Goal: Transaction & Acquisition: Obtain resource

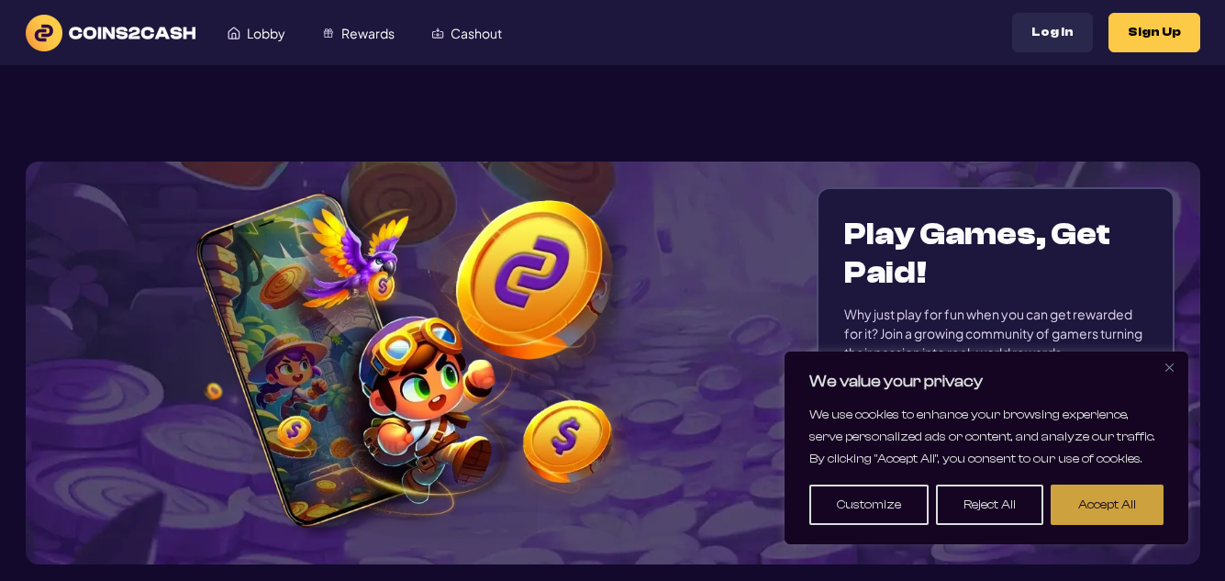
click at [1083, 505] on button "Accept All" at bounding box center [1106, 504] width 113 height 40
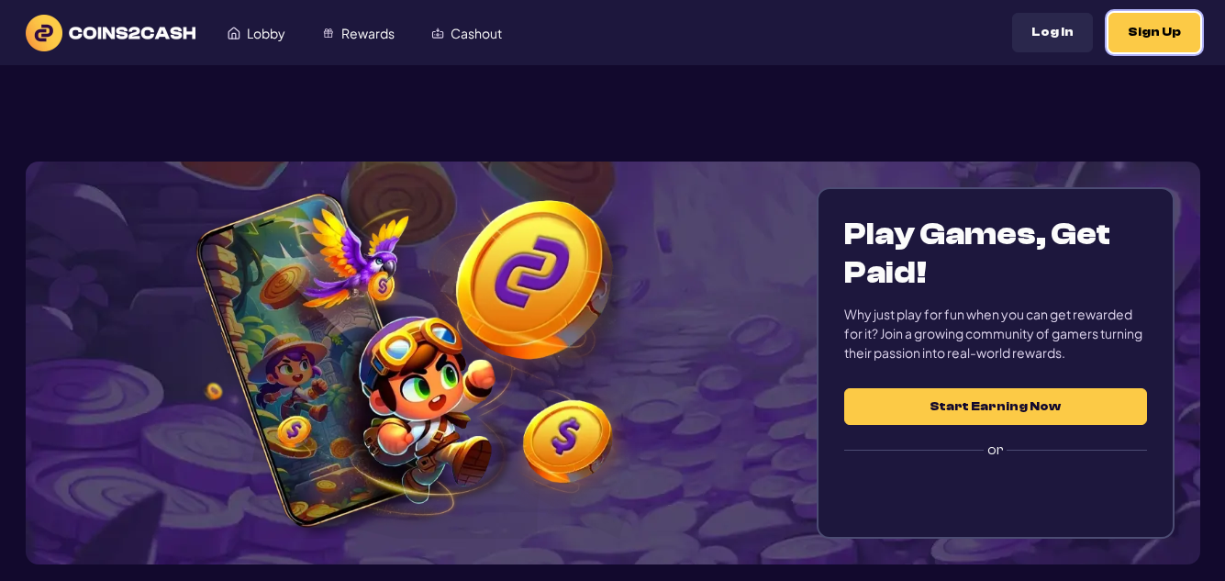
click at [1151, 31] on button "Sign Up" at bounding box center [1154, 32] width 92 height 39
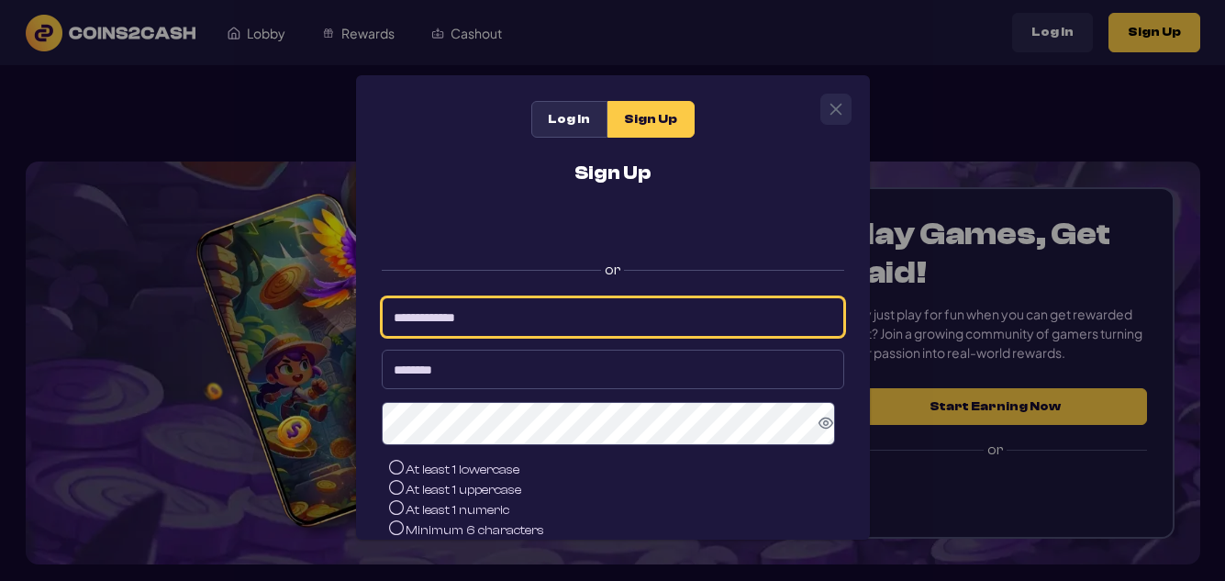
click at [555, 310] on input at bounding box center [613, 316] width 462 height 39
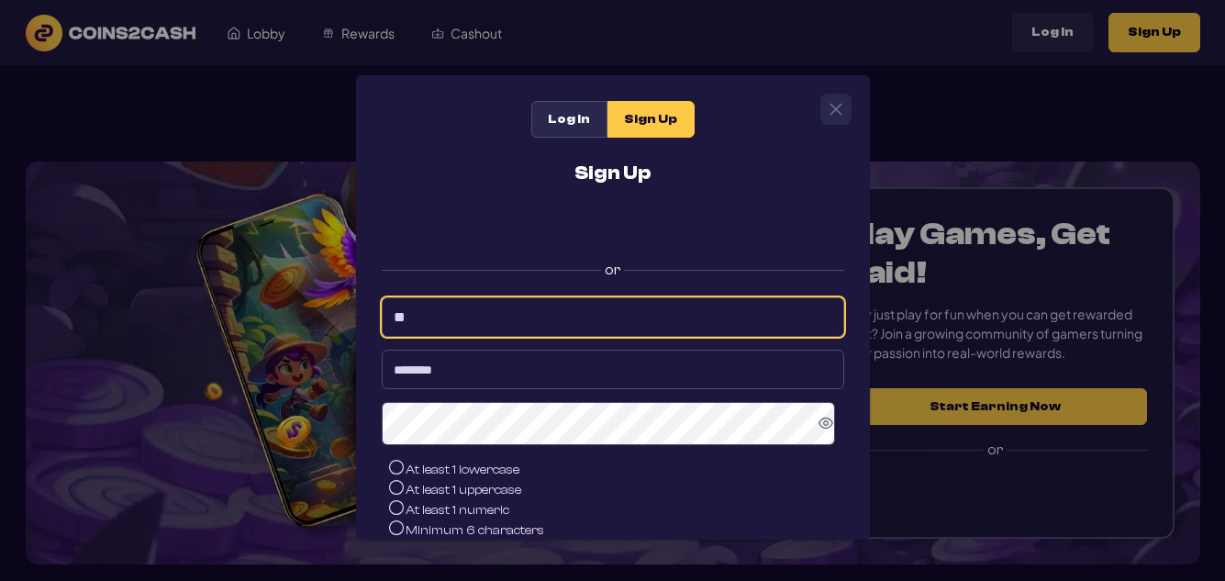
type input "*"
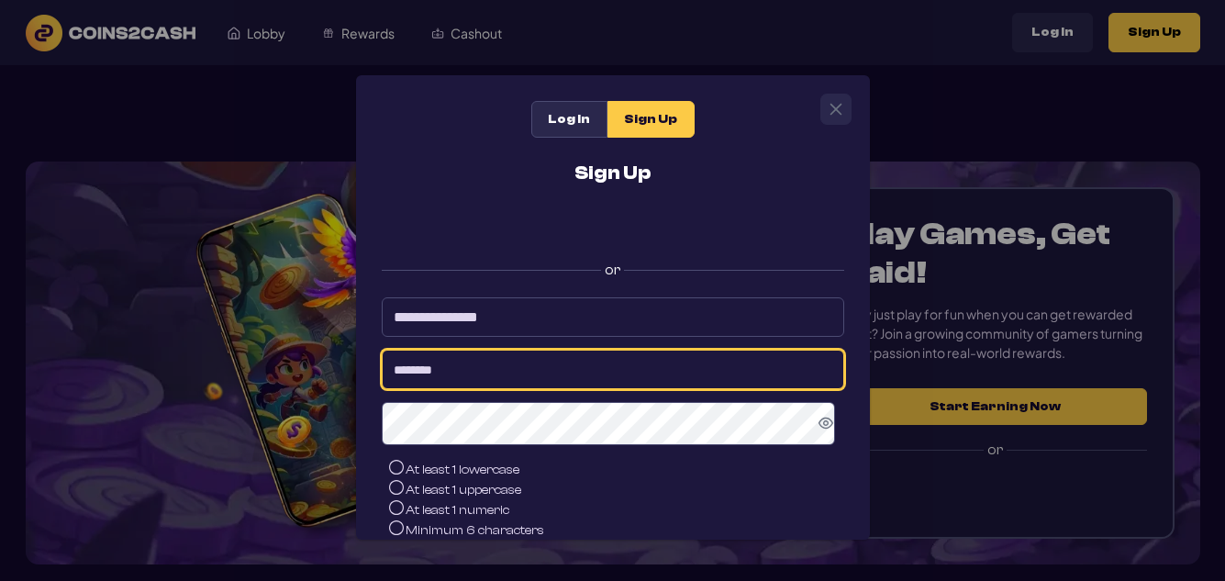
type input "**********"
click at [517, 371] on input at bounding box center [613, 368] width 462 height 39
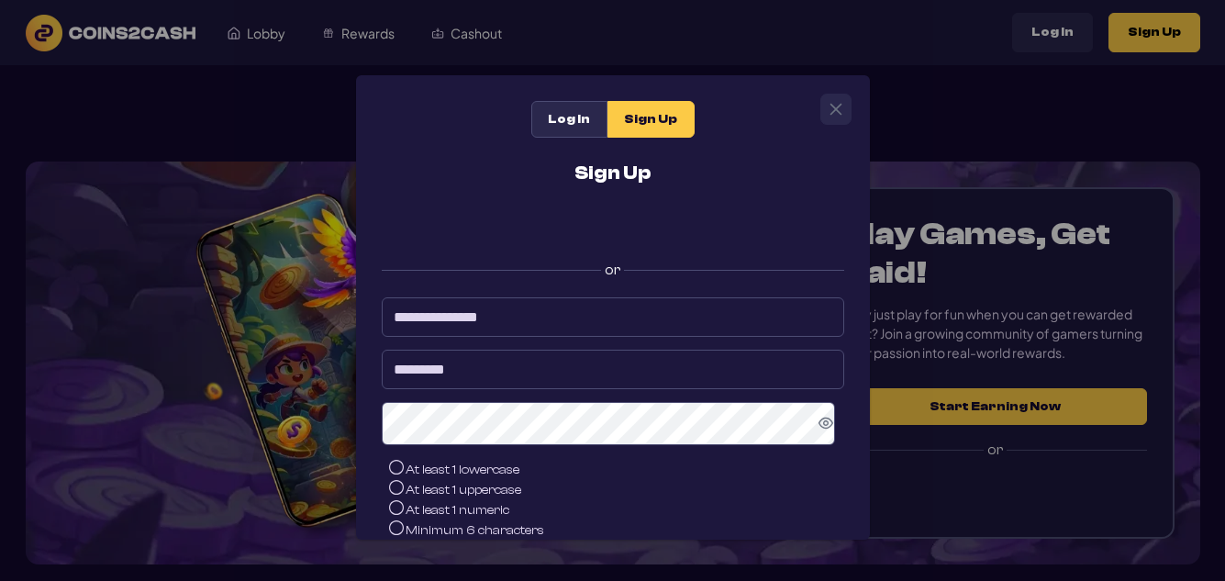
scroll to position [183, 0]
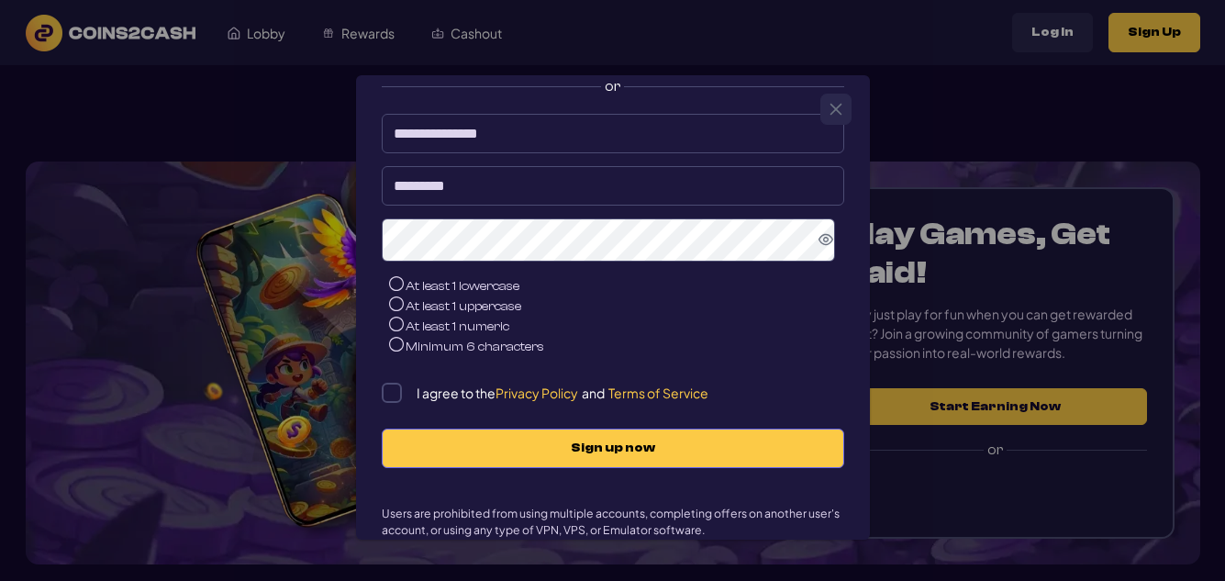
type input "*********"
click at [818, 245] on icon "Show Password" at bounding box center [825, 239] width 15 height 11
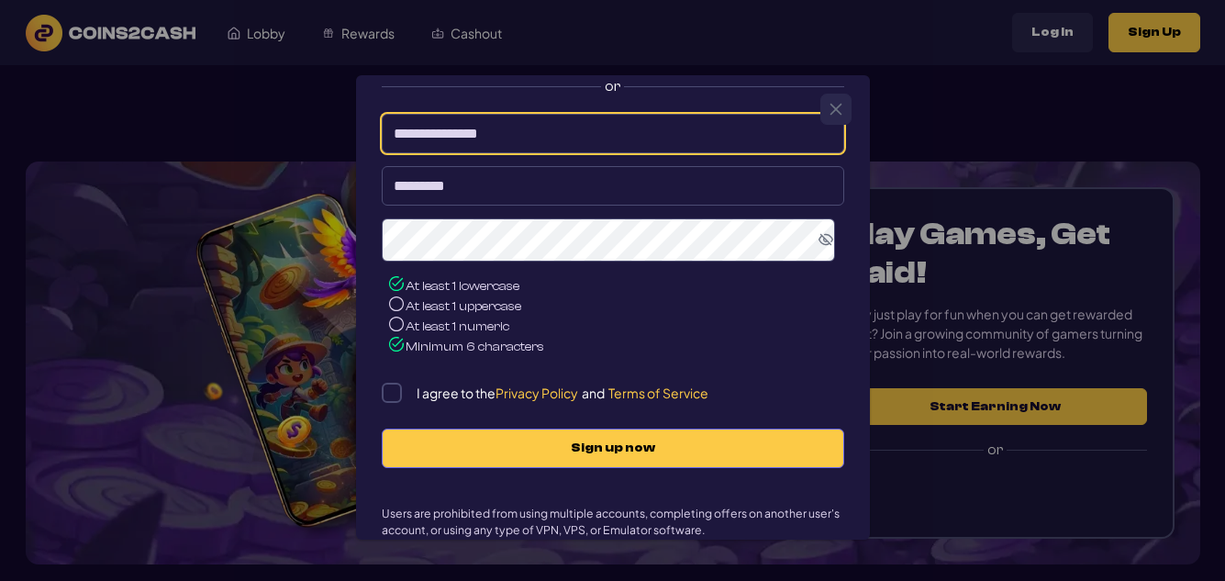
click at [520, 136] on input "**********" at bounding box center [613, 133] width 462 height 39
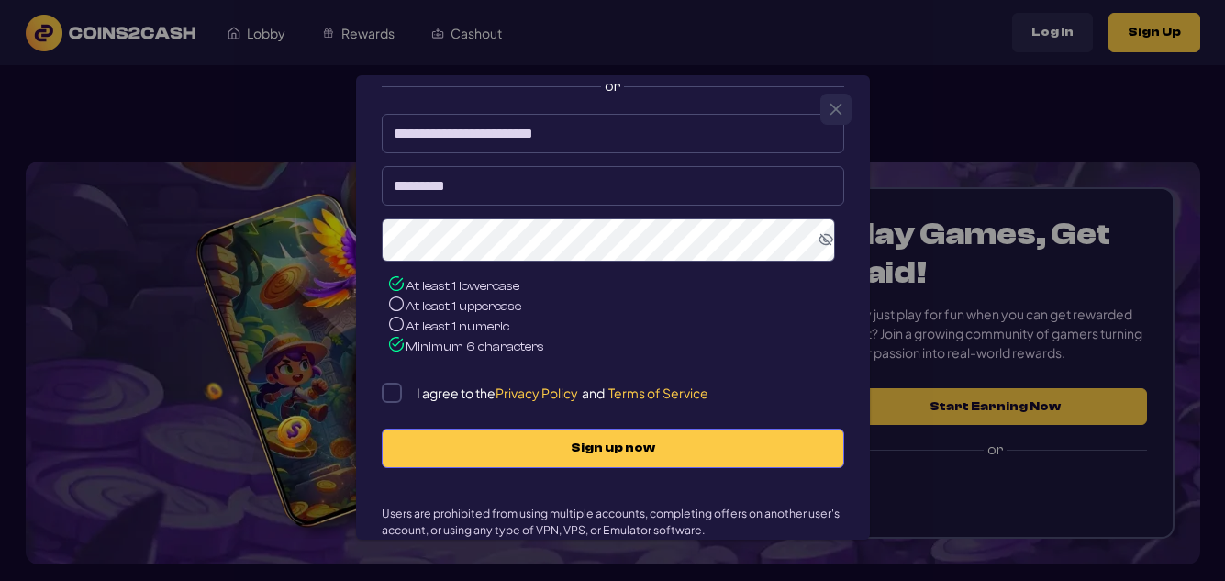
type input "**********"
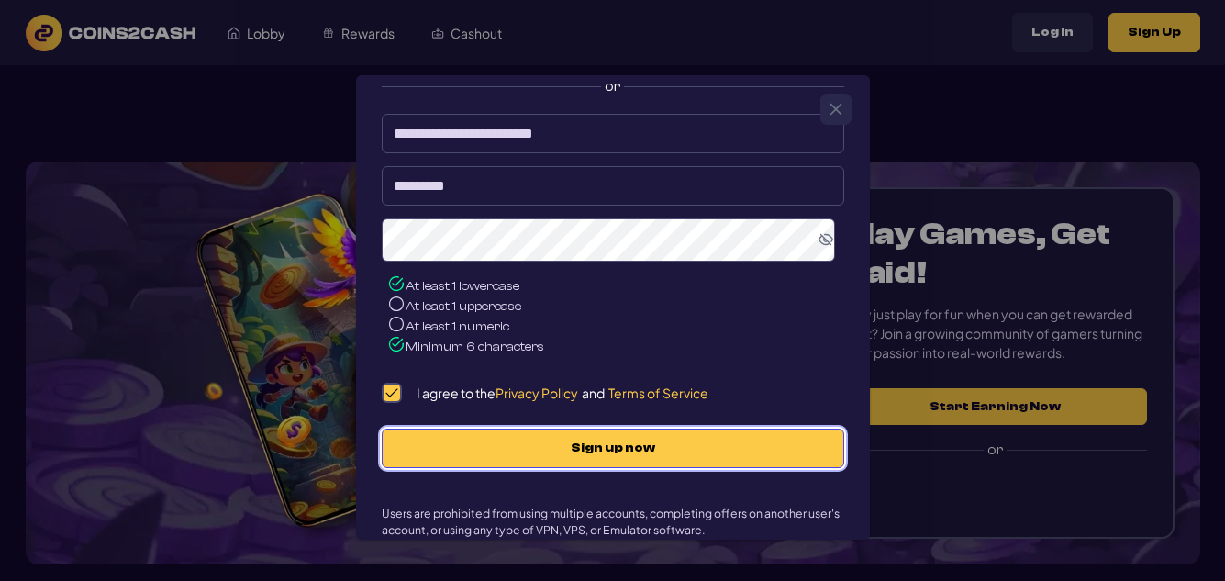
click at [604, 453] on span "Sign up now" at bounding box center [613, 448] width 424 height 16
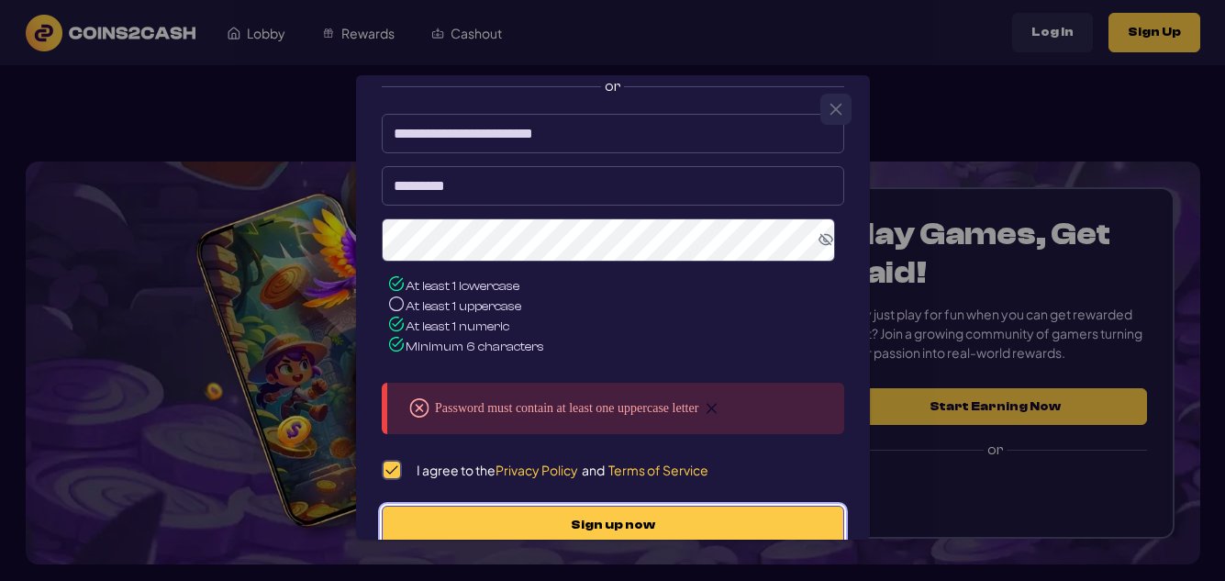
click at [546, 528] on span "Sign up now" at bounding box center [613, 525] width 424 height 16
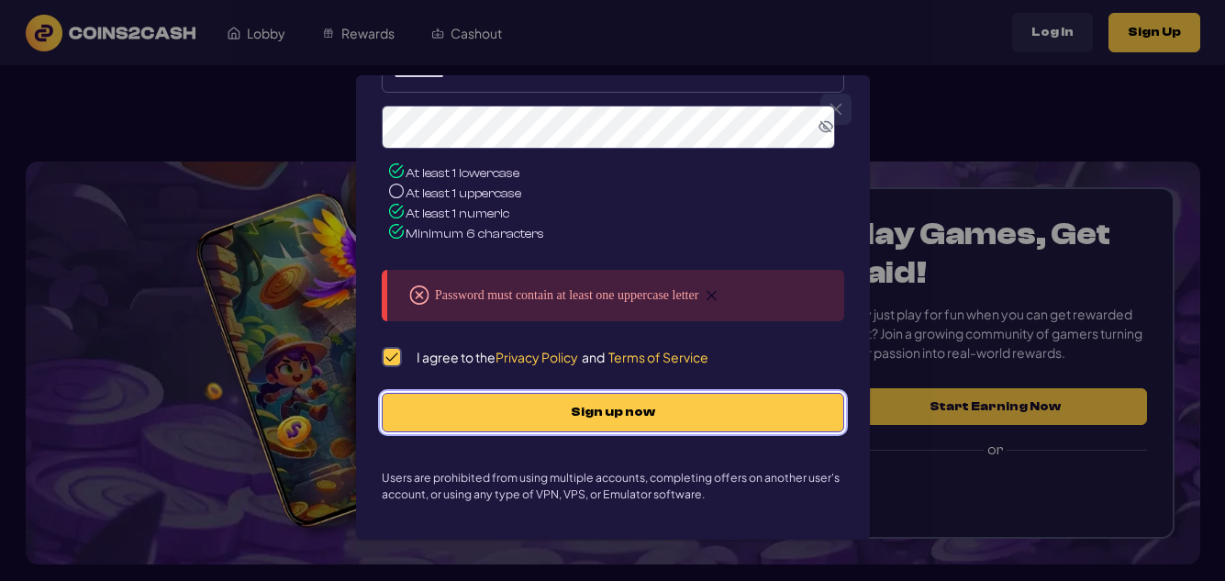
click at [551, 414] on span "Sign up now" at bounding box center [613, 413] width 424 height 16
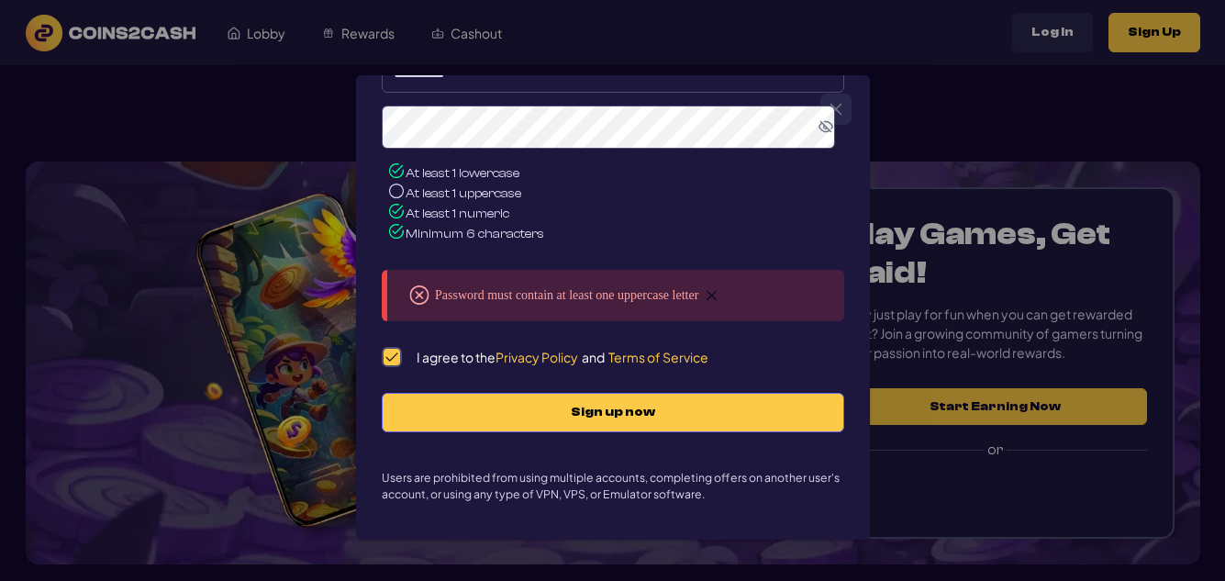
click at [396, 192] on icon at bounding box center [396, 190] width 15 height 15
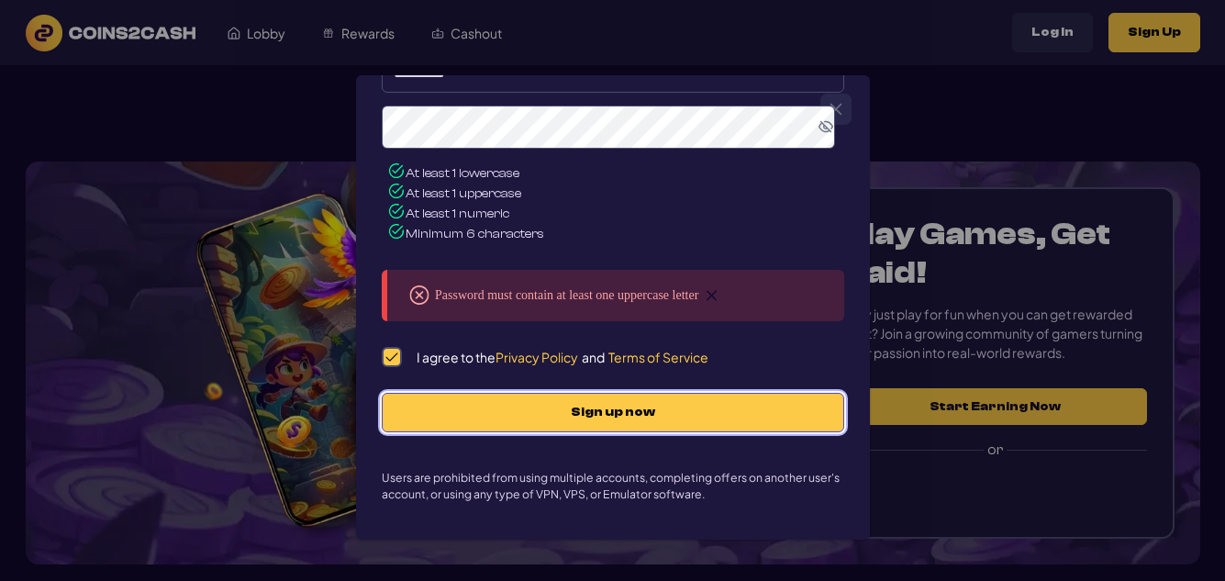
click at [590, 409] on span "Sign up now" at bounding box center [613, 413] width 424 height 16
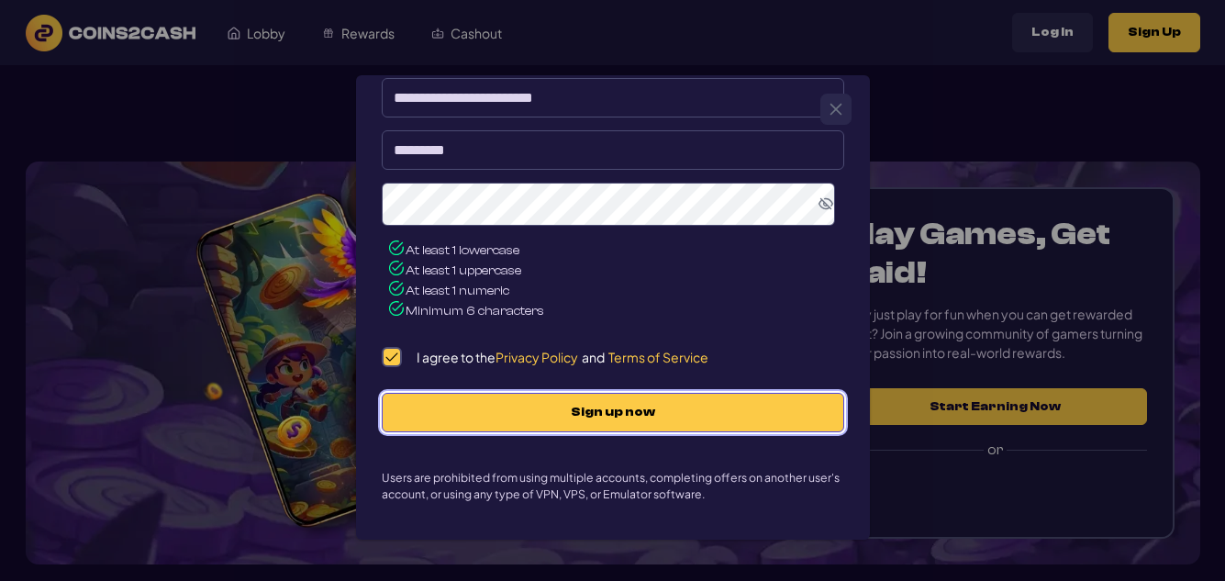
scroll to position [227, 0]
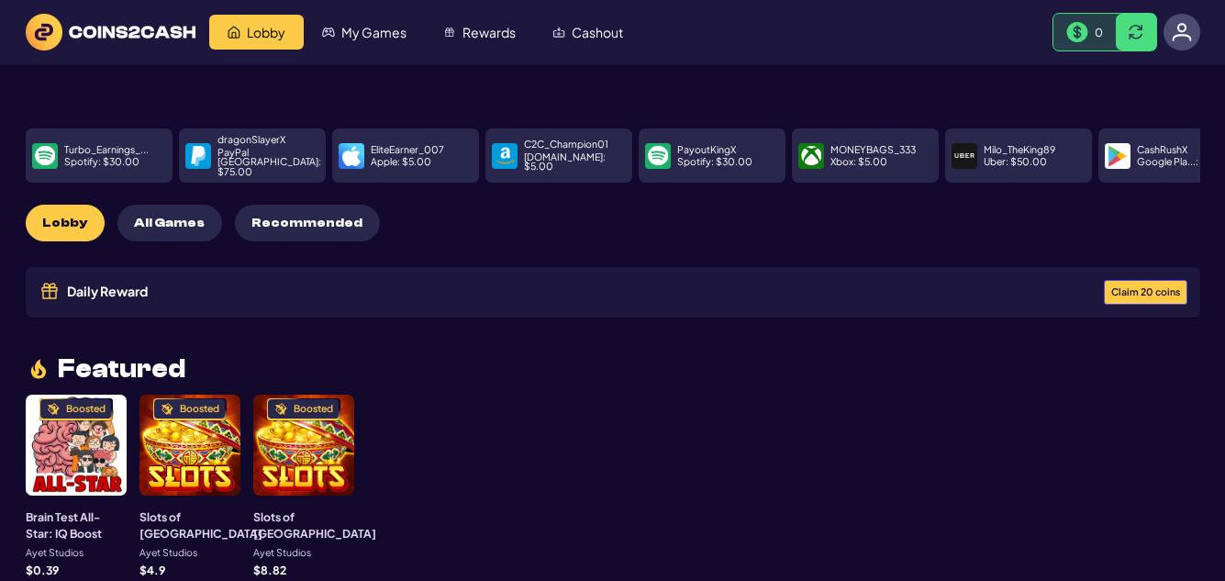
click at [1122, 287] on span "Claim 20 coins" at bounding box center [1145, 292] width 69 height 10
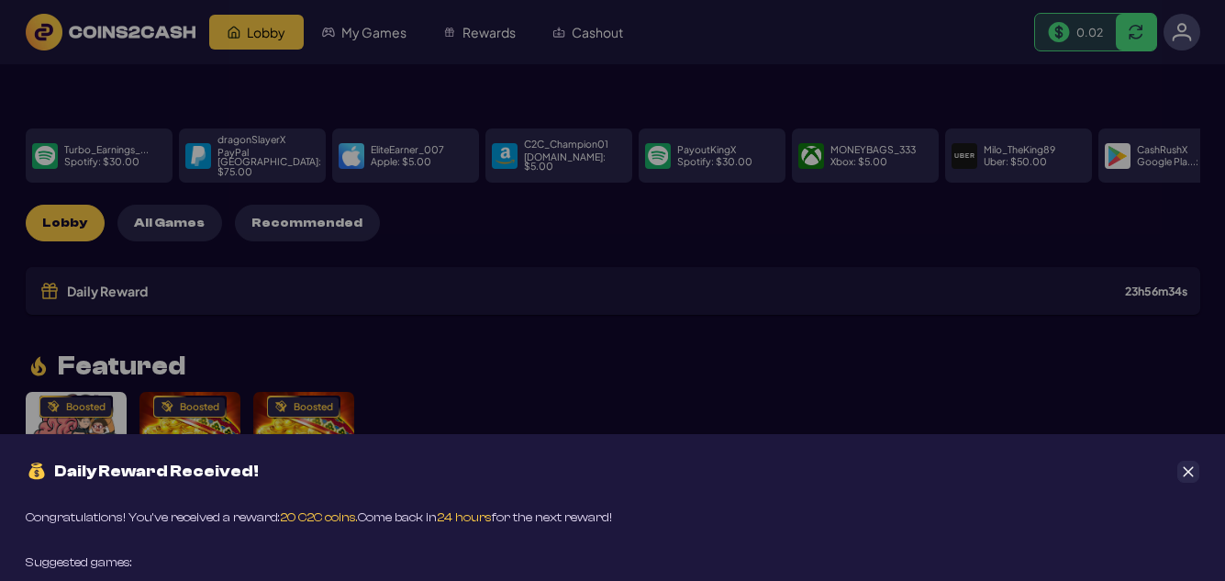
scroll to position [183, 0]
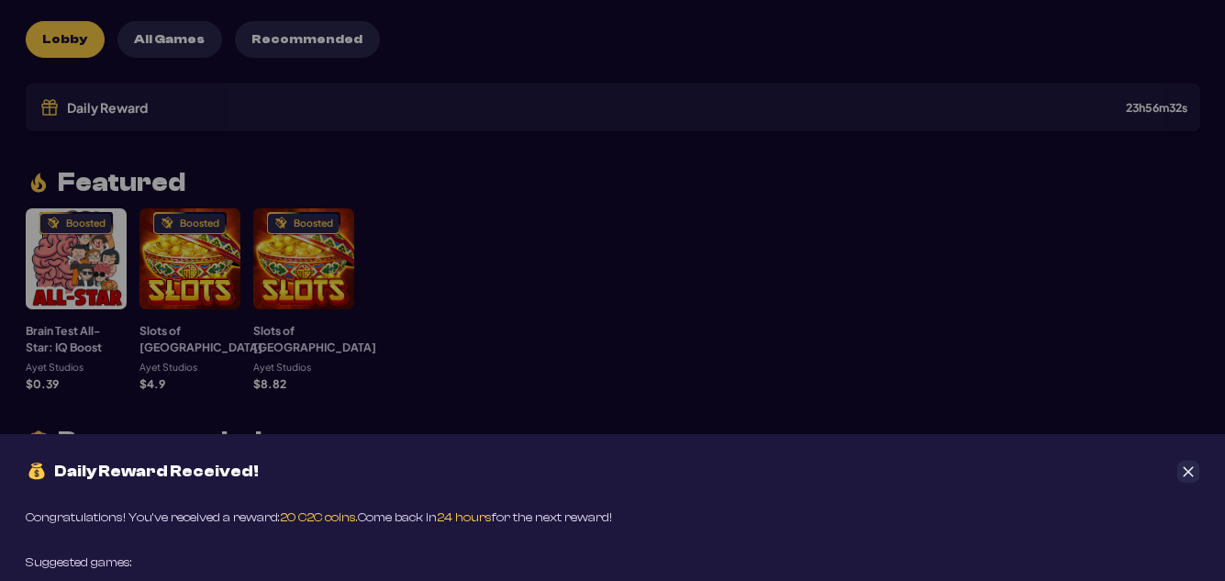
click at [1186, 471] on icon "Close" at bounding box center [1187, 471] width 13 height 13
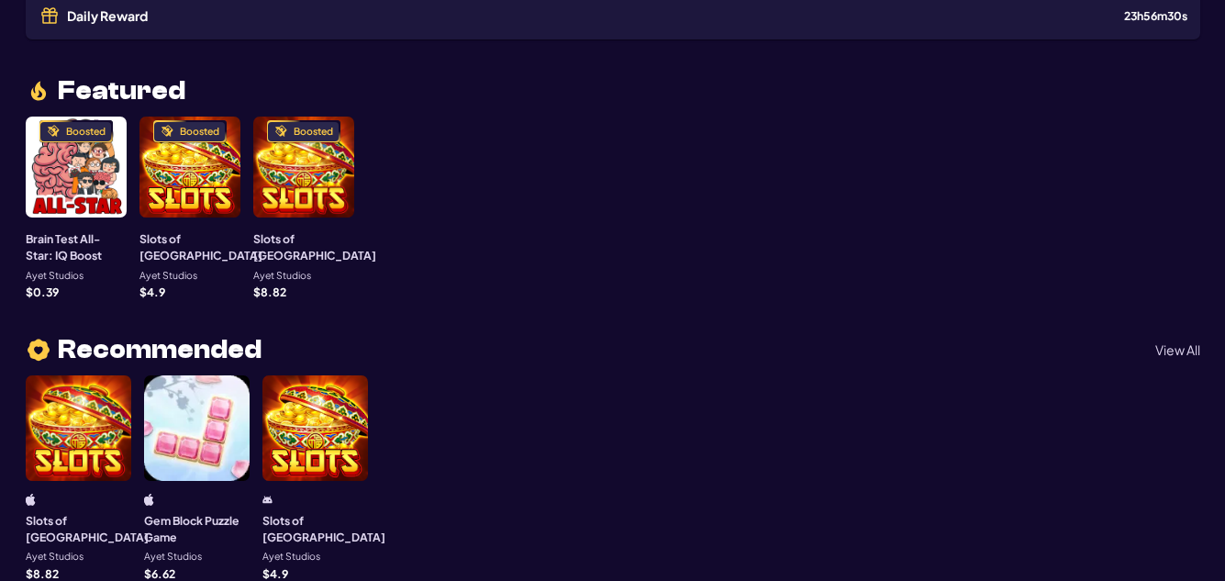
scroll to position [0, 0]
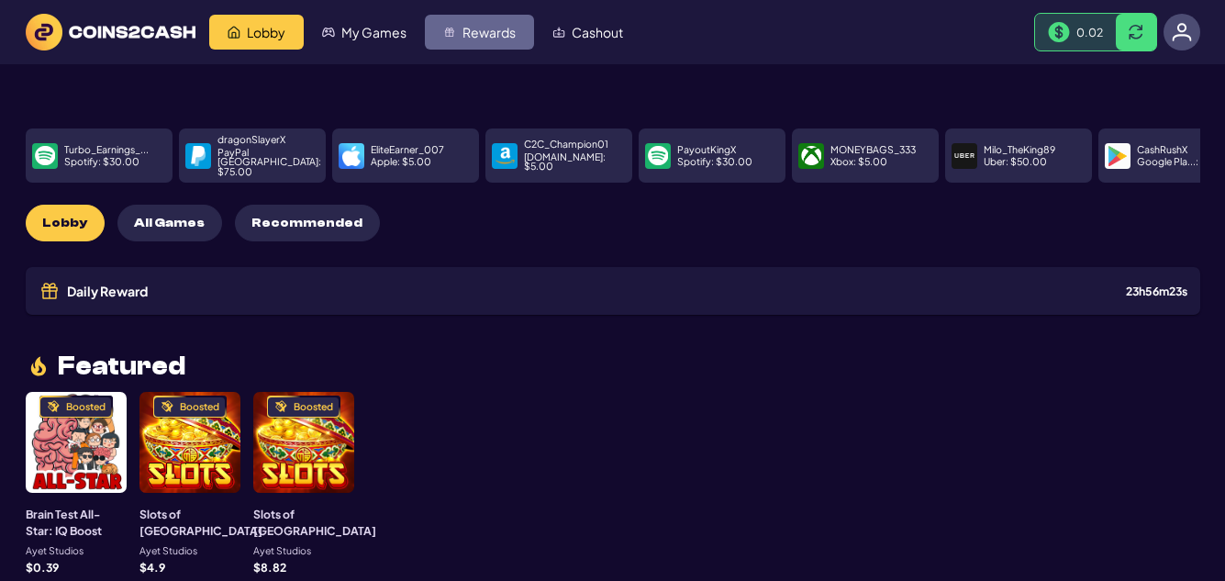
click at [482, 37] on span "Rewards" at bounding box center [488, 32] width 53 height 13
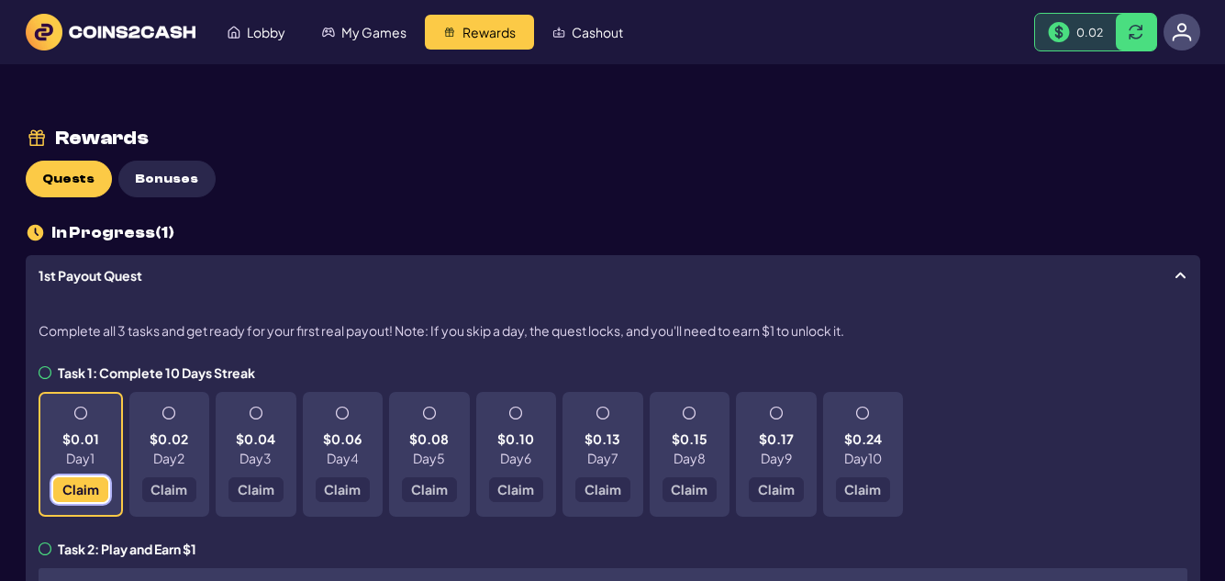
click at [83, 495] on span "Claim" at bounding box center [79, 488] width 37 height 13
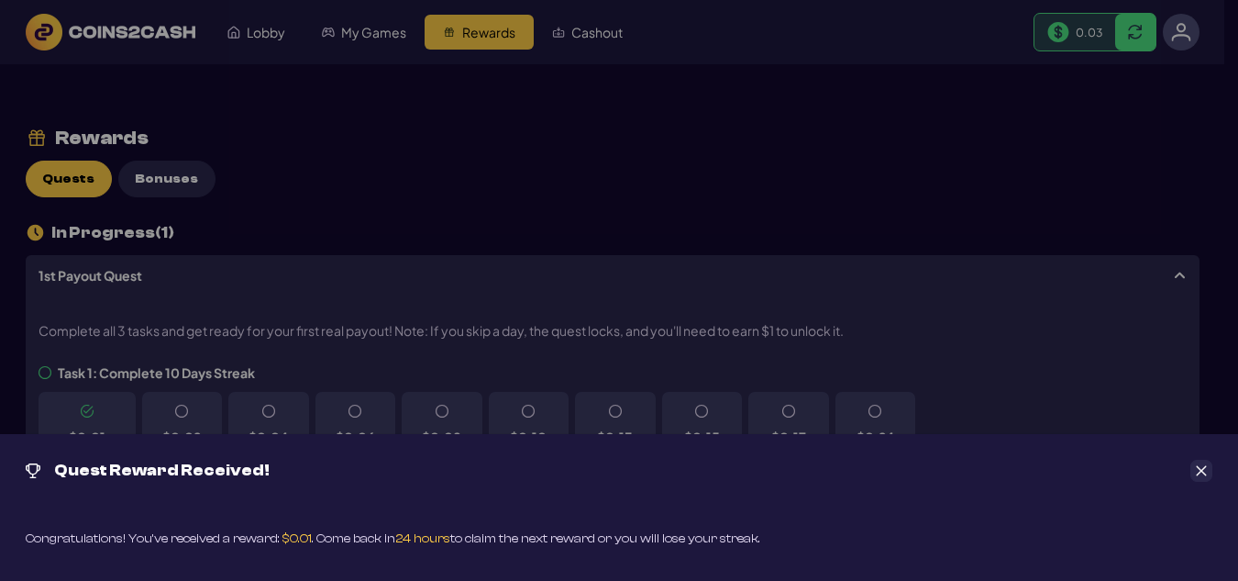
click at [1203, 468] on icon "Close" at bounding box center [1201, 470] width 13 height 13
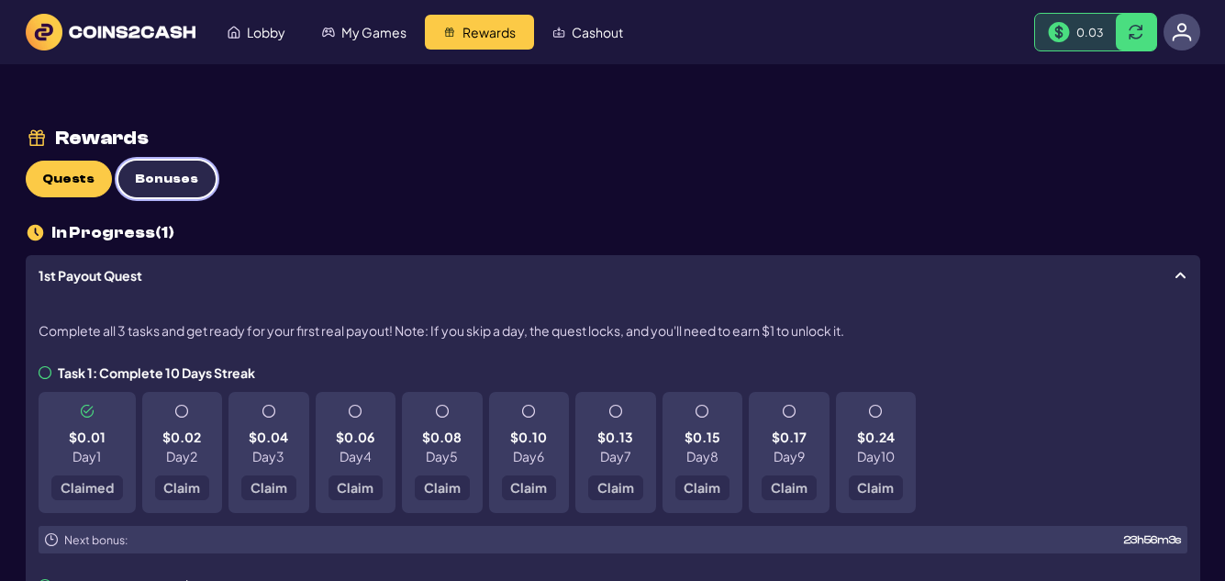
click at [161, 184] on span "Bonuses" at bounding box center [166, 180] width 63 height 16
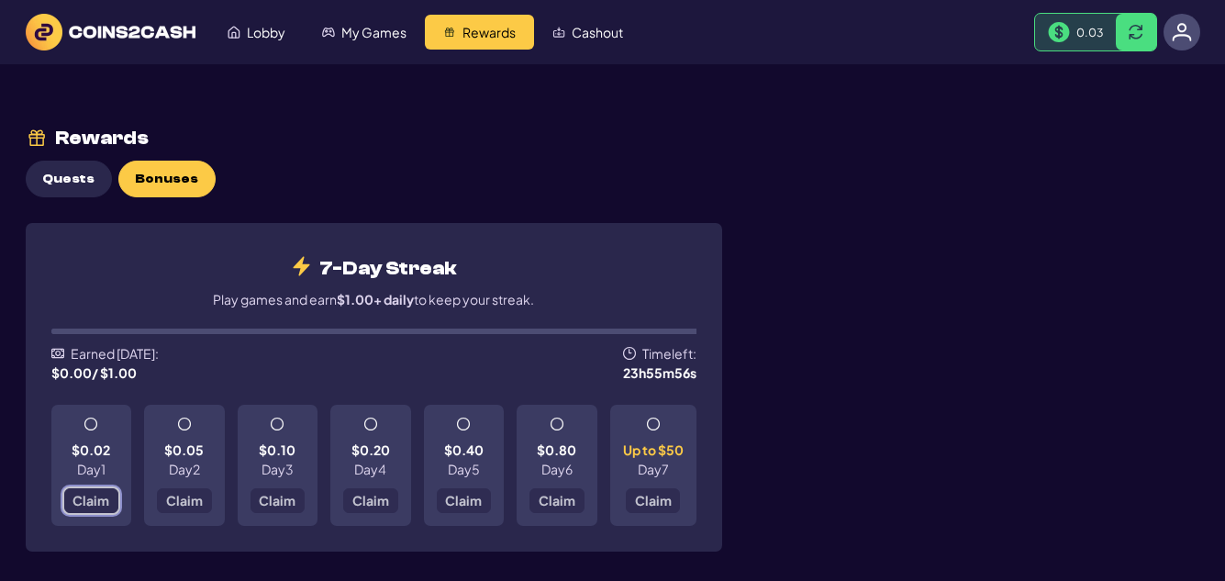
click at [90, 502] on span "Claim" at bounding box center [90, 499] width 37 height 13
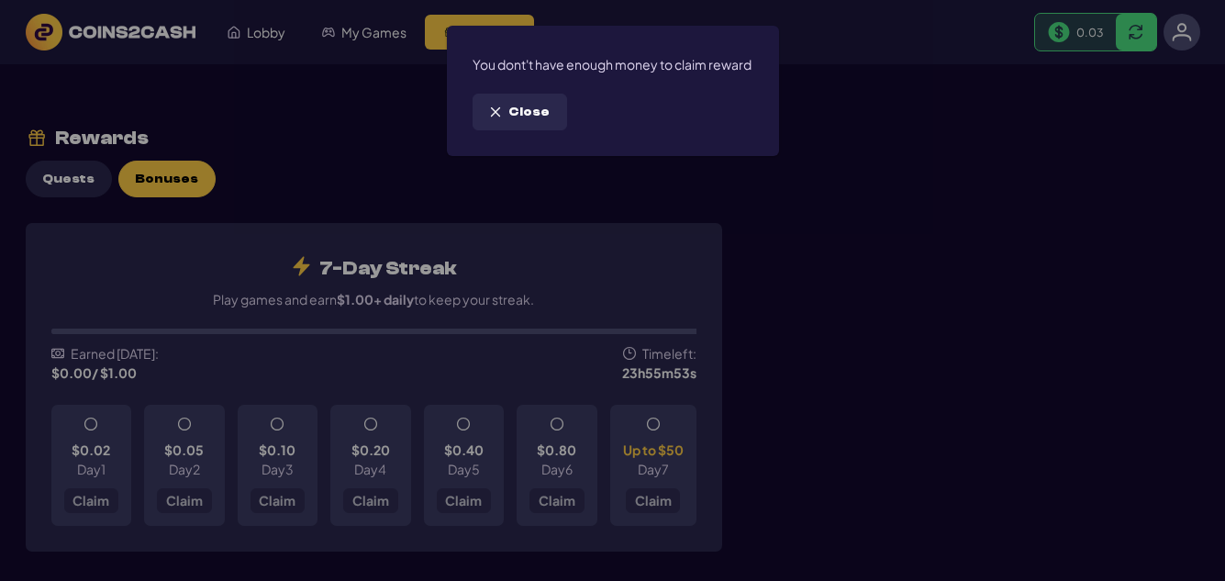
click at [519, 120] on span "Close" at bounding box center [528, 113] width 41 height 16
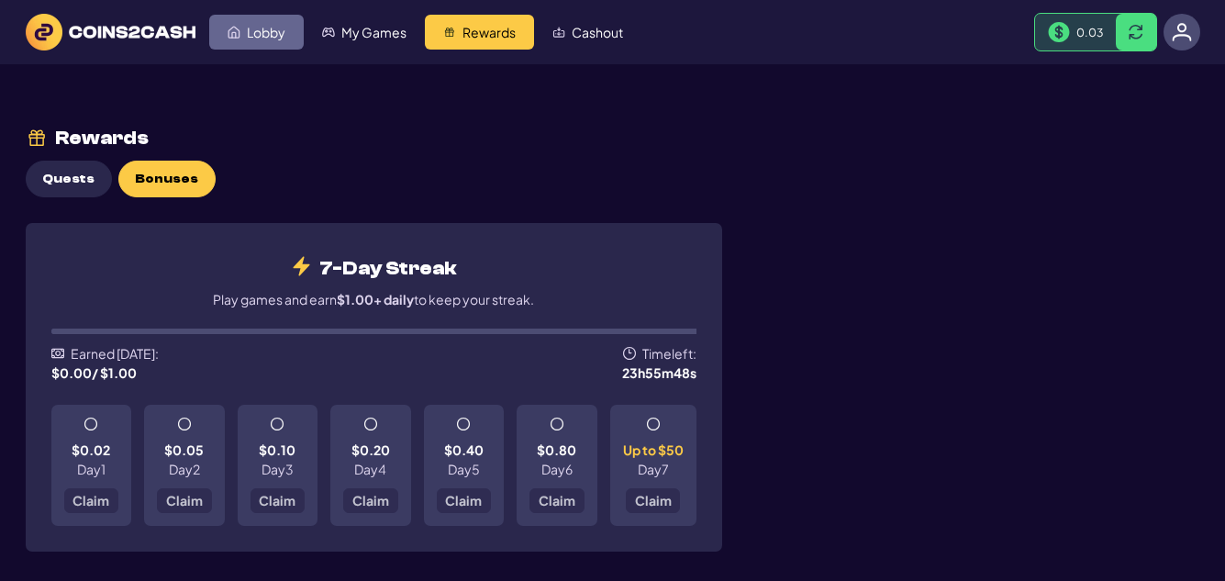
click at [249, 30] on span "Lobby" at bounding box center [266, 32] width 39 height 13
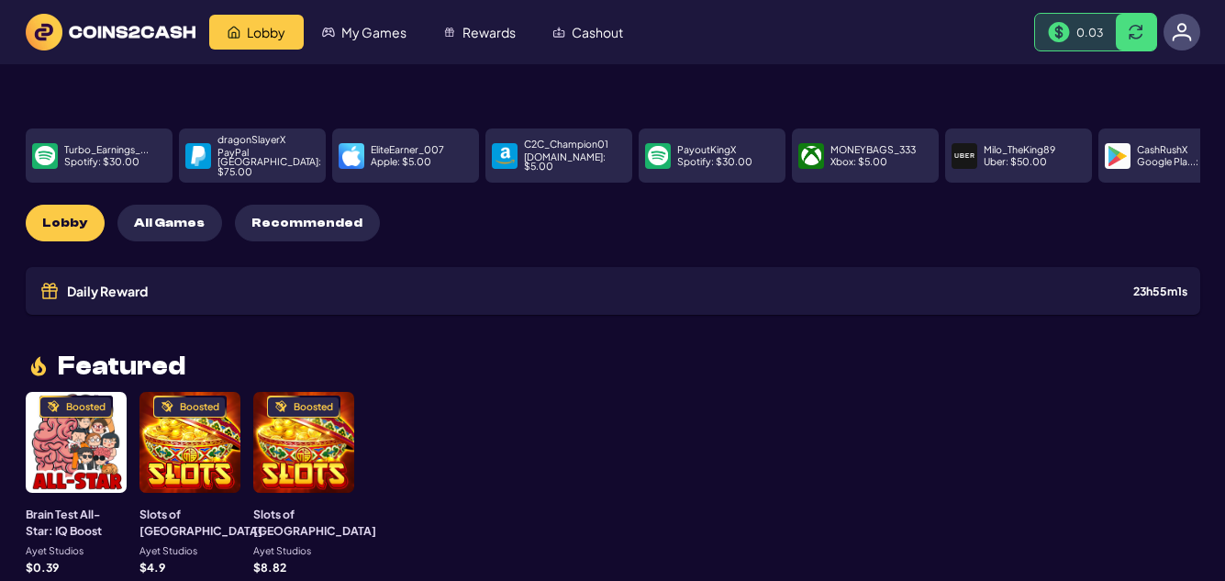
click at [323, 216] on span "Recommended" at bounding box center [306, 224] width 111 height 16
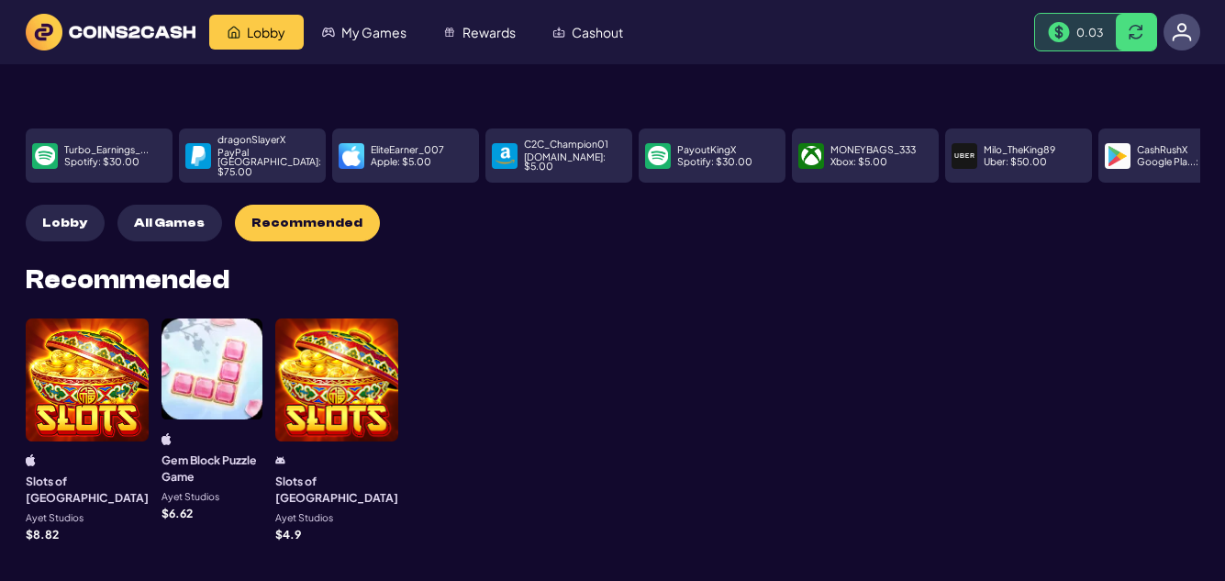
click at [1182, 31] on img at bounding box center [1181, 32] width 20 height 20
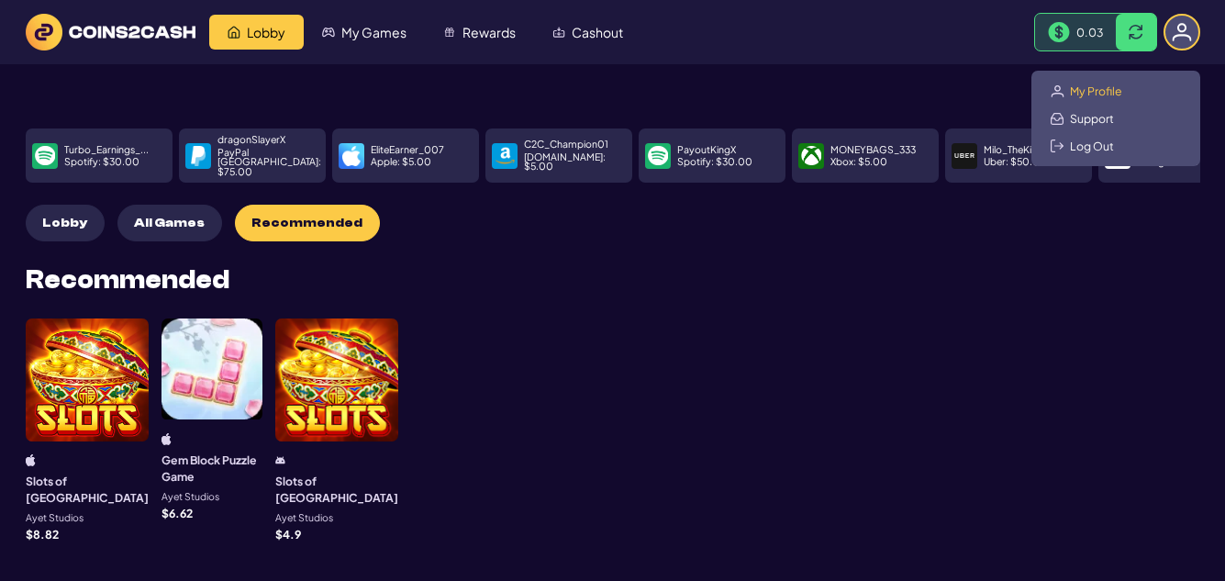
click at [1073, 93] on span "My Profile" at bounding box center [1096, 90] width 52 height 15
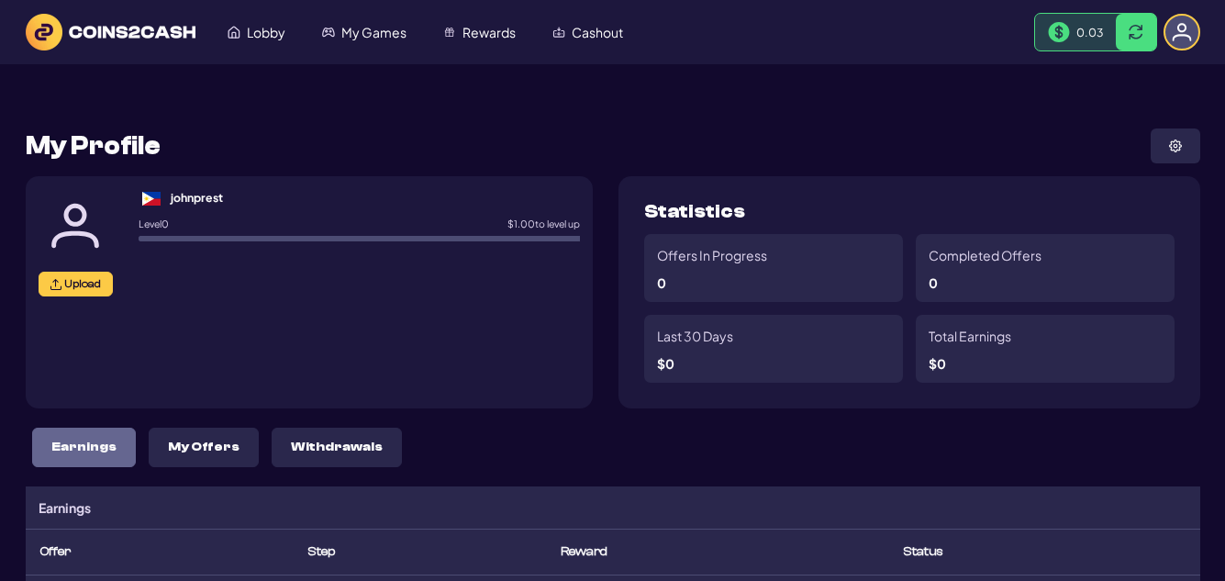
scroll to position [92, 0]
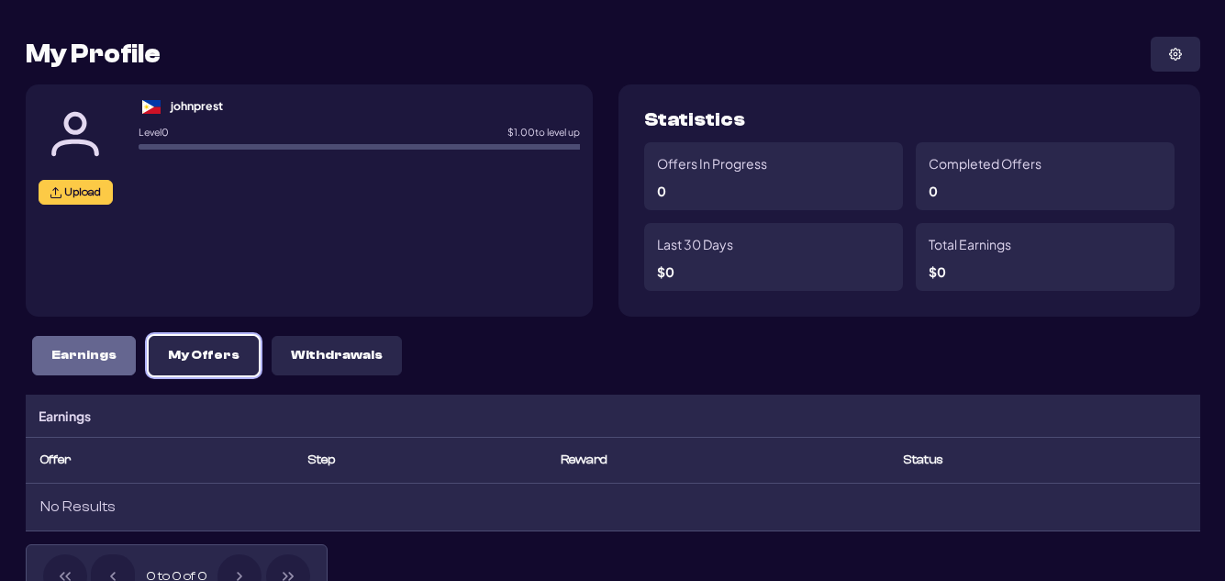
click at [175, 348] on p "My Offers" at bounding box center [204, 356] width 72 height 16
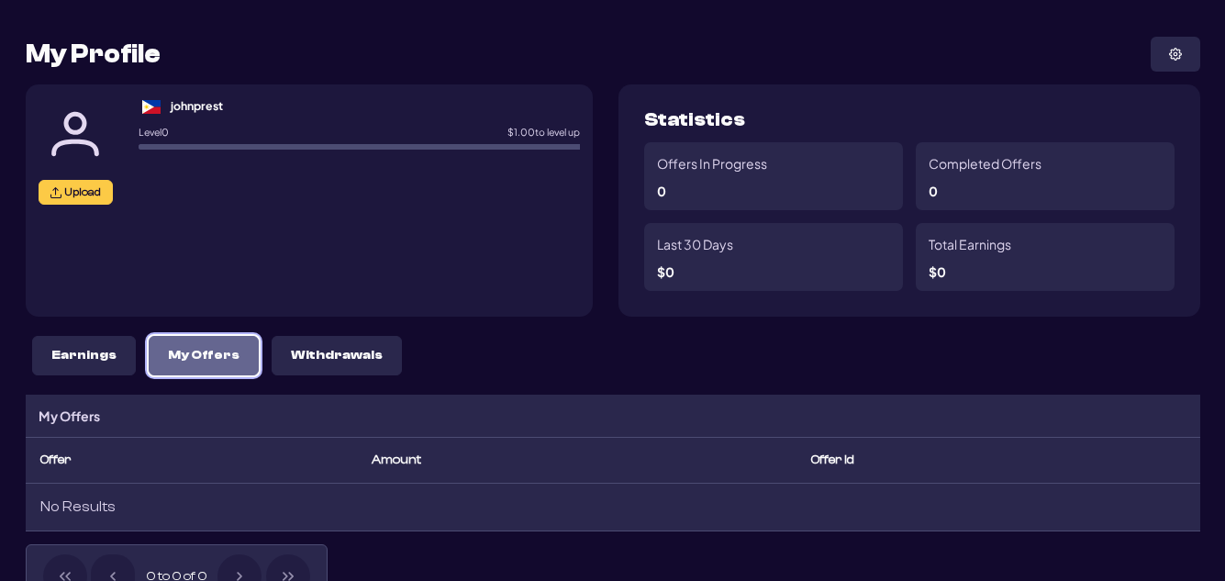
scroll to position [183, 0]
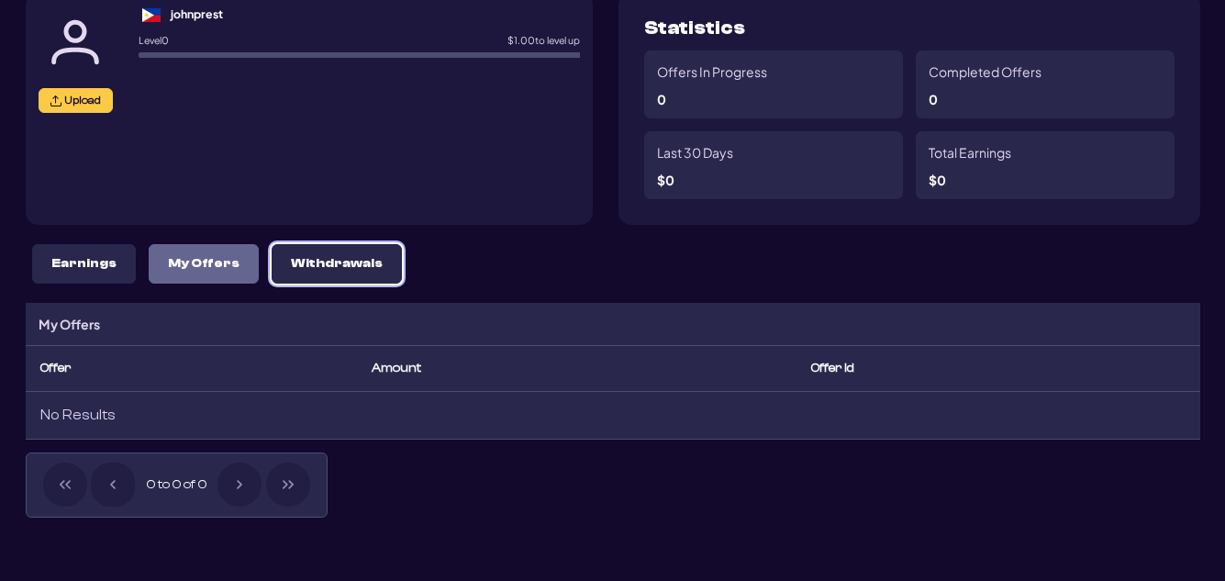
click at [324, 268] on p "Withdrawals" at bounding box center [337, 264] width 92 height 16
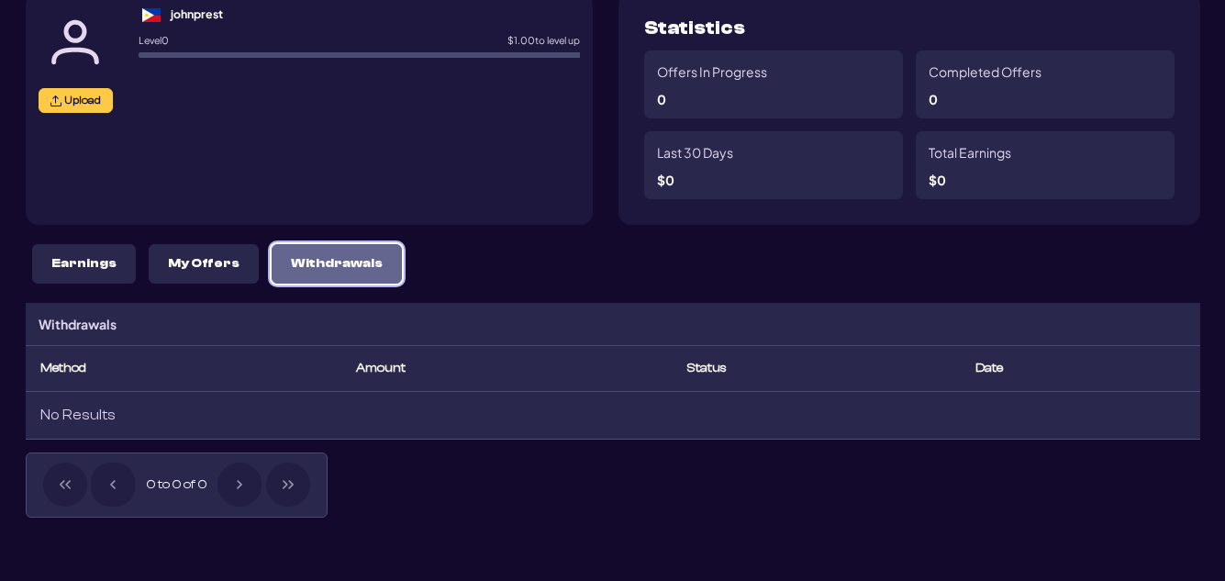
scroll to position [0, 0]
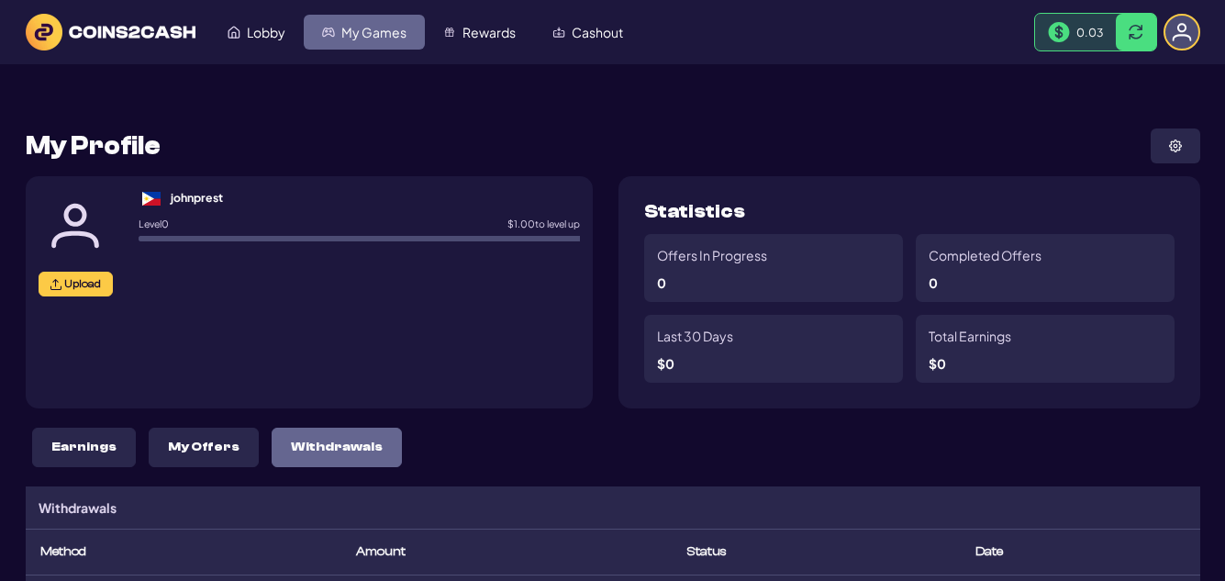
click at [383, 38] on span "My Games" at bounding box center [373, 32] width 65 height 13
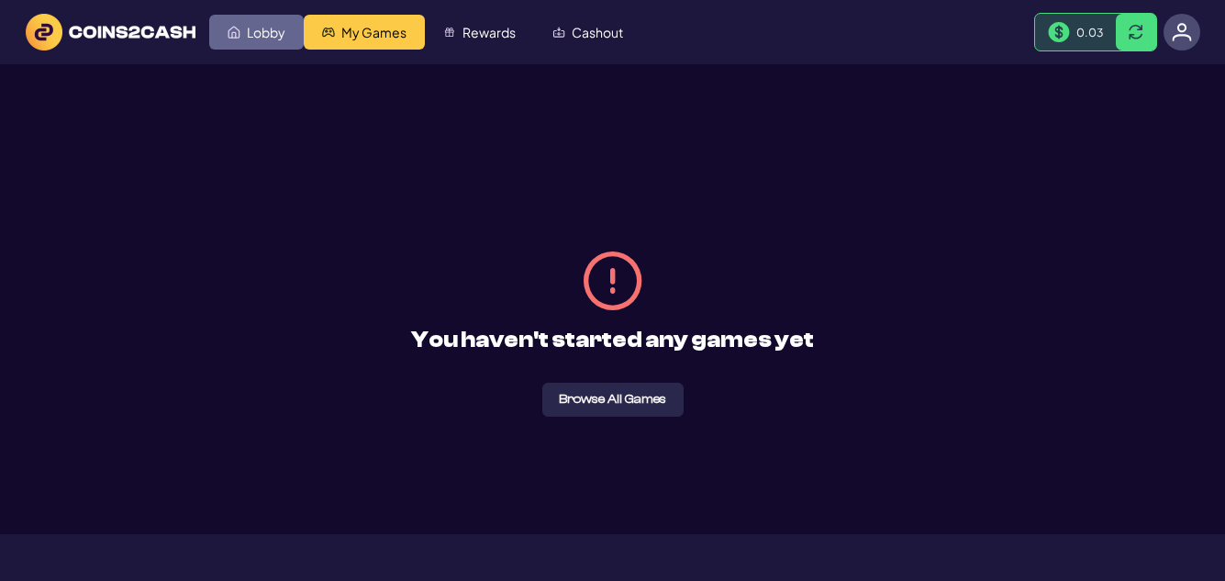
click at [267, 35] on span "Lobby" at bounding box center [266, 32] width 39 height 13
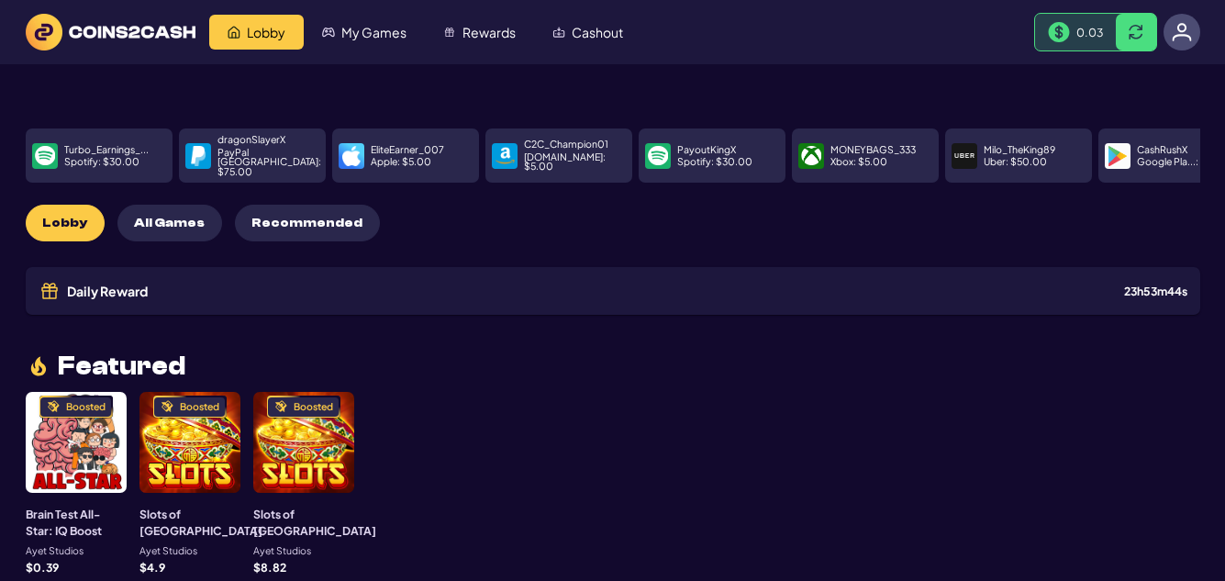
click at [161, 216] on span "All Games" at bounding box center [169, 224] width 71 height 16
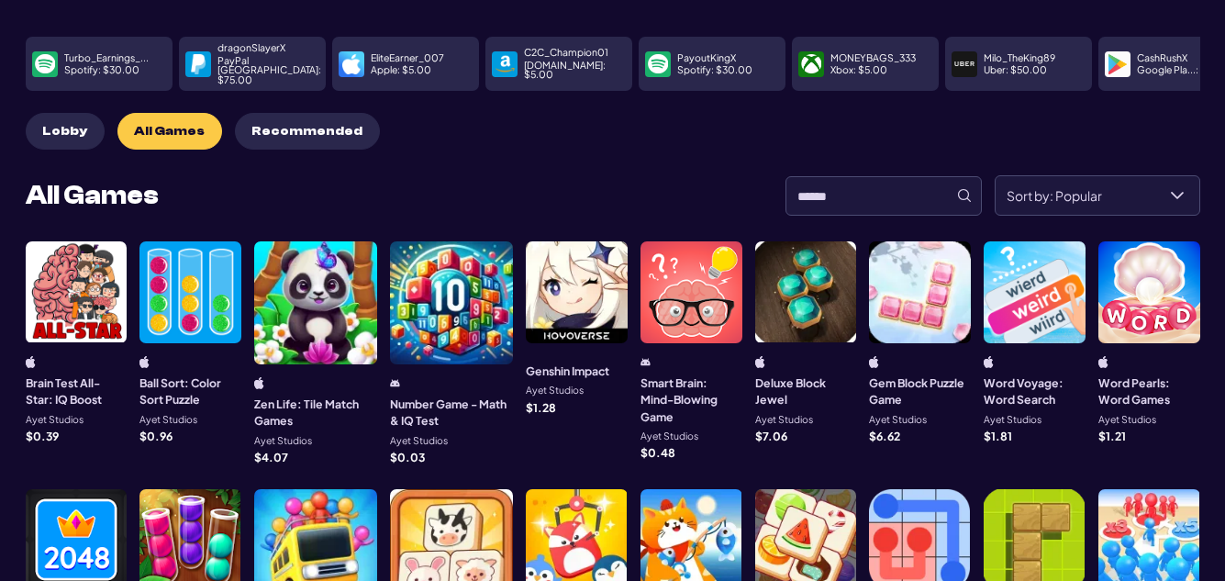
scroll to position [183, 0]
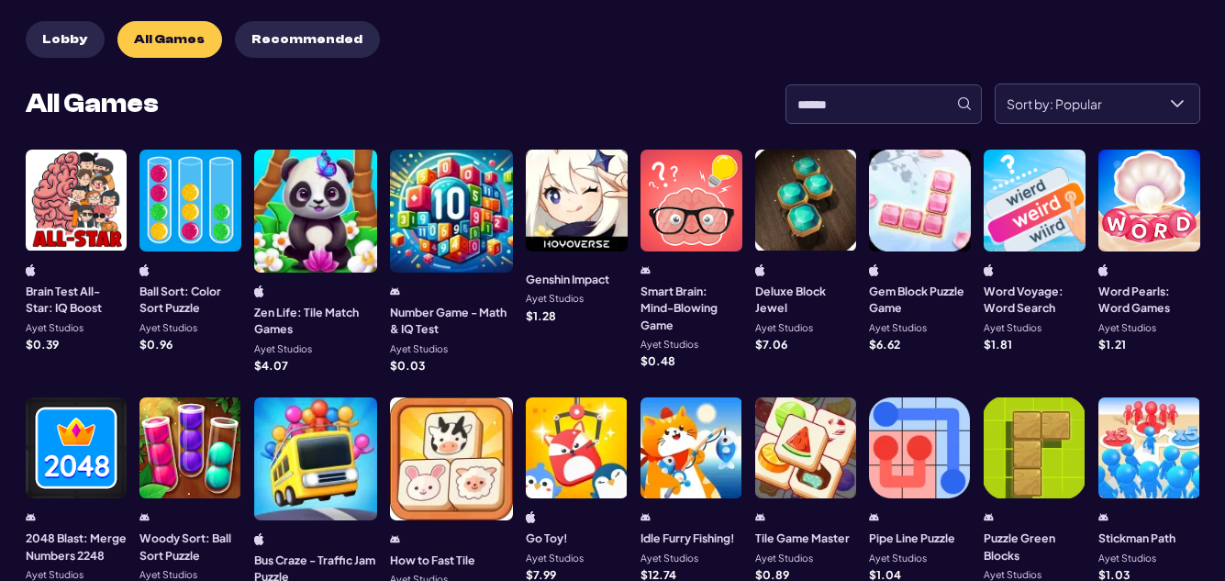
click at [897, 200] on div at bounding box center [920, 201] width 102 height 102
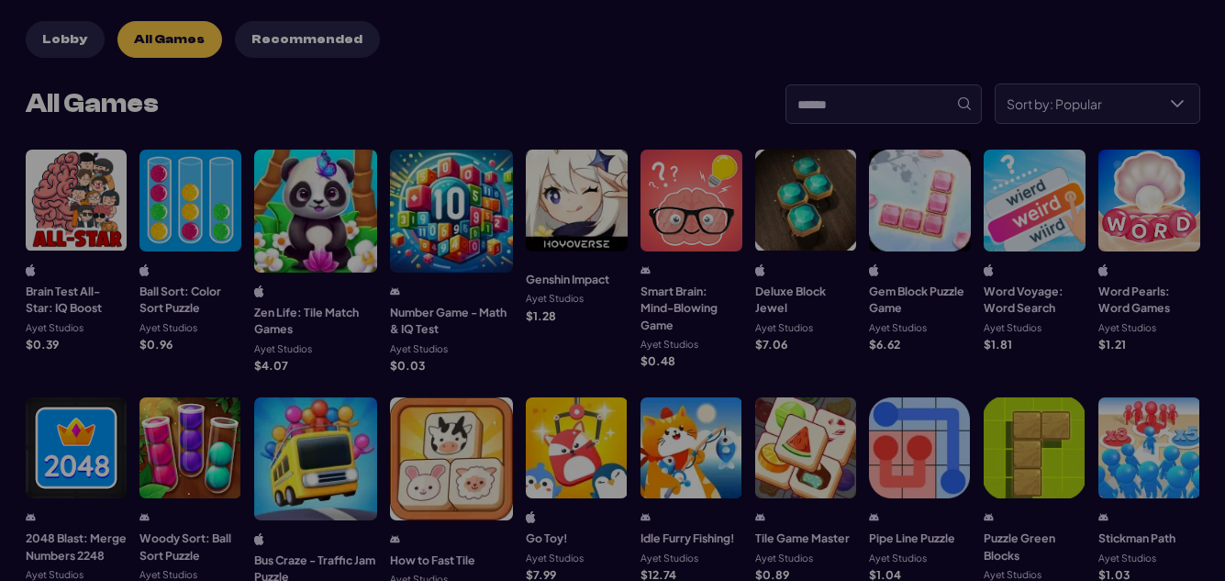
scroll to position [92, 0]
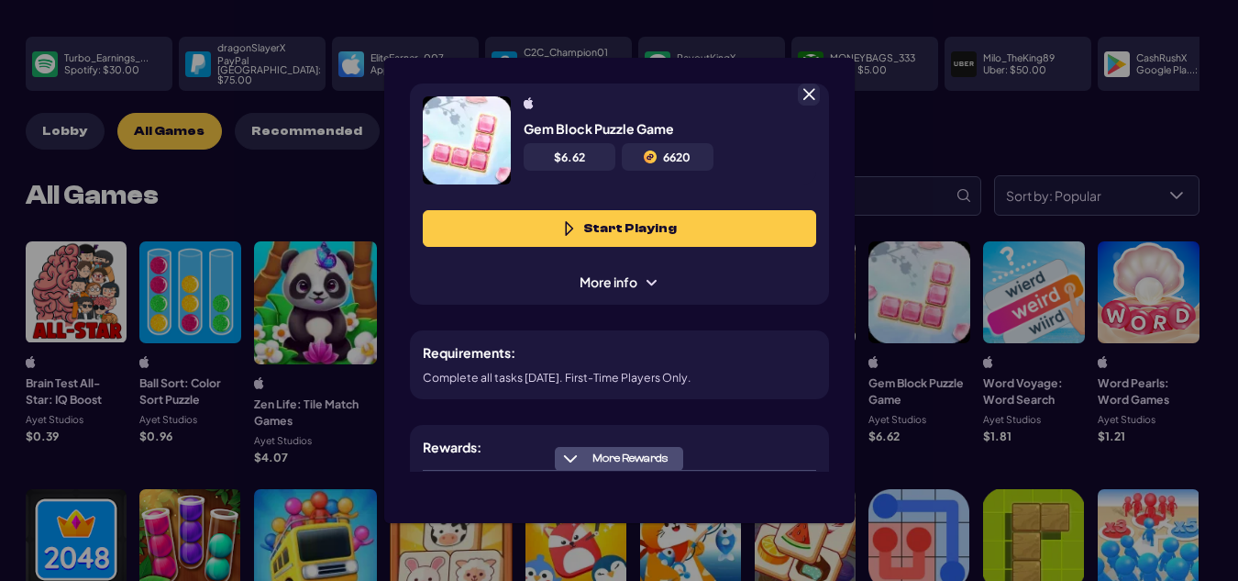
click at [649, 280] on span at bounding box center [651, 282] width 15 height 15
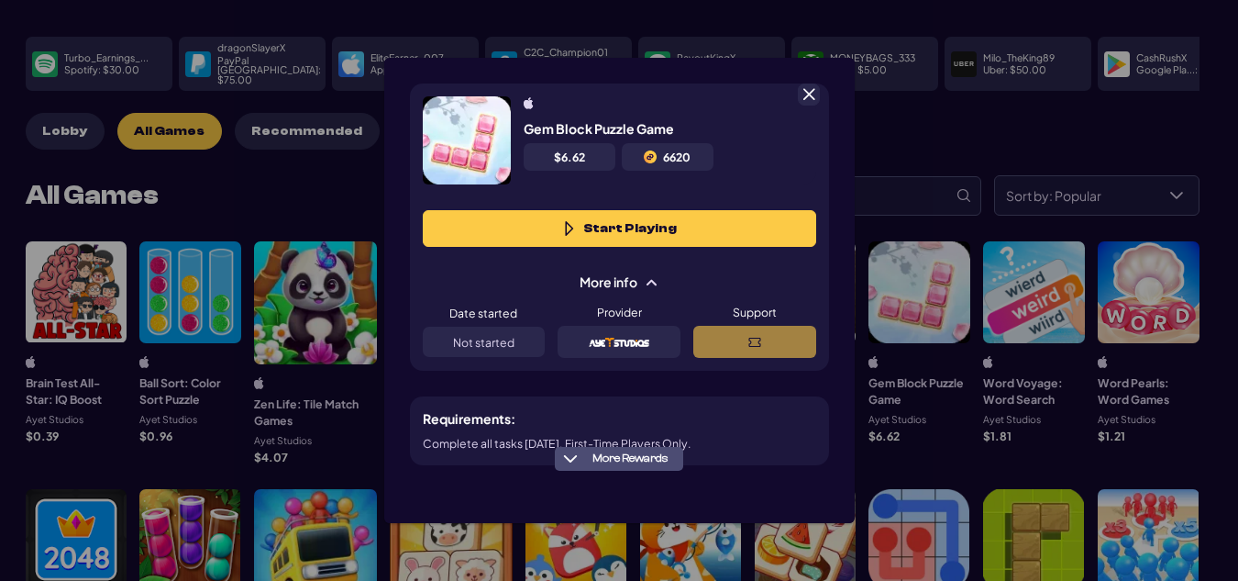
click at [741, 338] on div "Support" at bounding box center [754, 331] width 123 height 53
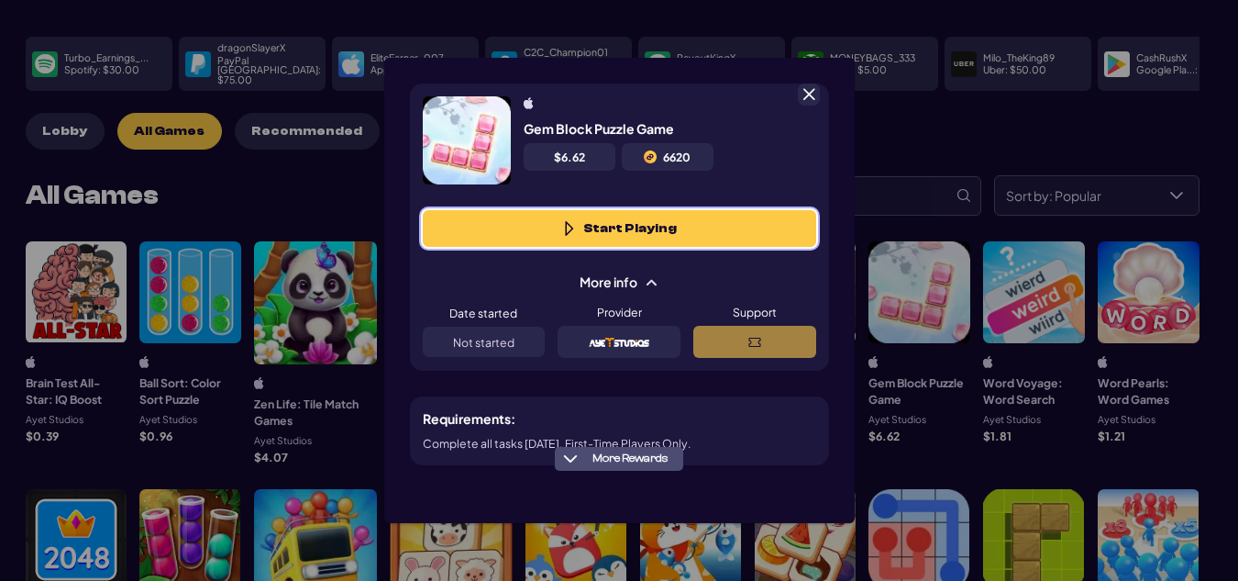
click at [628, 226] on button "Start Playing" at bounding box center [620, 228] width 394 height 37
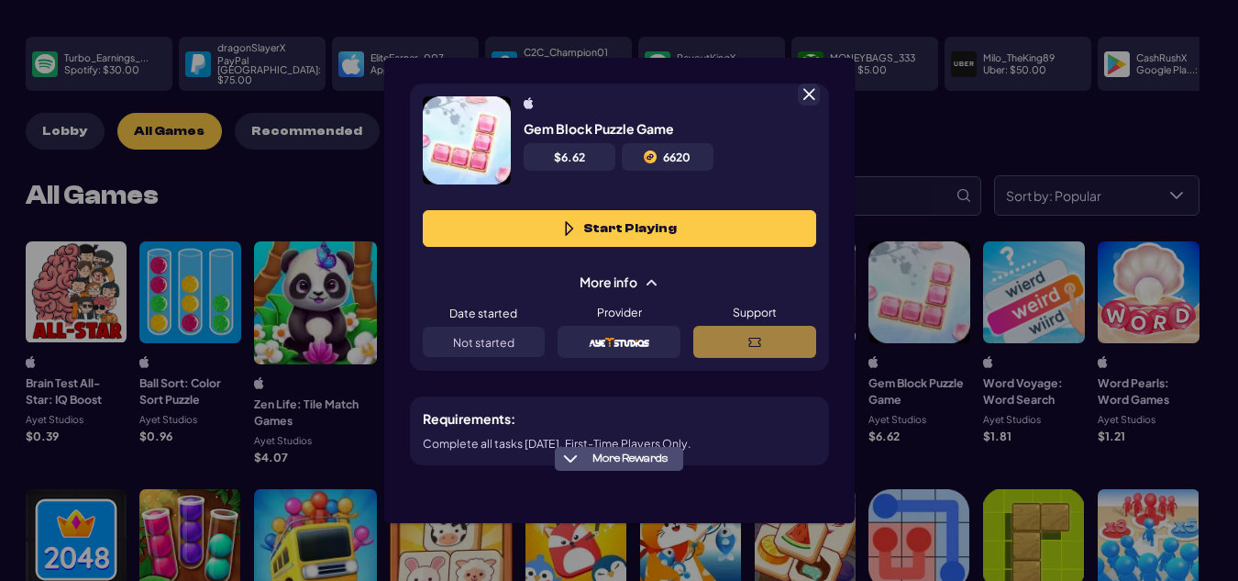
click at [811, 96] on span at bounding box center [809, 94] width 17 height 17
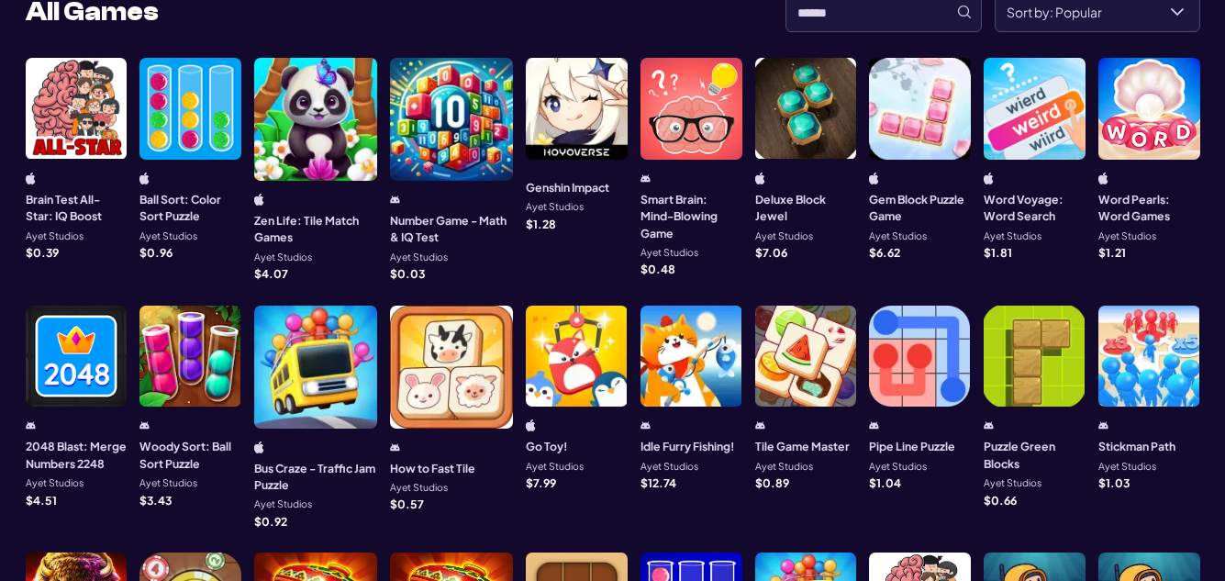
scroll to position [459, 0]
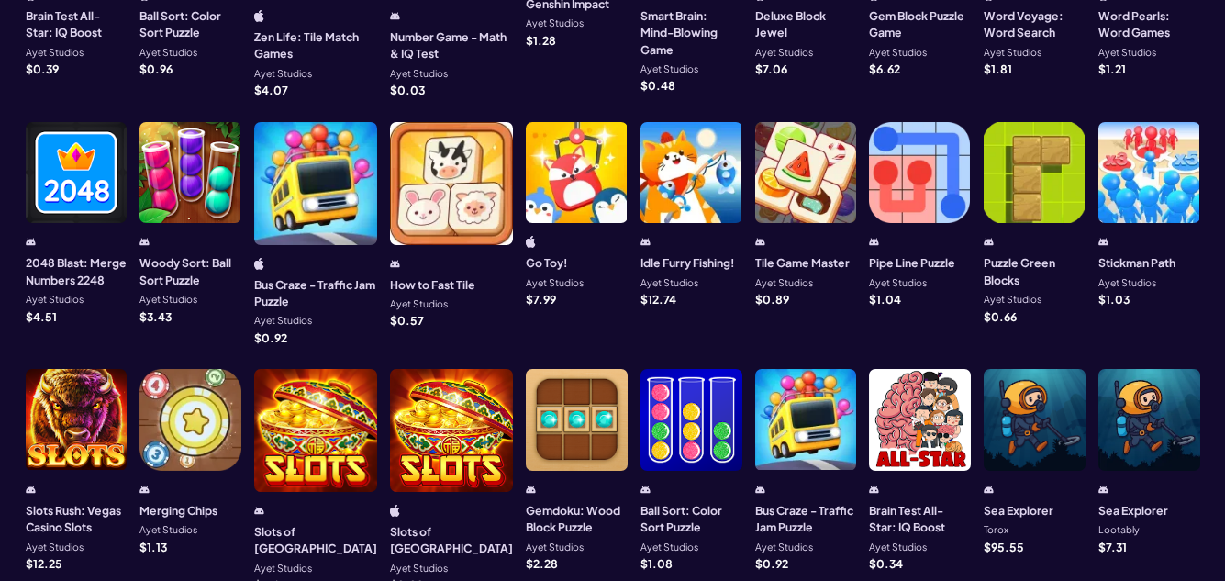
click at [86, 385] on div at bounding box center [77, 420] width 102 height 102
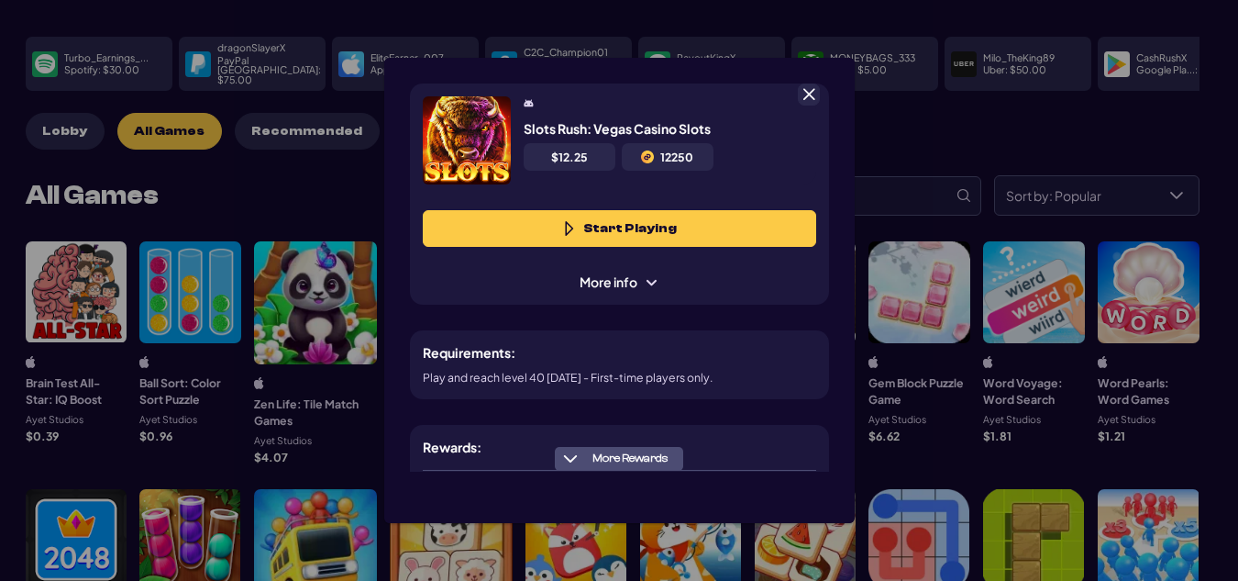
click at [629, 227] on button "Start Playing" at bounding box center [620, 228] width 394 height 37
click at [804, 100] on span at bounding box center [809, 94] width 17 height 17
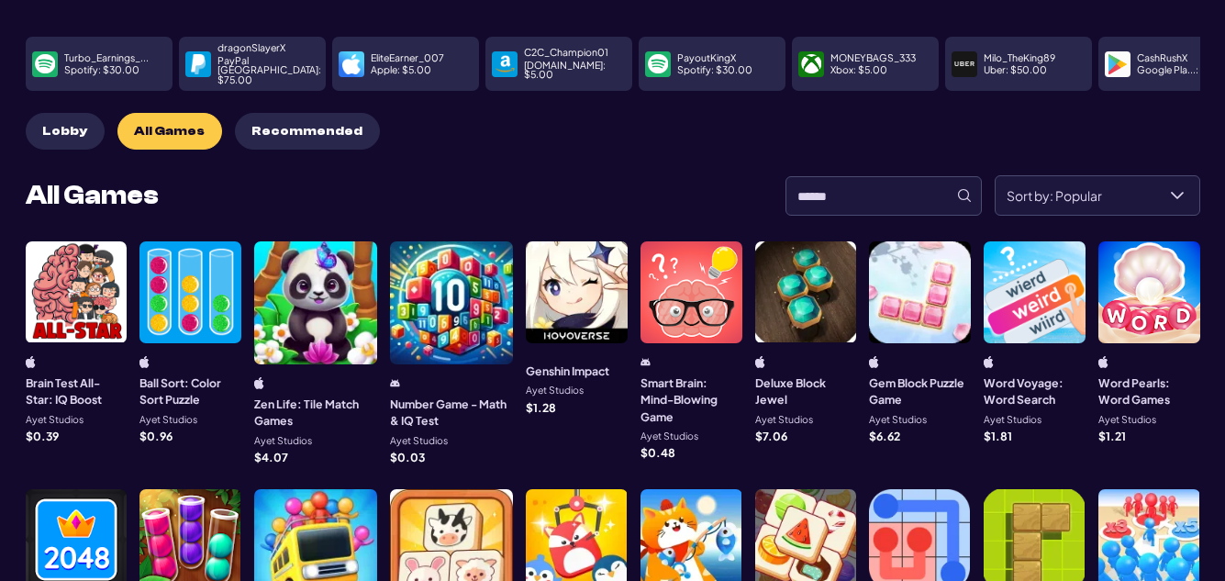
scroll to position [0, 0]
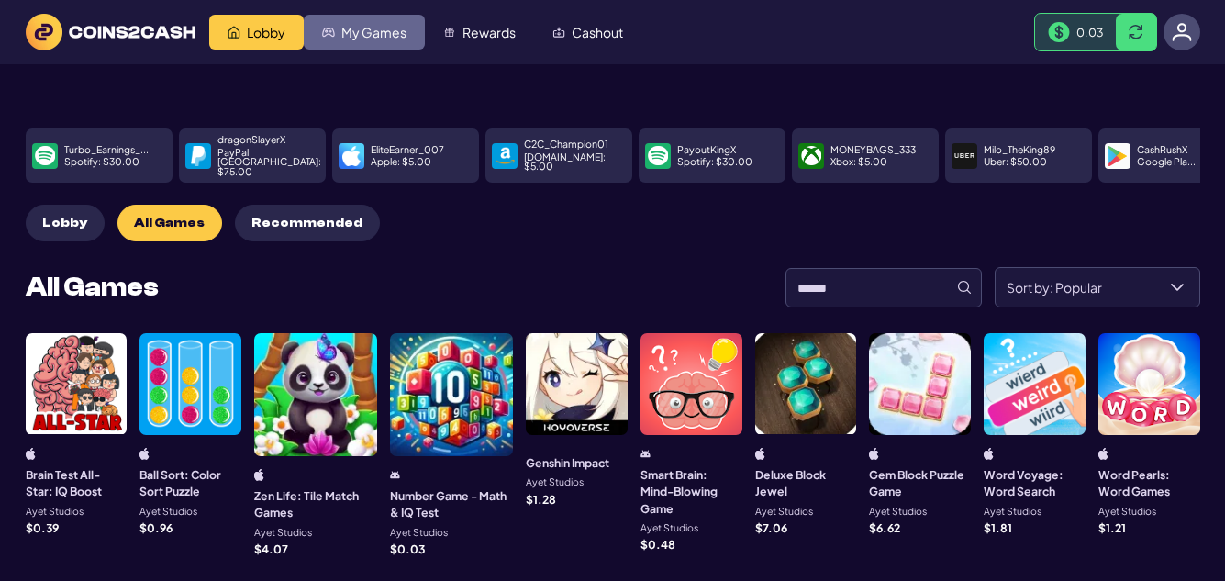
click at [360, 29] on span "My Games" at bounding box center [373, 32] width 65 height 13
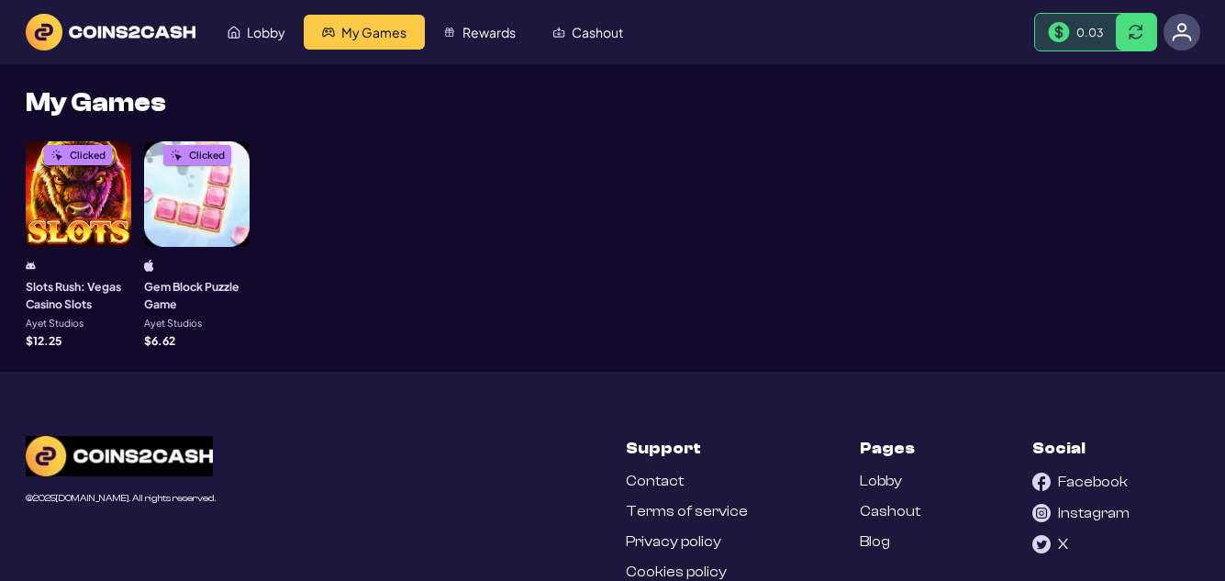
click at [656, 200] on div "Clicked Slots Rush: Vegas Casino Slots Ayet Studios $ 12.25 Clicked Gem Block P…" at bounding box center [613, 243] width 1174 height 205
click at [592, 135] on div "My Games Clicked Slots Rush: Vegas Casino Slots Ayet Studios $ 12.25 Clicked Ge…" at bounding box center [613, 218] width 1174 height 256
drag, startPoint x: 593, startPoint y: 136, endPoint x: 573, endPoint y: 147, distance: 22.2
click at [573, 147] on div "Clicked Slots Rush: Vegas Casino Slots Ayet Studios $ 12.25 Clicked Gem Block P…" at bounding box center [613, 243] width 1174 height 205
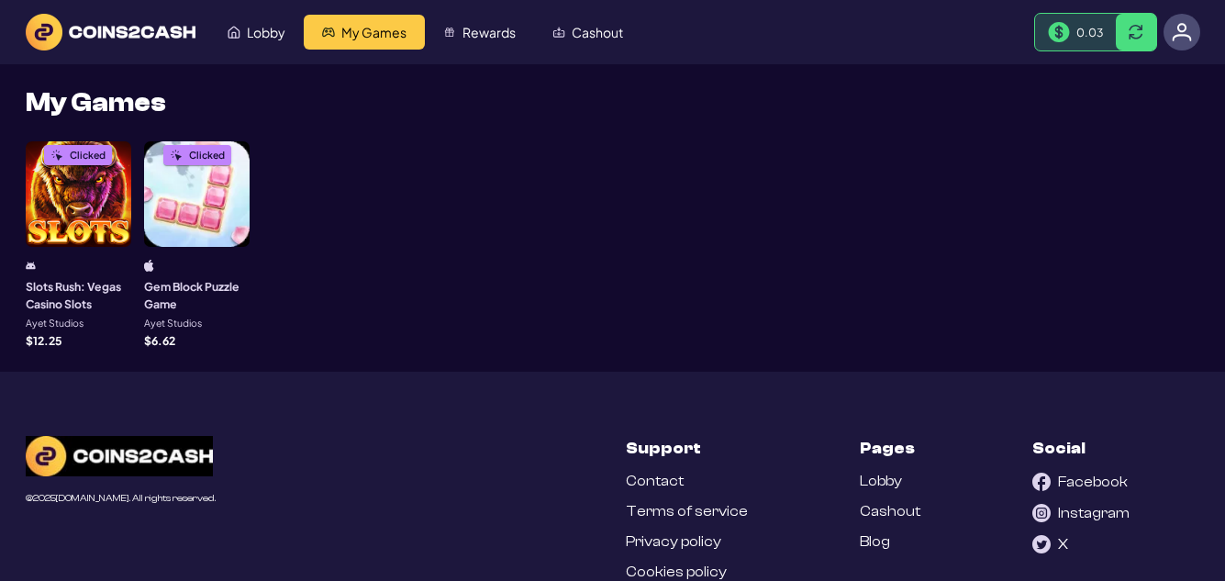
click at [573, 147] on div "Clicked Slots Rush: Vegas Casino Slots Ayet Studios $ 12.25 Clicked Gem Block P…" at bounding box center [613, 243] width 1174 height 205
click at [483, 30] on span "Rewards" at bounding box center [488, 32] width 53 height 13
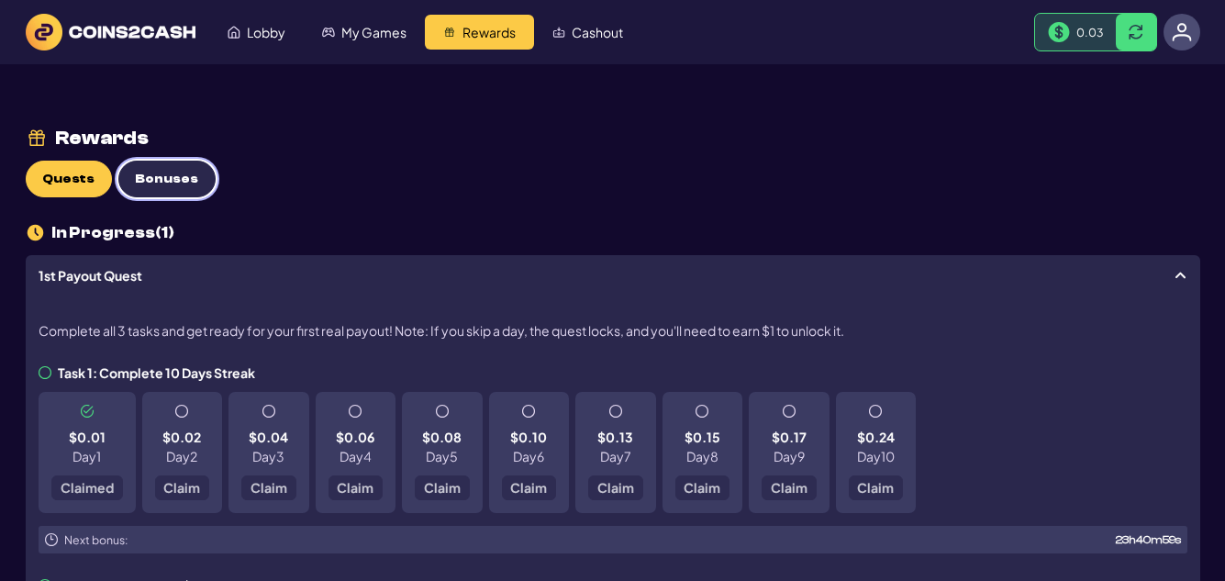
click at [162, 184] on span "Bonuses" at bounding box center [166, 180] width 63 height 16
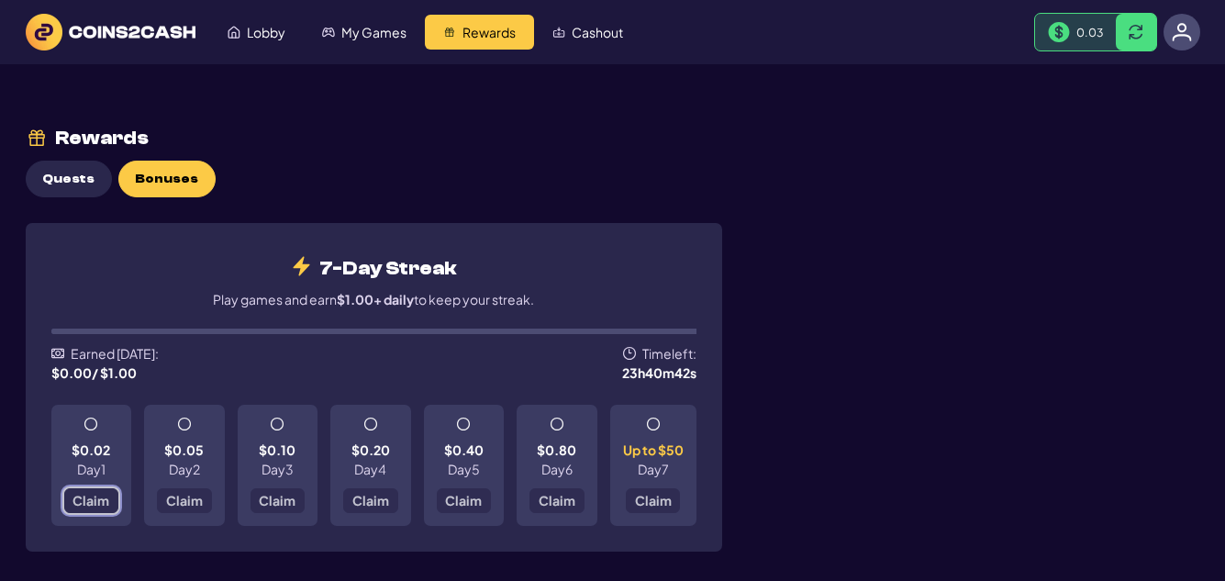
click at [90, 503] on span "Claim" at bounding box center [90, 499] width 37 height 13
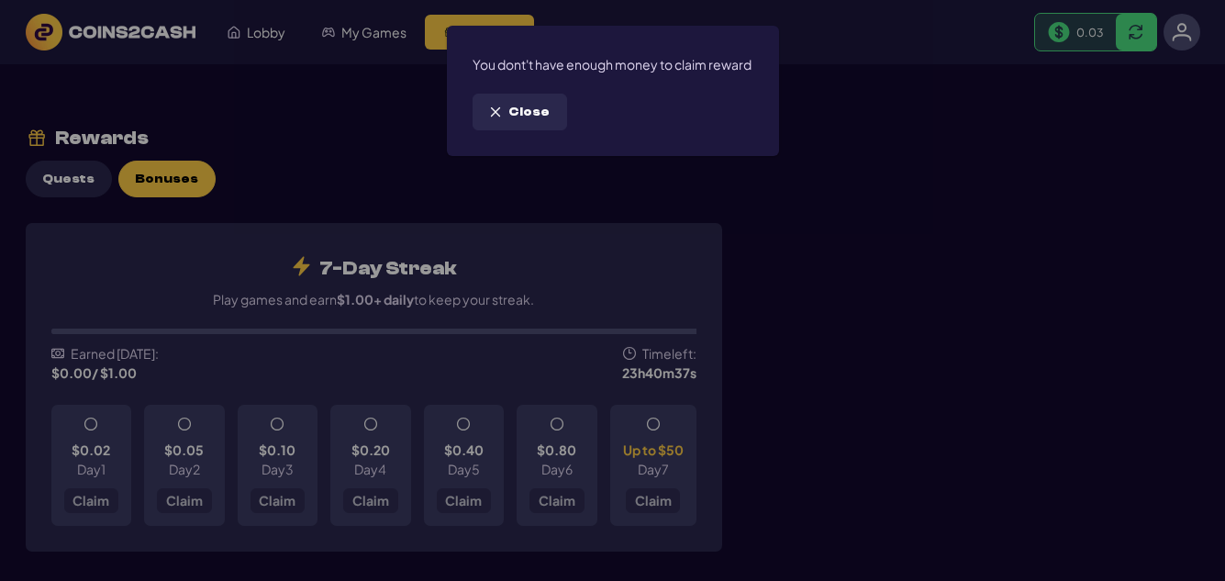
click at [529, 120] on span "Close" at bounding box center [528, 113] width 41 height 16
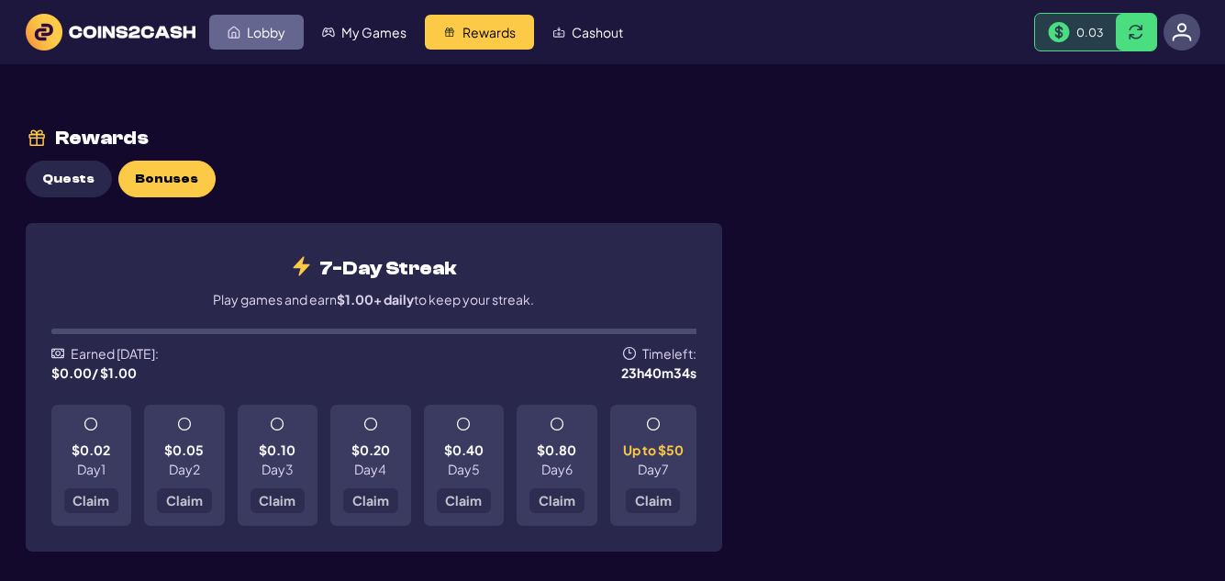
click at [280, 41] on link "Lobby" at bounding box center [256, 32] width 94 height 35
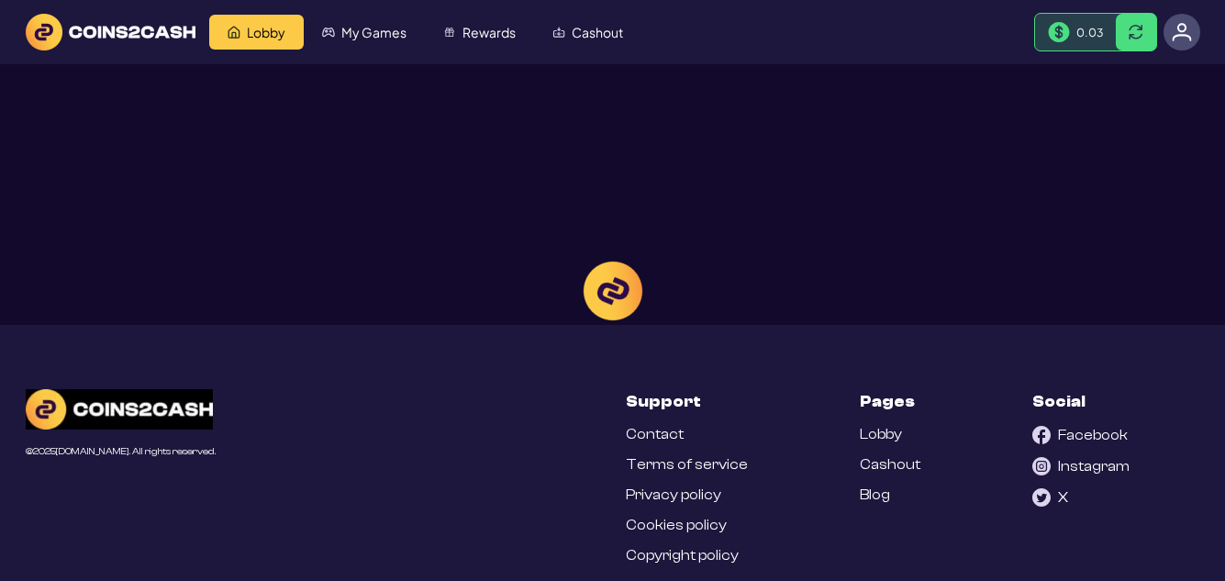
click at [374, 33] on div at bounding box center [612, 290] width 1225 height 581
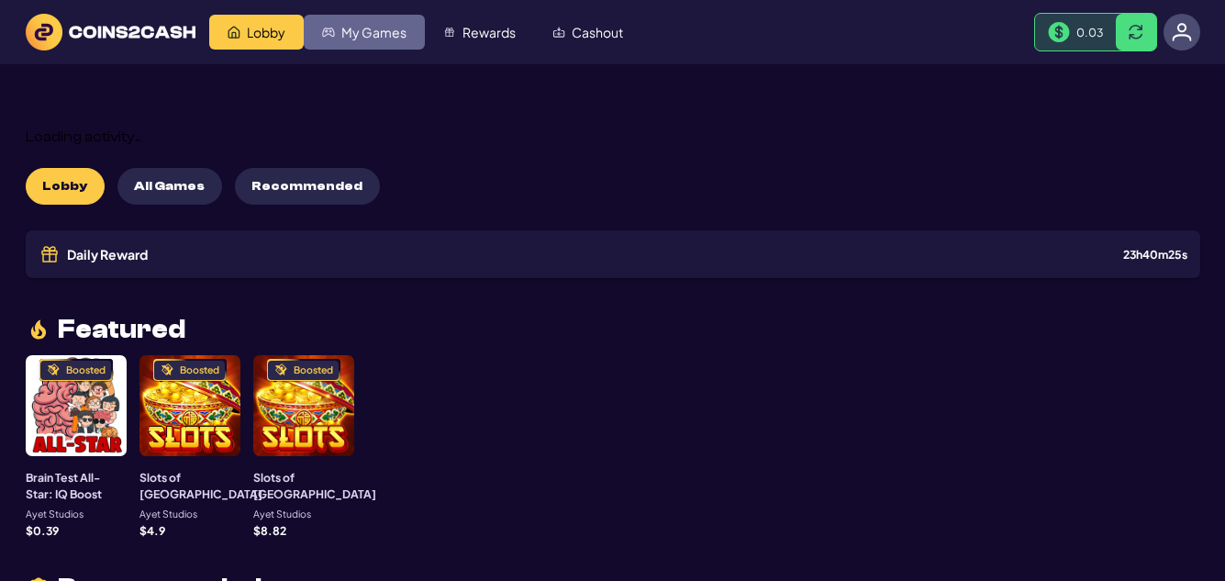
click at [375, 36] on span "My Games" at bounding box center [373, 32] width 65 height 13
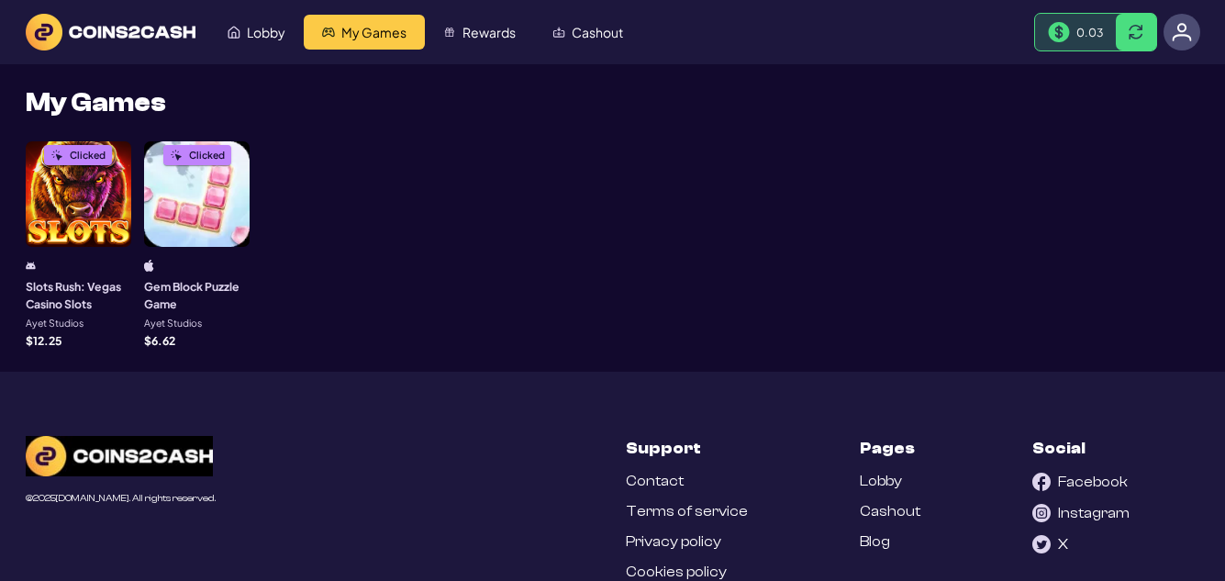
click at [69, 174] on div "Clicked" at bounding box center [78, 193] width 105 height 105
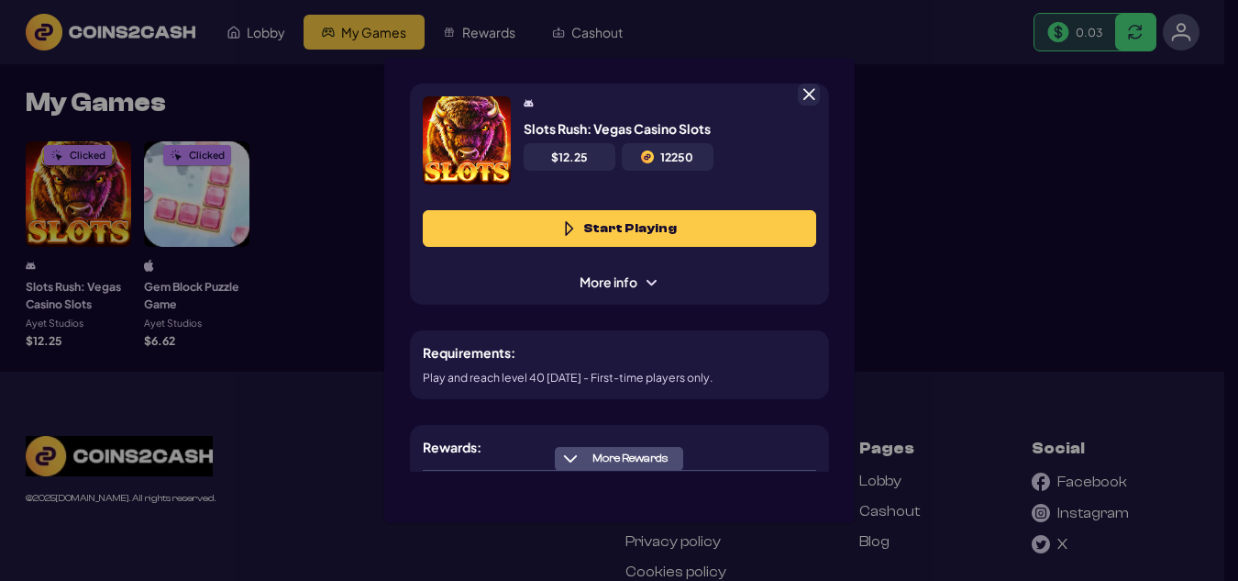
click at [600, 227] on button "Start Playing" at bounding box center [620, 228] width 394 height 37
click at [649, 281] on span at bounding box center [651, 282] width 15 height 15
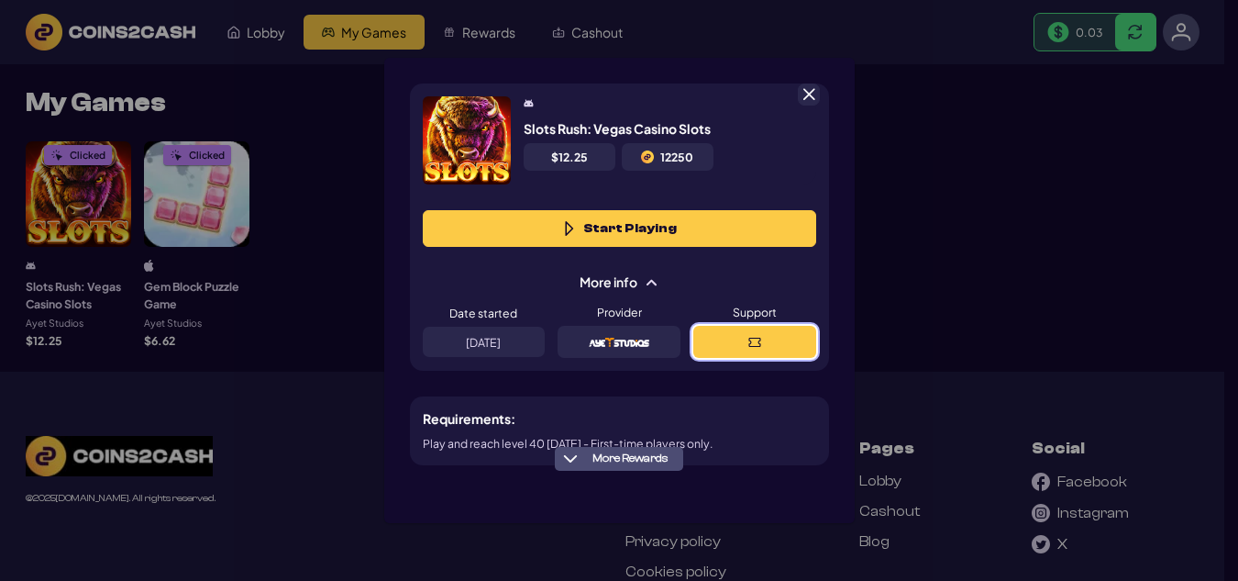
click at [726, 340] on button at bounding box center [754, 342] width 123 height 32
click at [572, 461] on span "More Rewards" at bounding box center [570, 458] width 15 height 15
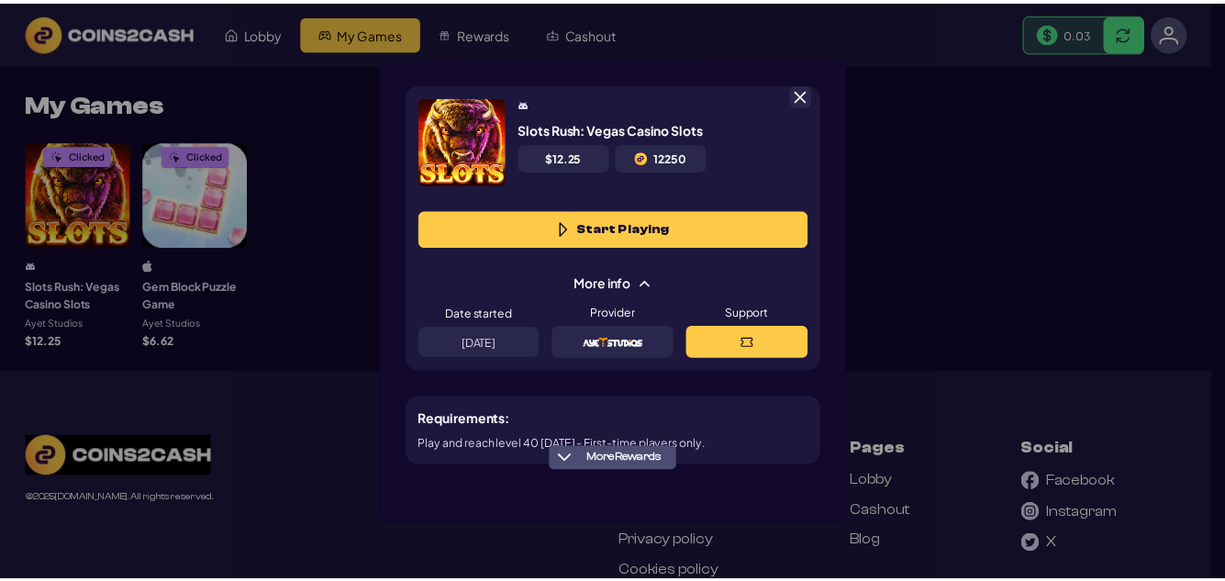
scroll to position [308, 0]
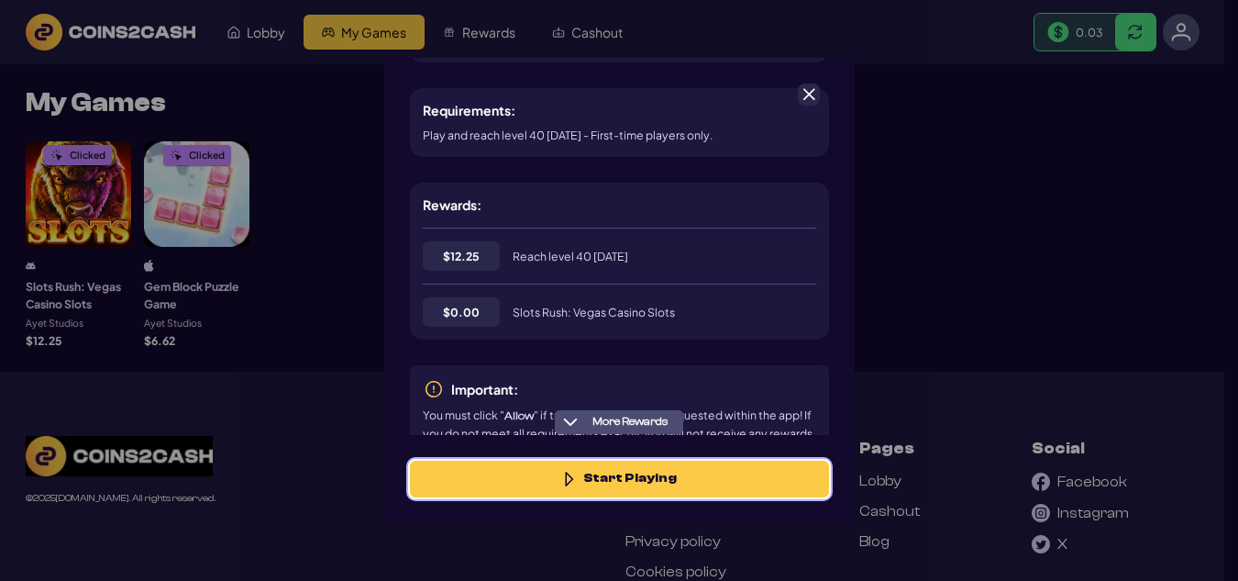
click at [613, 480] on button "Start Playing" at bounding box center [619, 478] width 419 height 37
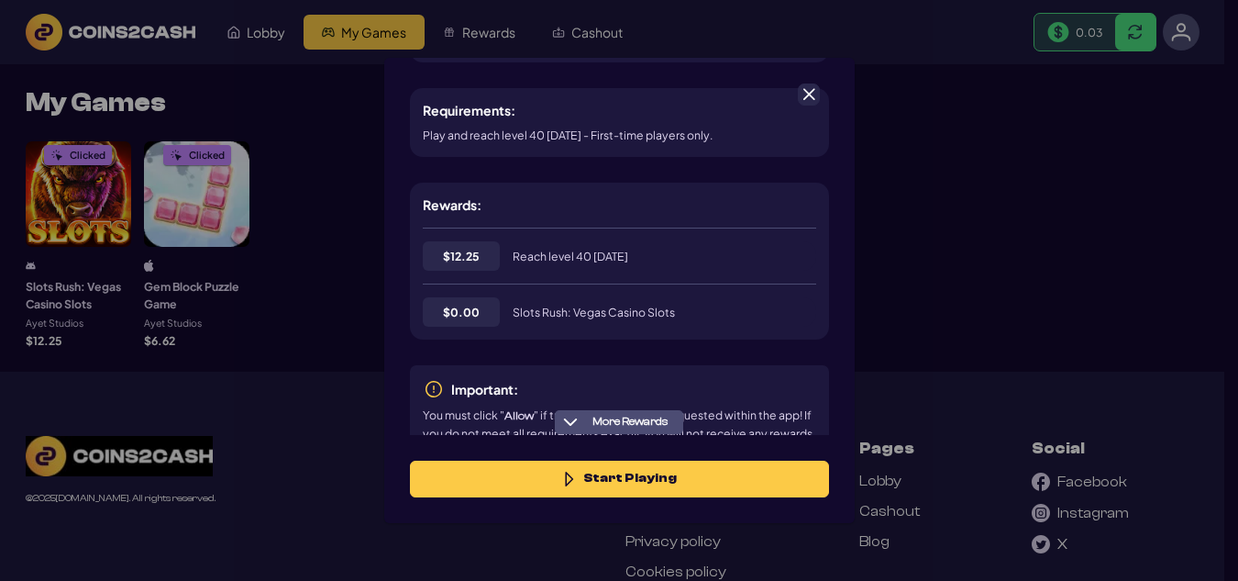
click at [814, 95] on span at bounding box center [809, 94] width 17 height 17
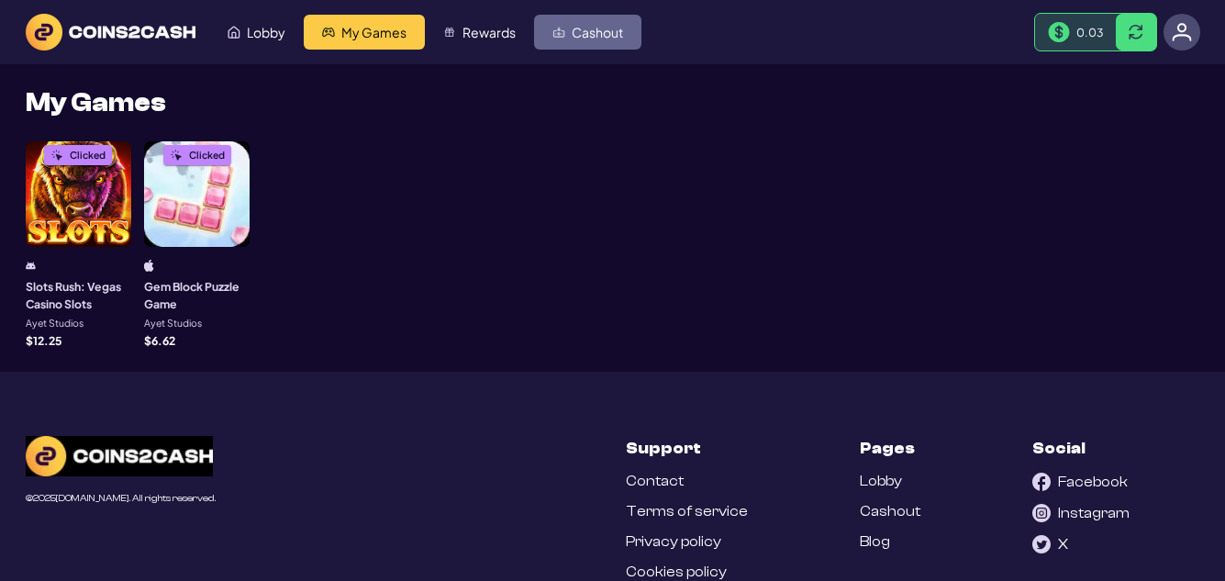
click at [598, 28] on span "Cashout" at bounding box center [596, 32] width 51 height 13
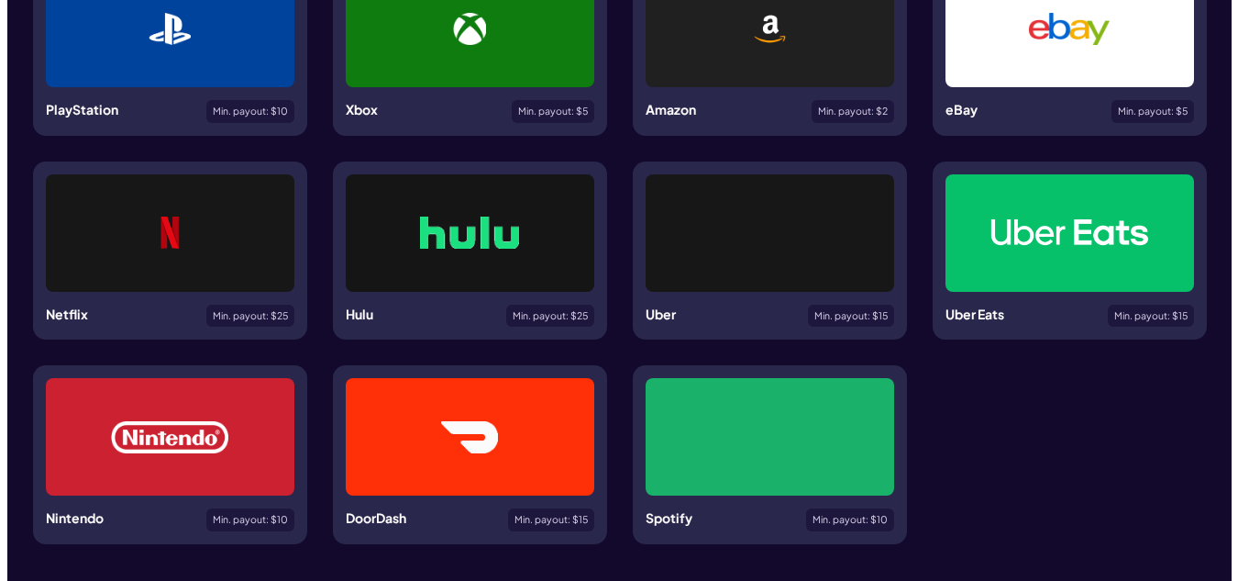
scroll to position [275, 0]
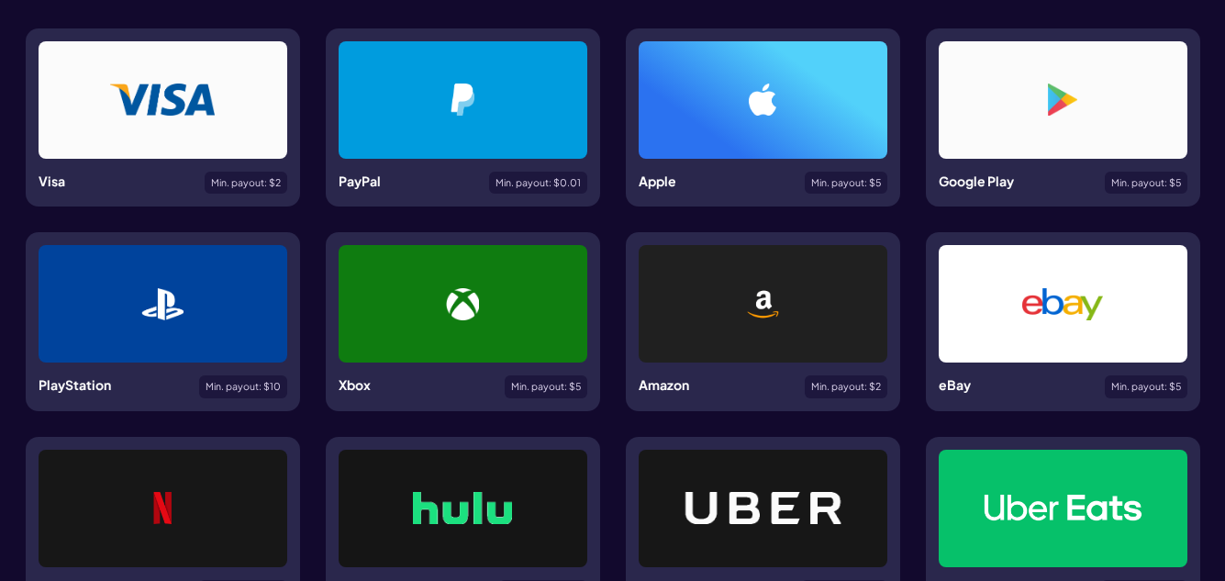
click at [465, 84] on img at bounding box center [462, 99] width 25 height 32
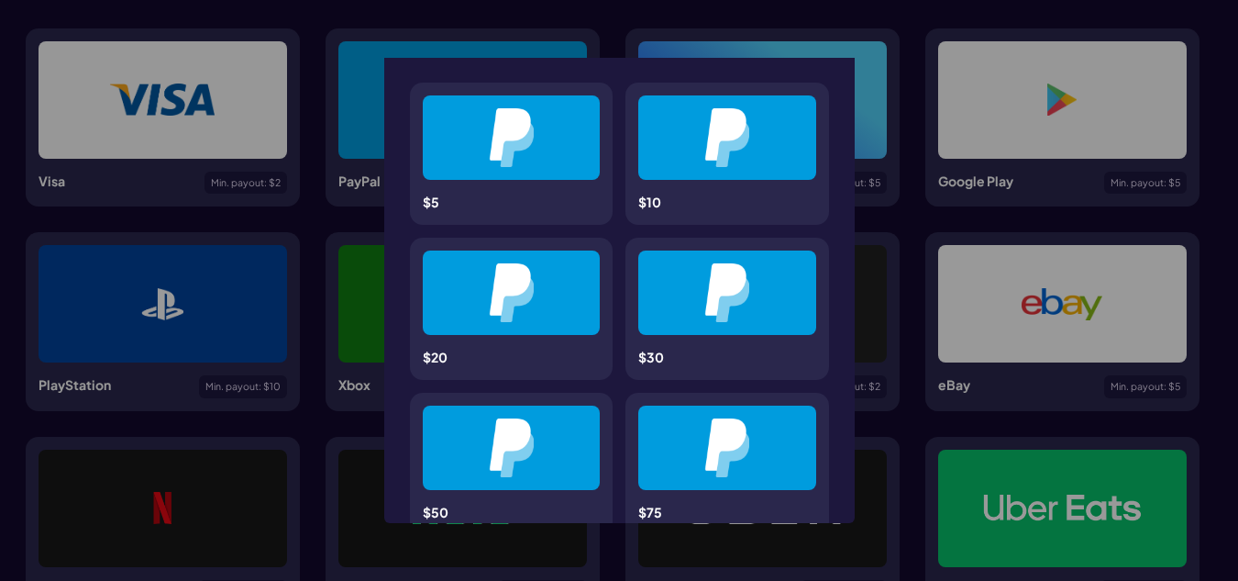
scroll to position [0, 0]
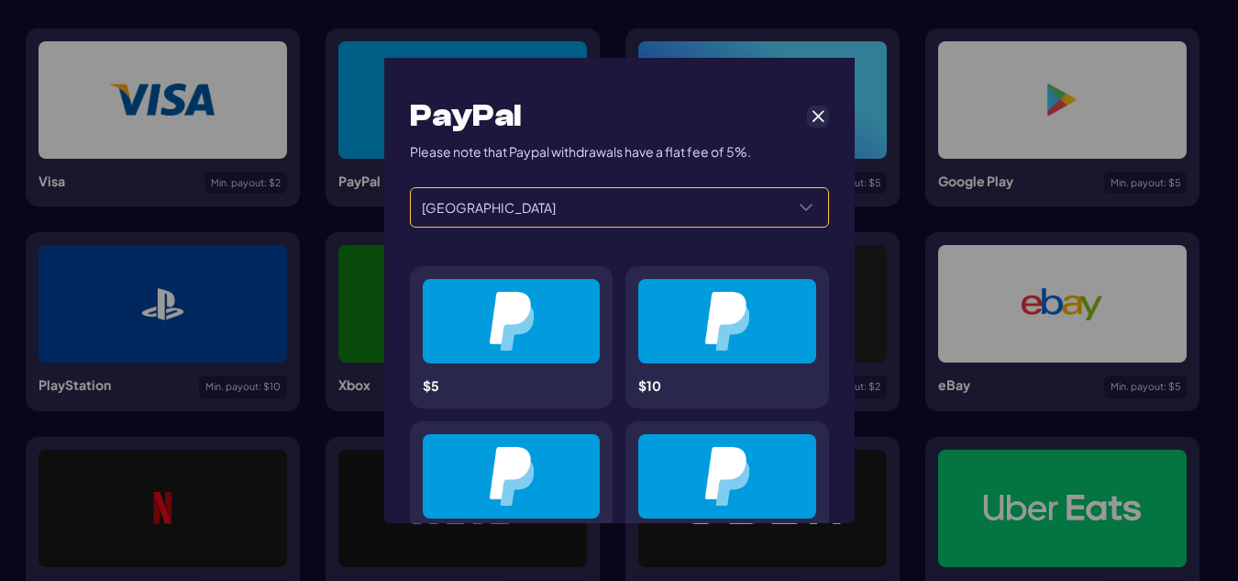
click at [799, 205] on icon "Select a Country" at bounding box center [806, 207] width 15 height 15
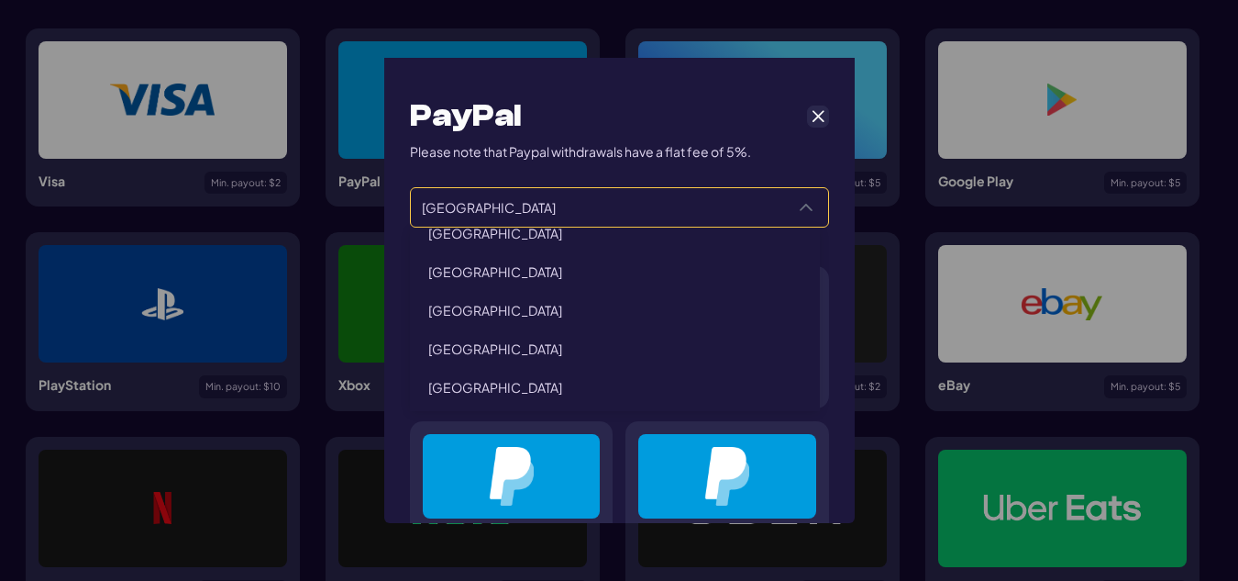
scroll to position [3384, 0]
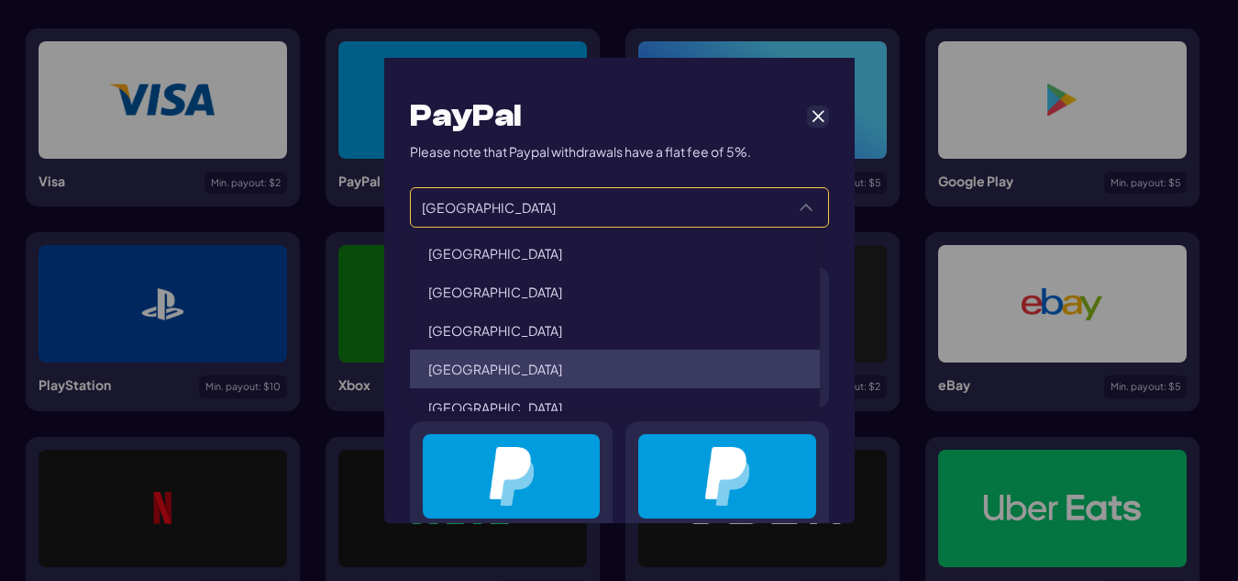
click at [562, 371] on li "Philippines" at bounding box center [615, 368] width 410 height 39
type input "**********"
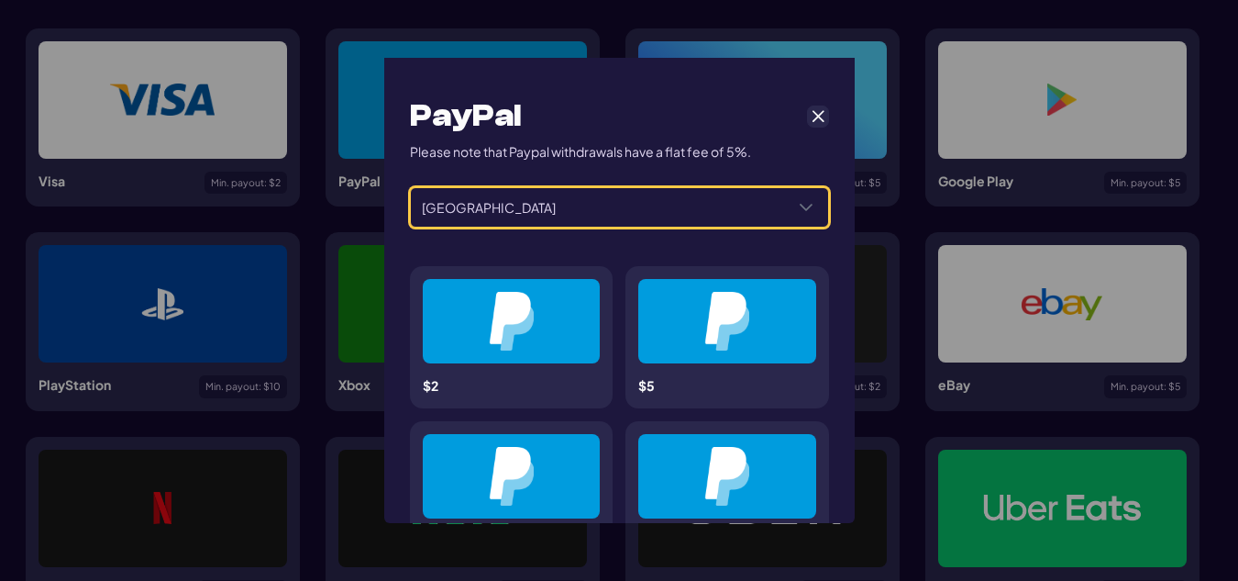
click at [512, 323] on img at bounding box center [511, 321] width 45 height 59
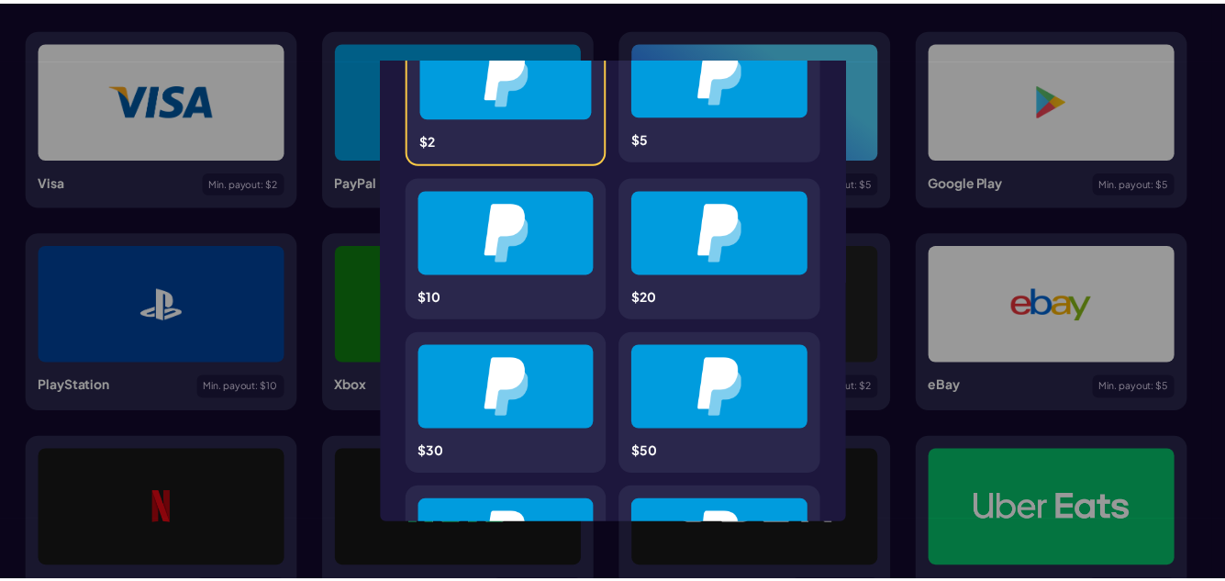
scroll to position [0, 0]
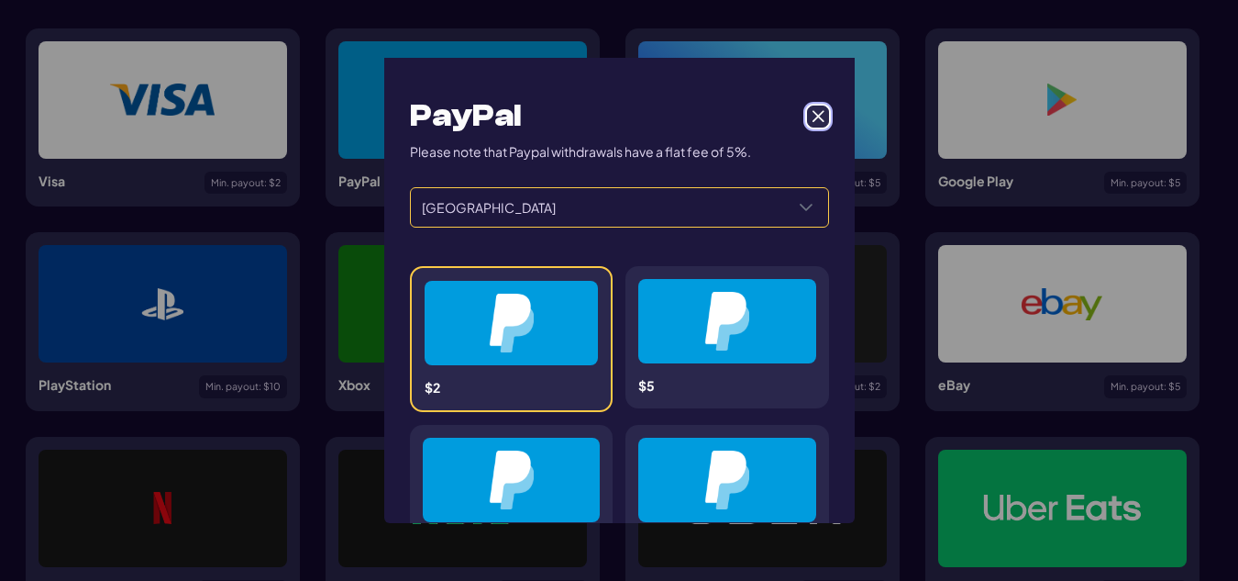
click at [810, 116] on span "Cancel" at bounding box center [818, 116] width 17 height 17
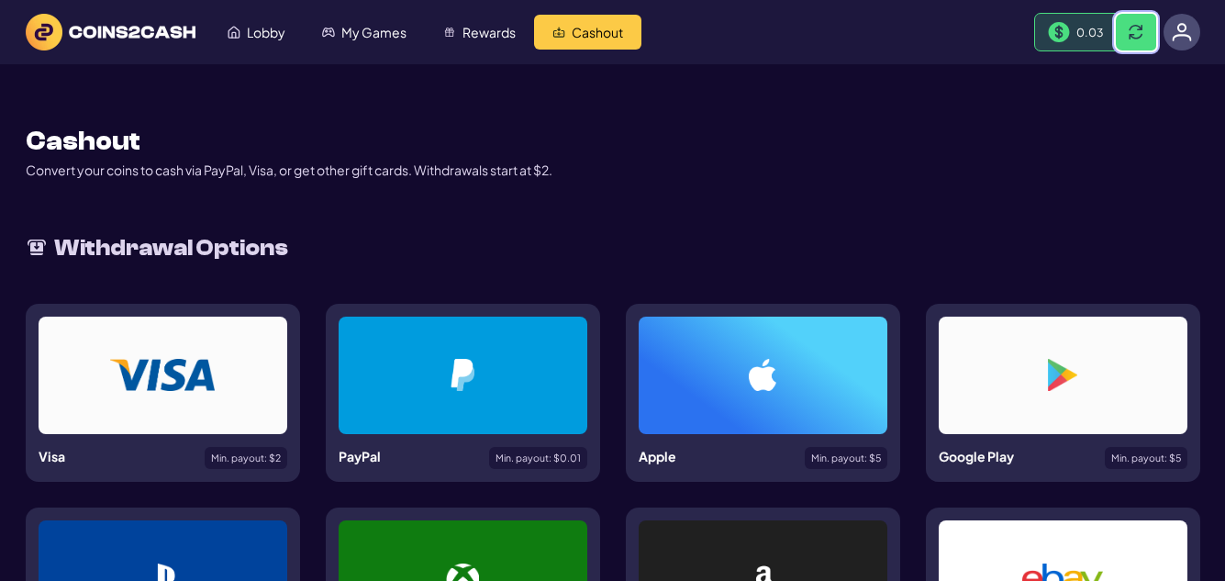
click at [1136, 31] on span at bounding box center [1135, 32] width 15 height 15
click at [1132, 28] on span at bounding box center [1135, 32] width 15 height 15
click at [261, 33] on span "Lobby" at bounding box center [266, 32] width 39 height 13
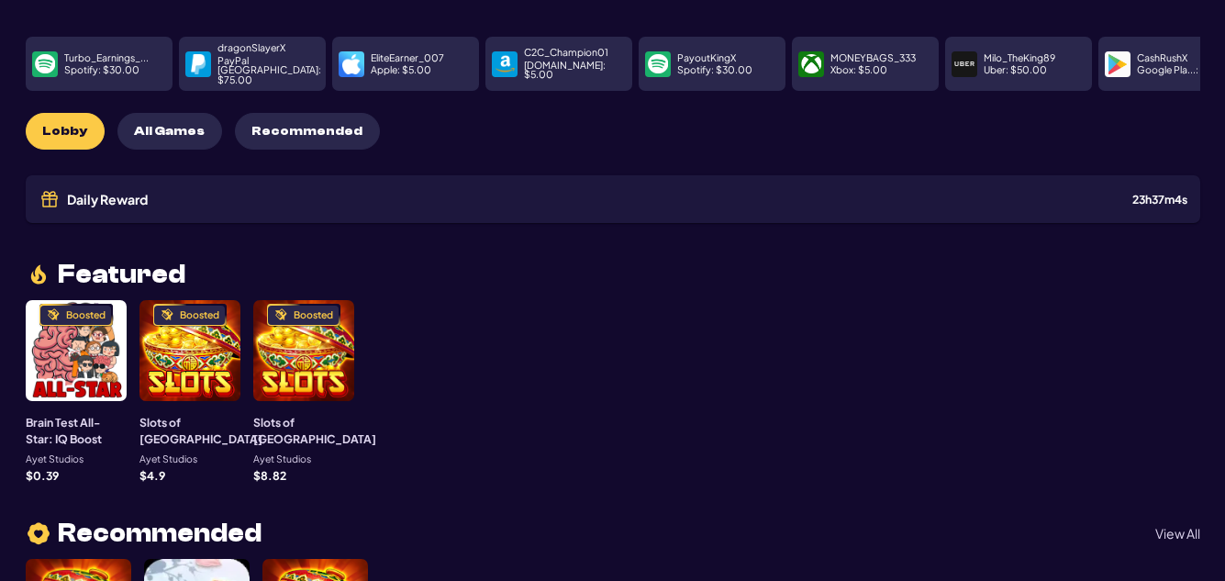
scroll to position [275, 0]
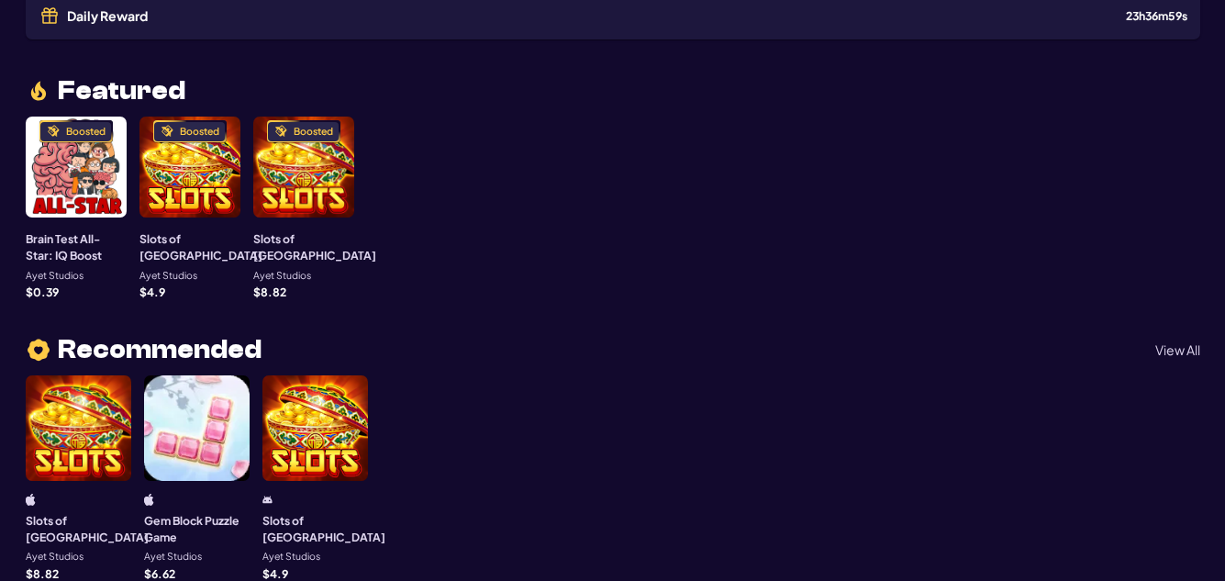
click at [312, 403] on div at bounding box center [314, 427] width 105 height 105
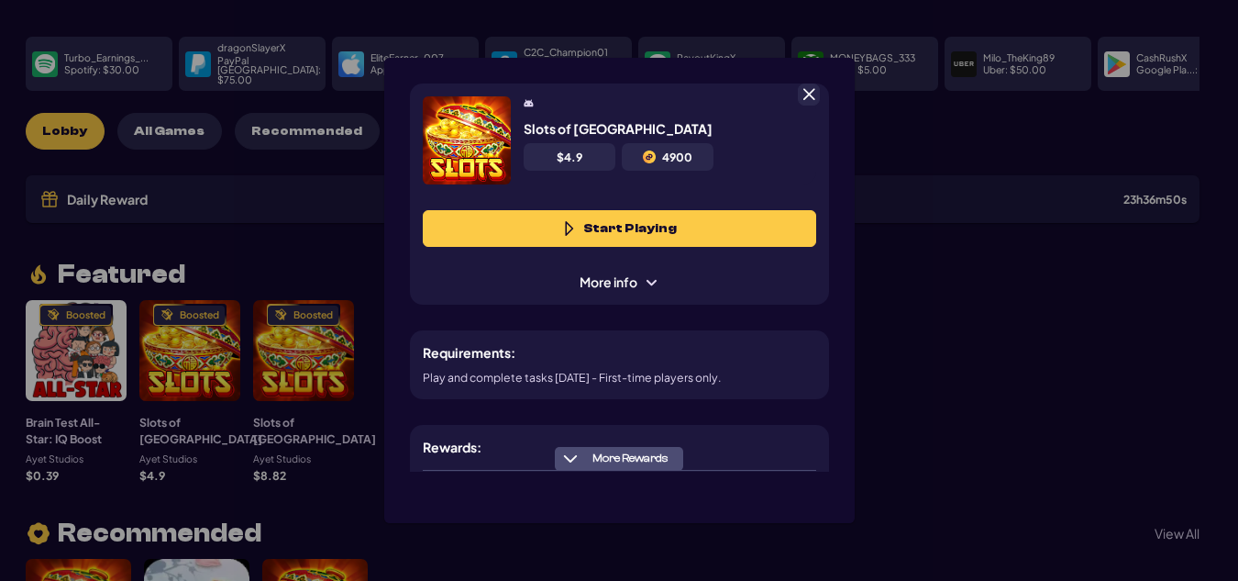
click at [806, 92] on span at bounding box center [809, 94] width 17 height 17
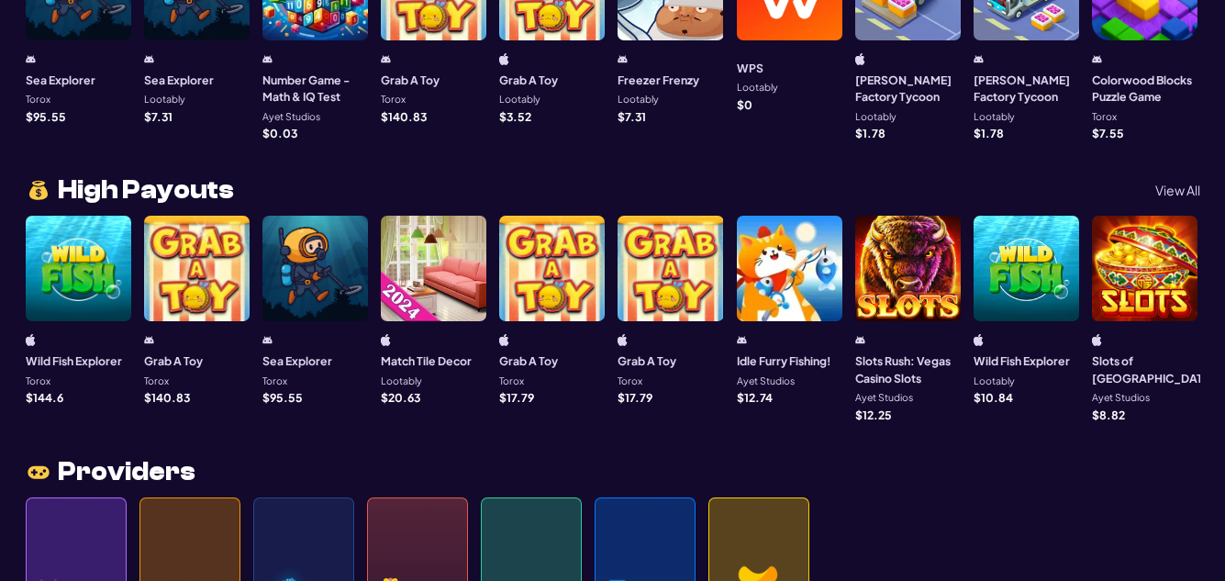
scroll to position [1651, 0]
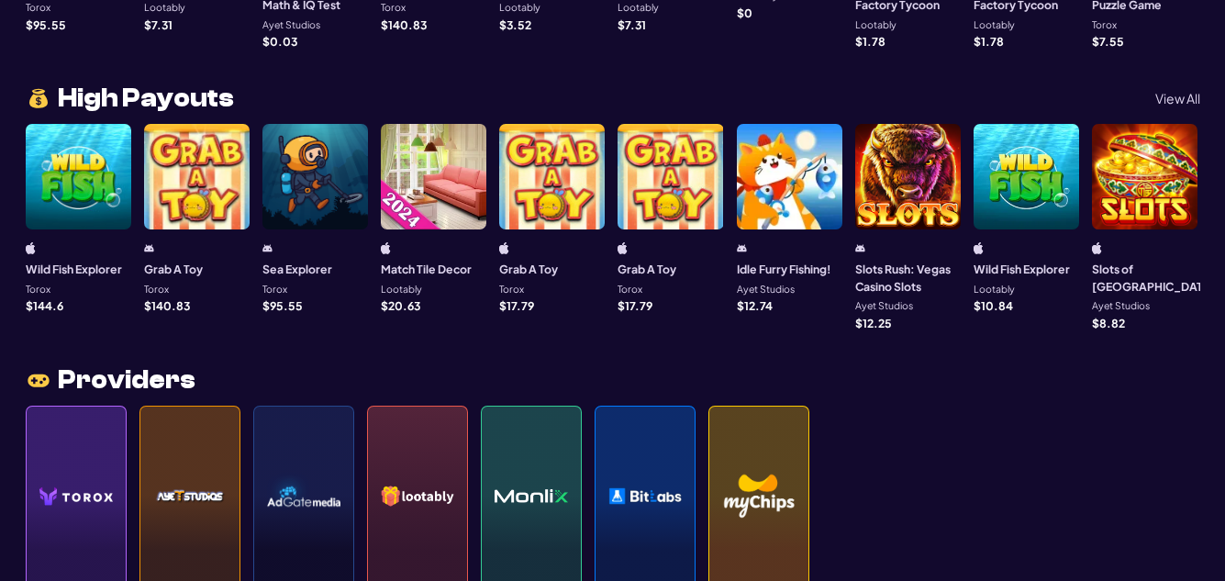
click at [188, 151] on div at bounding box center [196, 176] width 105 height 105
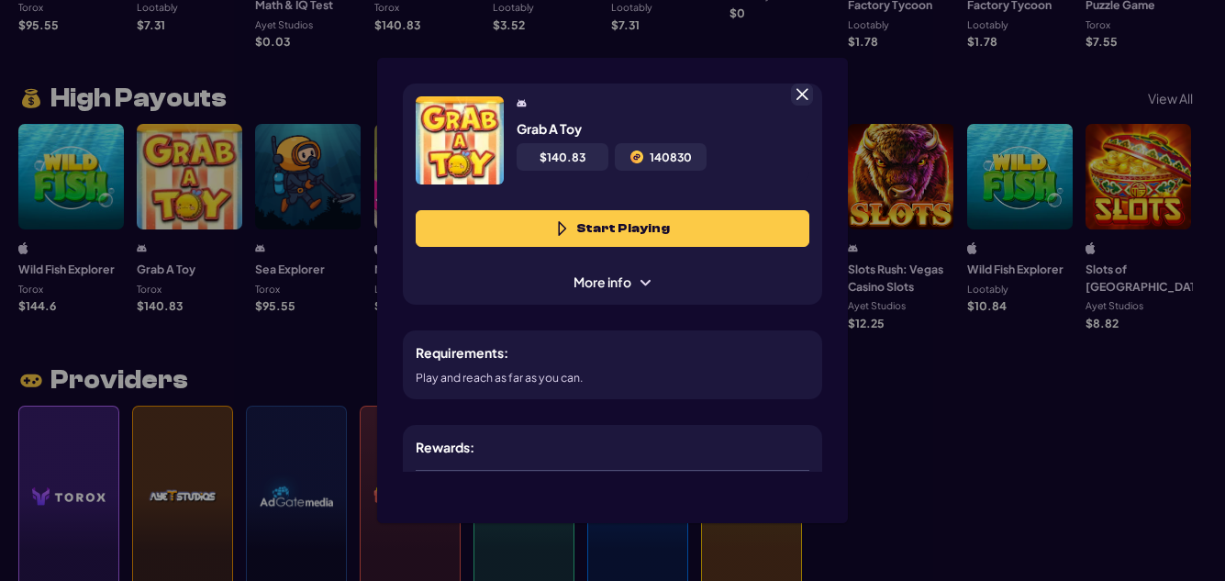
scroll to position [92, 0]
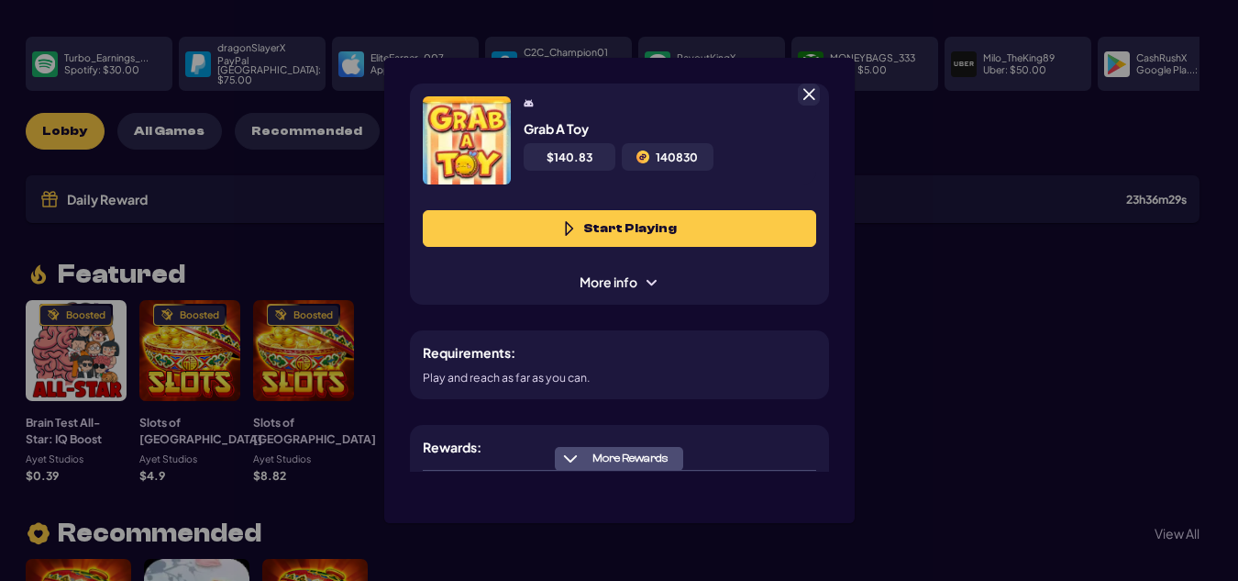
click at [618, 223] on button "Start Playing" at bounding box center [620, 228] width 394 height 37
click at [804, 92] on span at bounding box center [809, 94] width 17 height 17
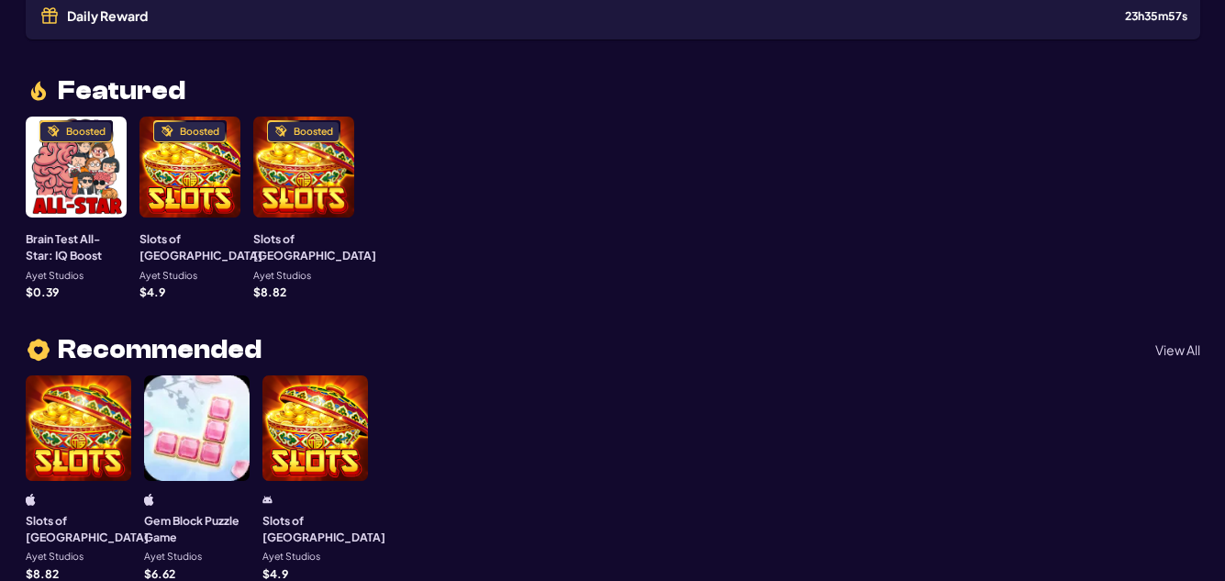
scroll to position [0, 0]
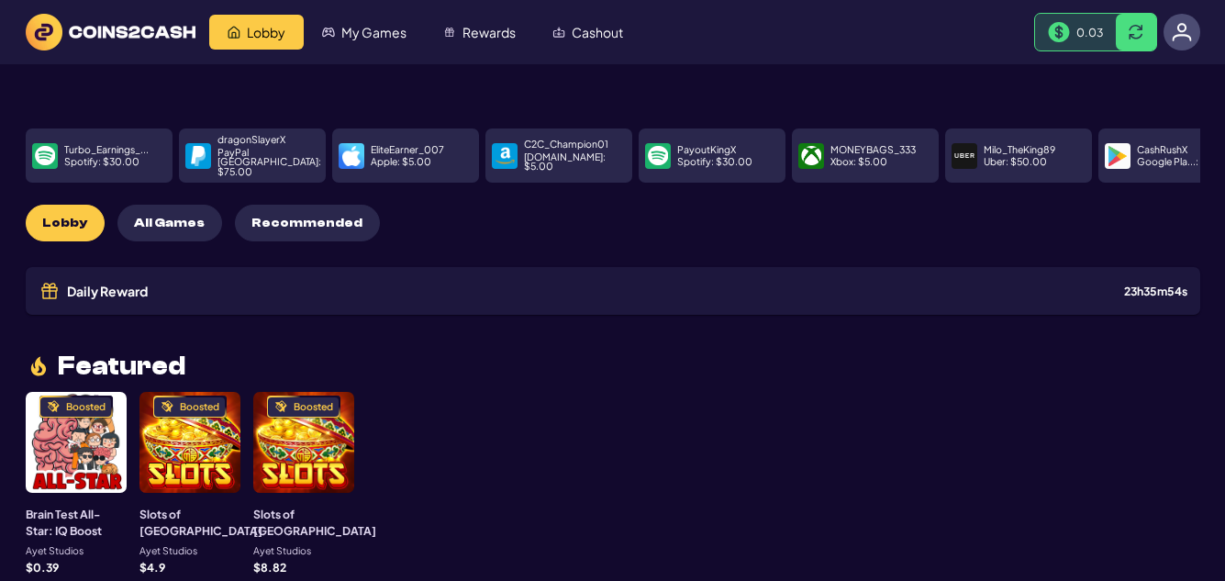
click at [262, 150] on p "PayPal [GEOGRAPHIC_DATA] : $ 75.00" at bounding box center [269, 162] width 104 height 29
click at [197, 146] on img at bounding box center [198, 156] width 20 height 20
click at [230, 145] on p "dragonSlayerX" at bounding box center [251, 140] width 68 height 10
click at [242, 145] on p "dragonSlayerX" at bounding box center [251, 140] width 68 height 10
click at [125, 284] on span "Daily Reward" at bounding box center [107, 290] width 81 height 13
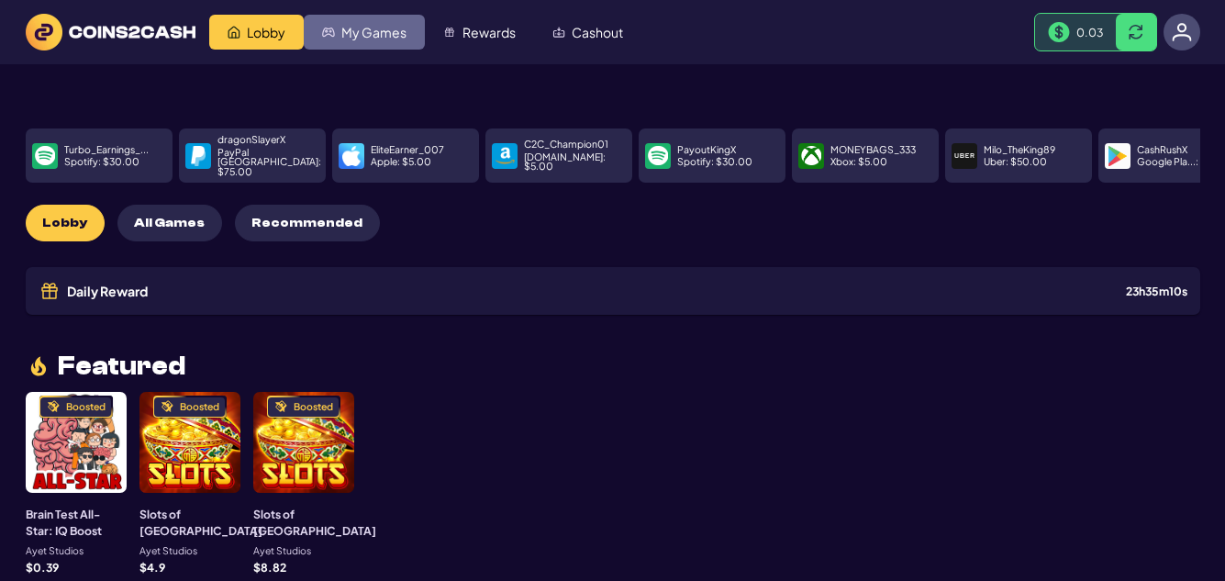
click at [371, 30] on span "My Games" at bounding box center [373, 32] width 65 height 13
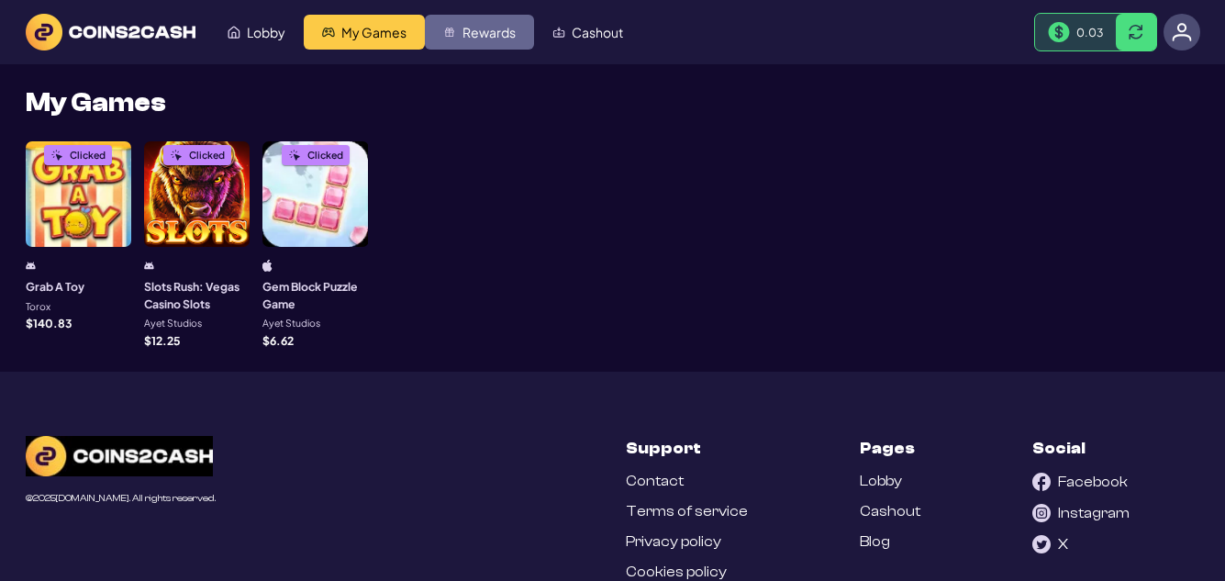
click at [491, 27] on span "Rewards" at bounding box center [488, 32] width 53 height 13
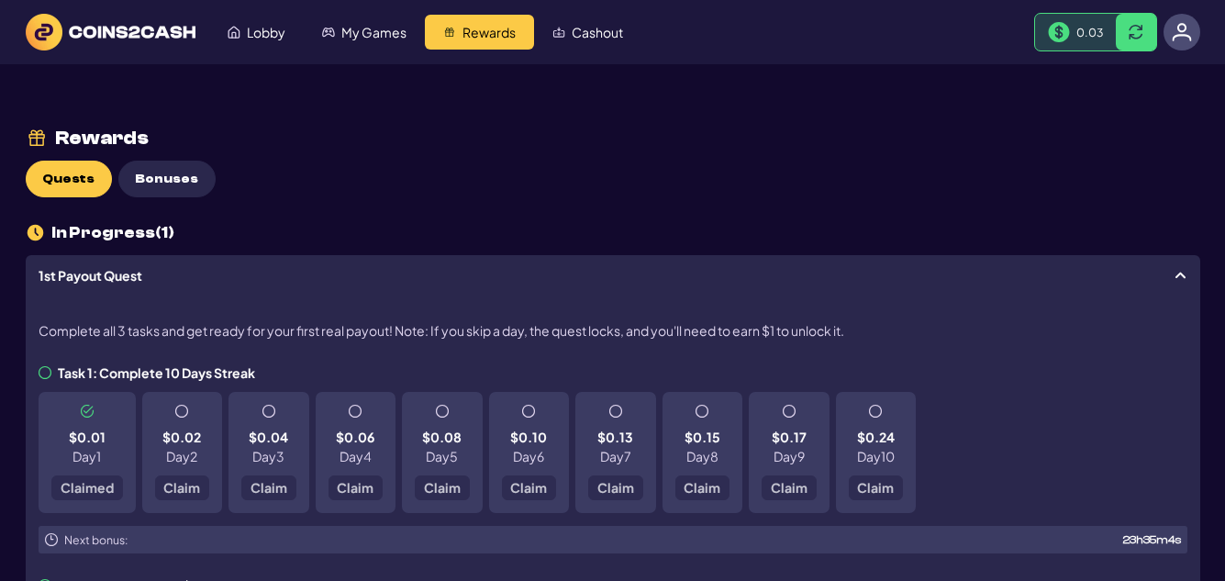
click at [94, 490] on div "$0.01 Day 1 Claimed" at bounding box center [87, 452] width 97 height 121
click at [45, 376] on icon at bounding box center [45, 372] width 13 height 13
click at [48, 371] on icon at bounding box center [45, 372] width 13 height 13
click at [1185, 33] on img at bounding box center [1181, 32] width 20 height 20
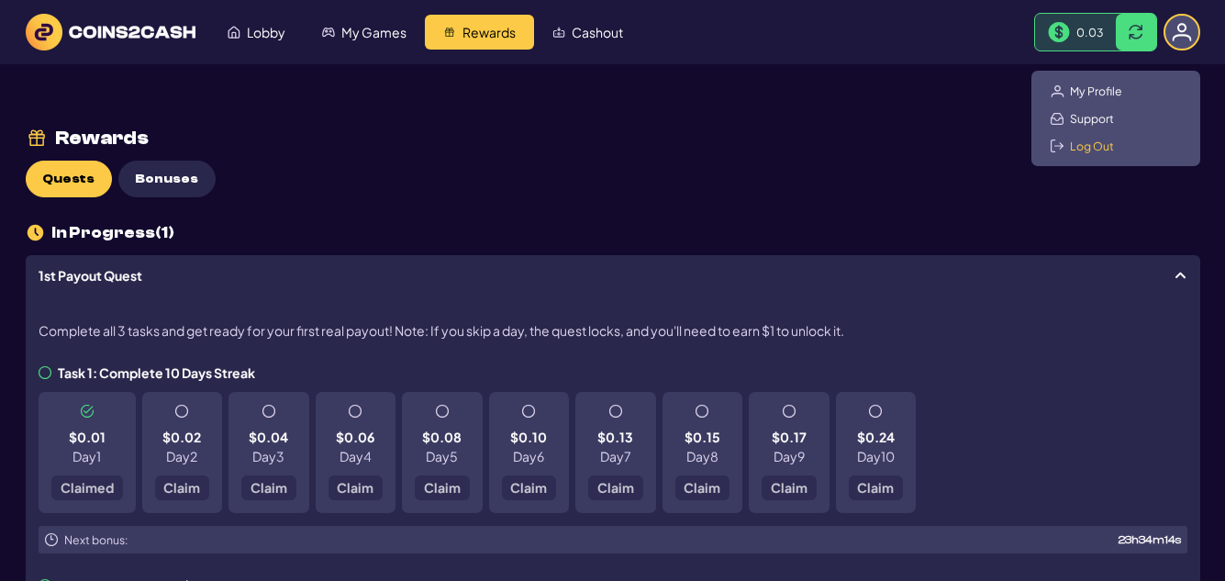
click at [1098, 147] on span "Log Out" at bounding box center [1092, 146] width 44 height 15
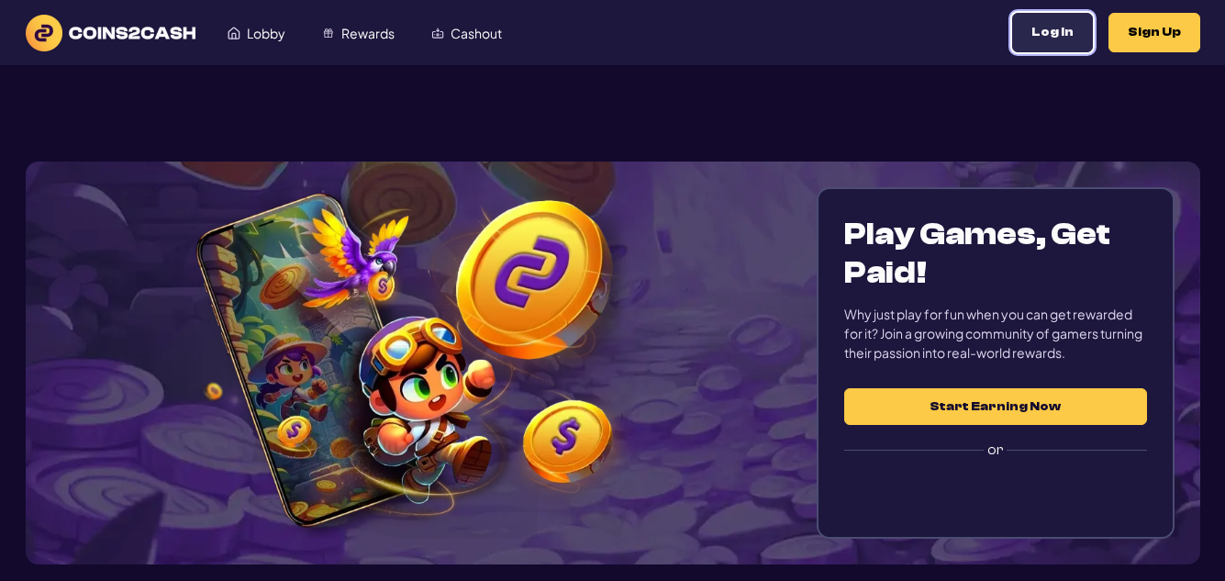
click at [1059, 29] on button "Log In" at bounding box center [1052, 32] width 81 height 39
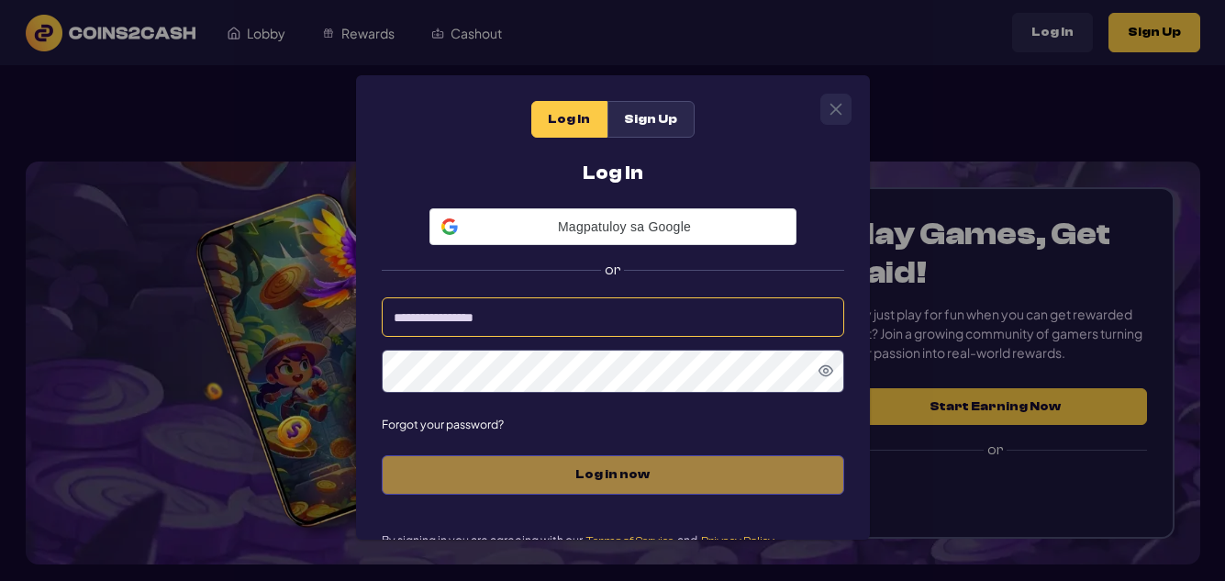
type input "*********"
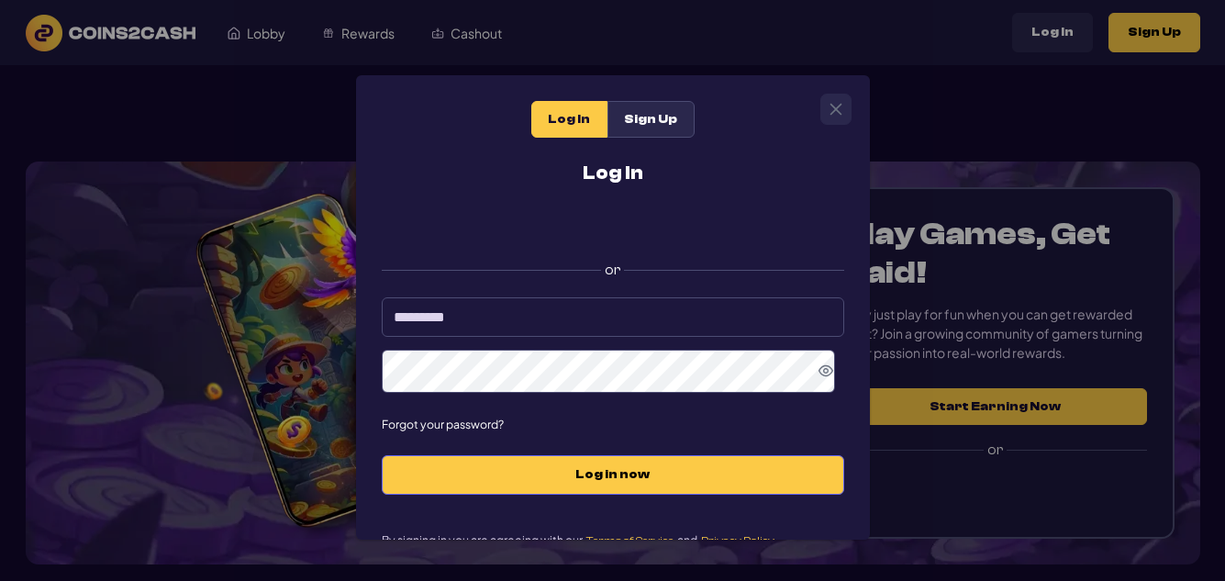
click at [820, 371] on icon "Show Password" at bounding box center [825, 370] width 15 height 15
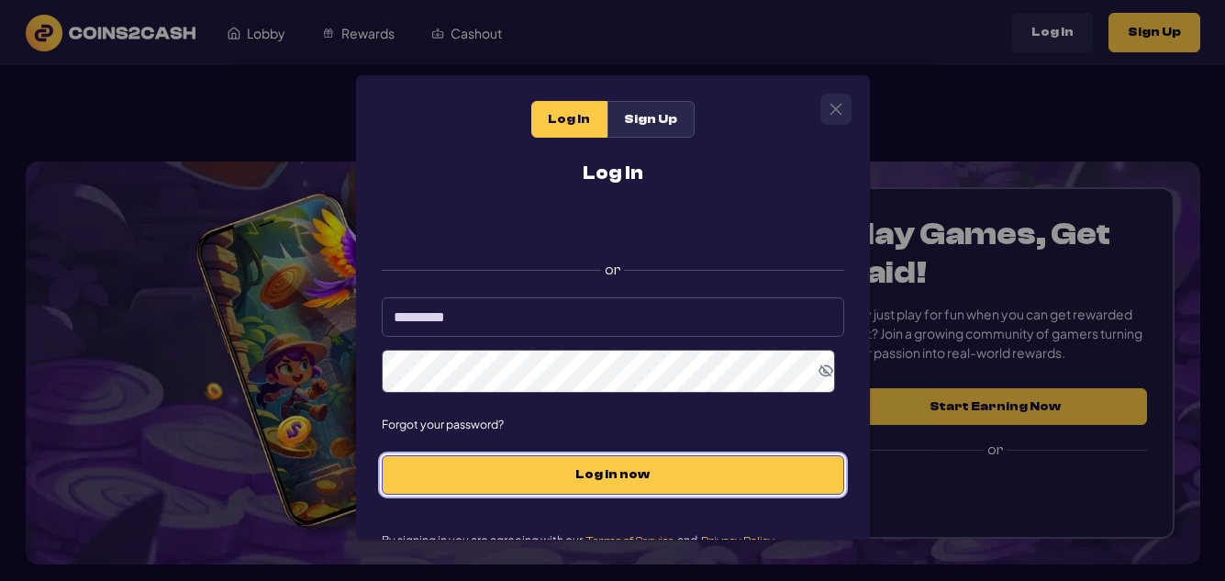
click at [611, 480] on span "Log in now" at bounding box center [613, 475] width 424 height 16
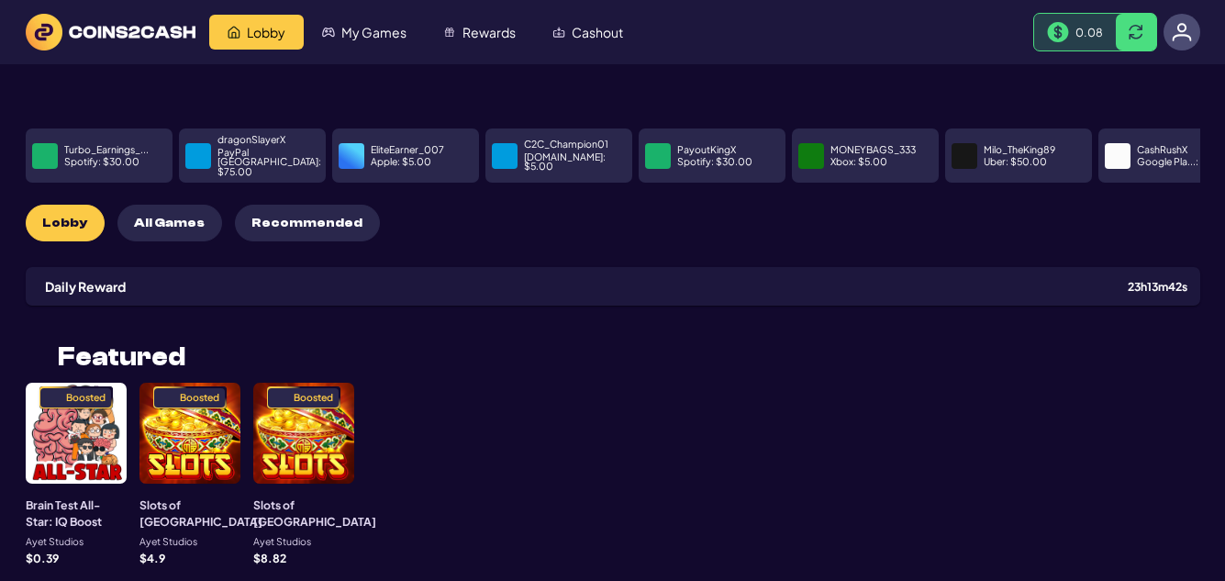
scroll to position [92, 0]
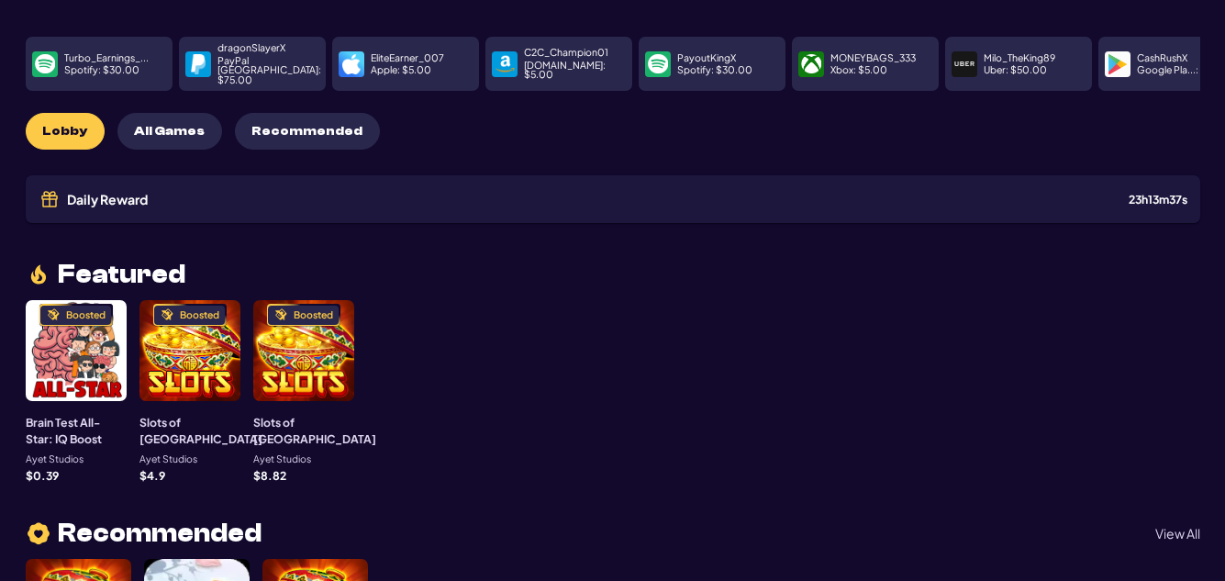
click at [276, 329] on div "Boosted" at bounding box center [303, 350] width 101 height 101
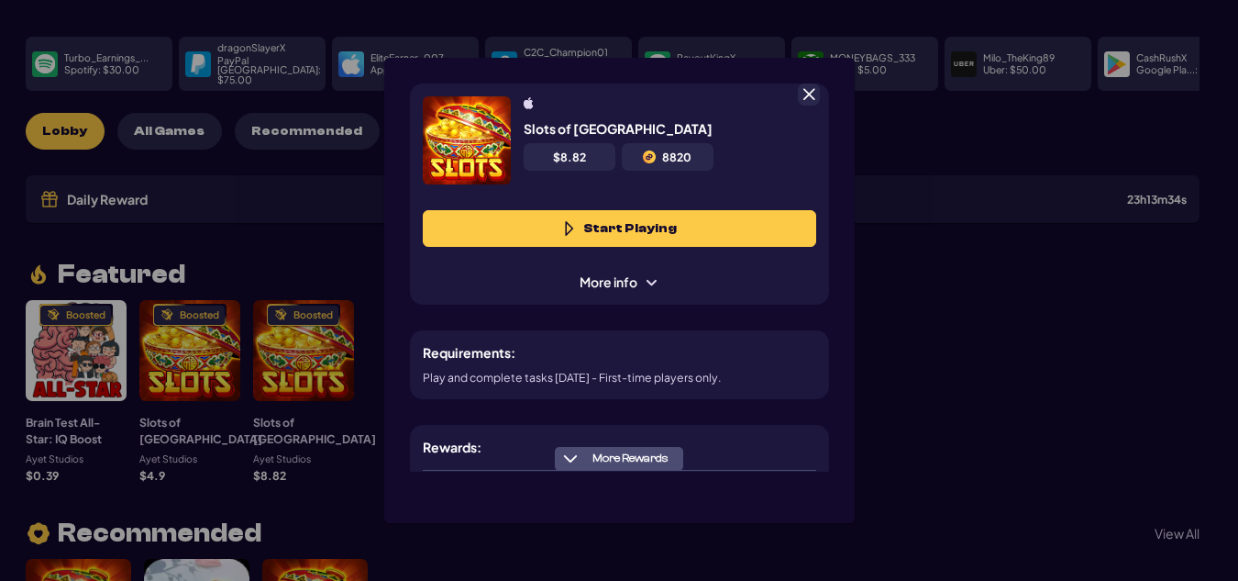
click at [635, 228] on button "Start Playing" at bounding box center [620, 228] width 394 height 37
click at [812, 90] on span at bounding box center [809, 94] width 17 height 17
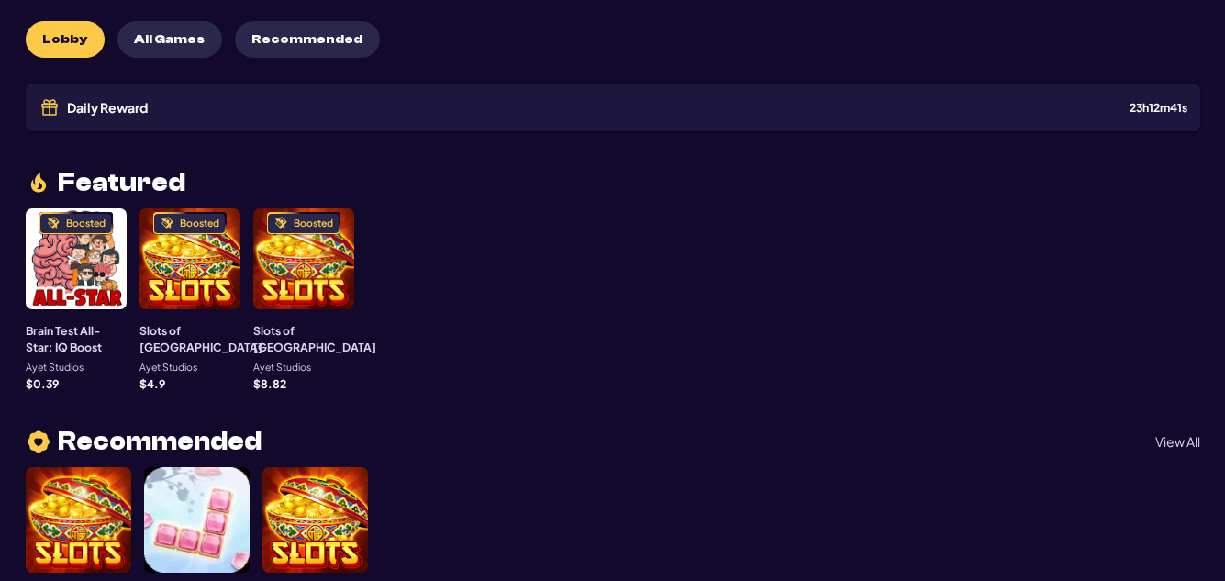
scroll to position [367, 0]
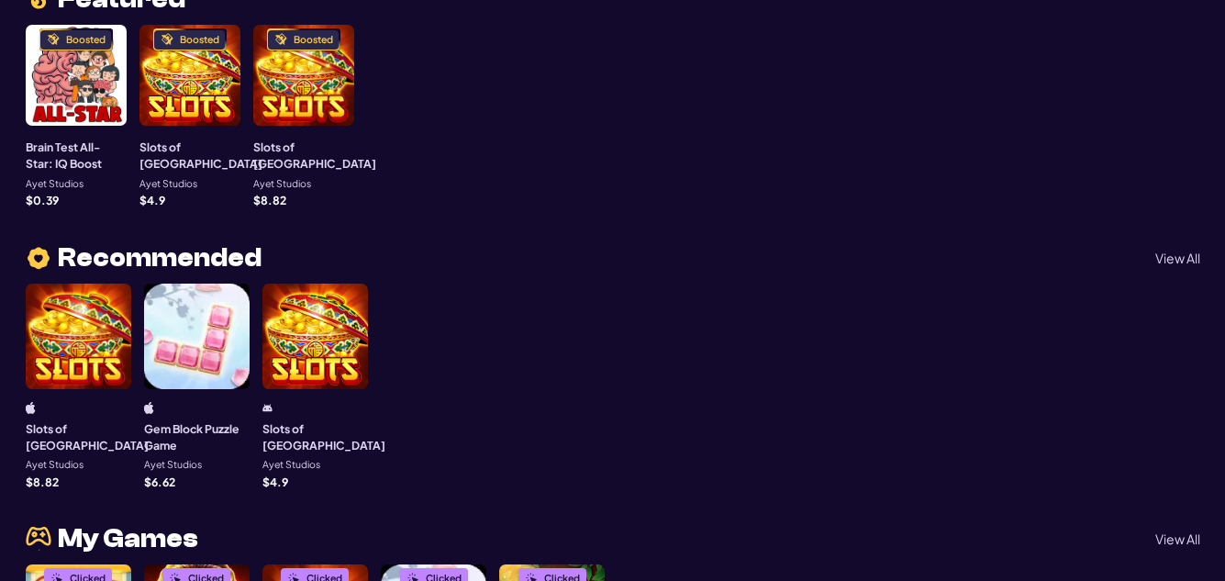
click at [316, 308] on div at bounding box center [314, 335] width 105 height 105
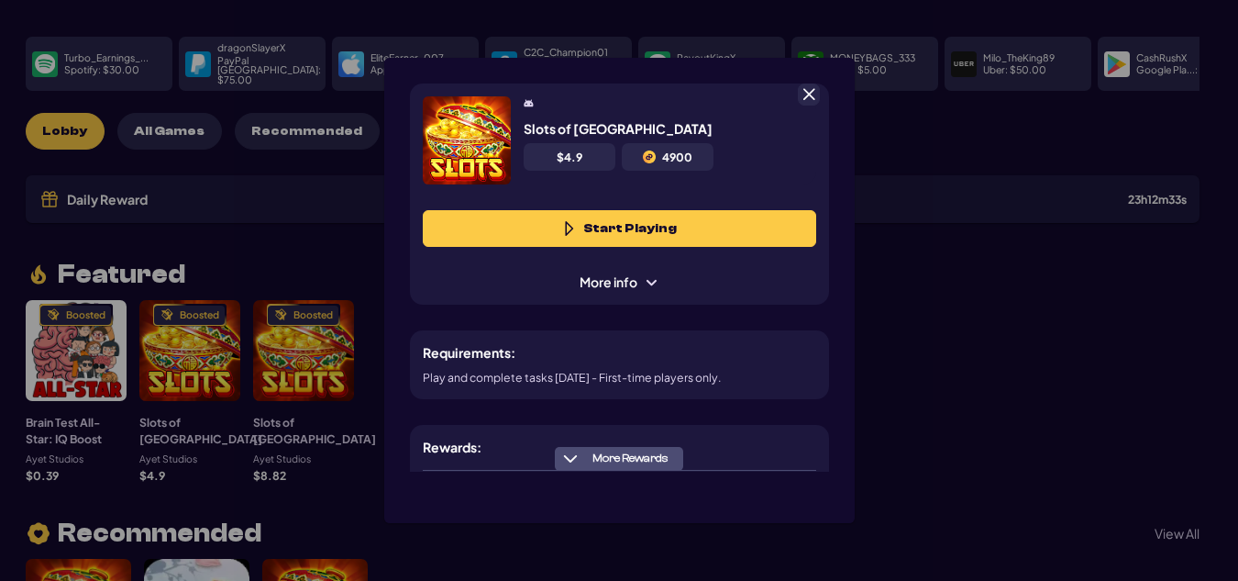
click at [620, 219] on button "Start Playing" at bounding box center [620, 228] width 394 height 37
click at [804, 91] on span at bounding box center [809, 94] width 17 height 17
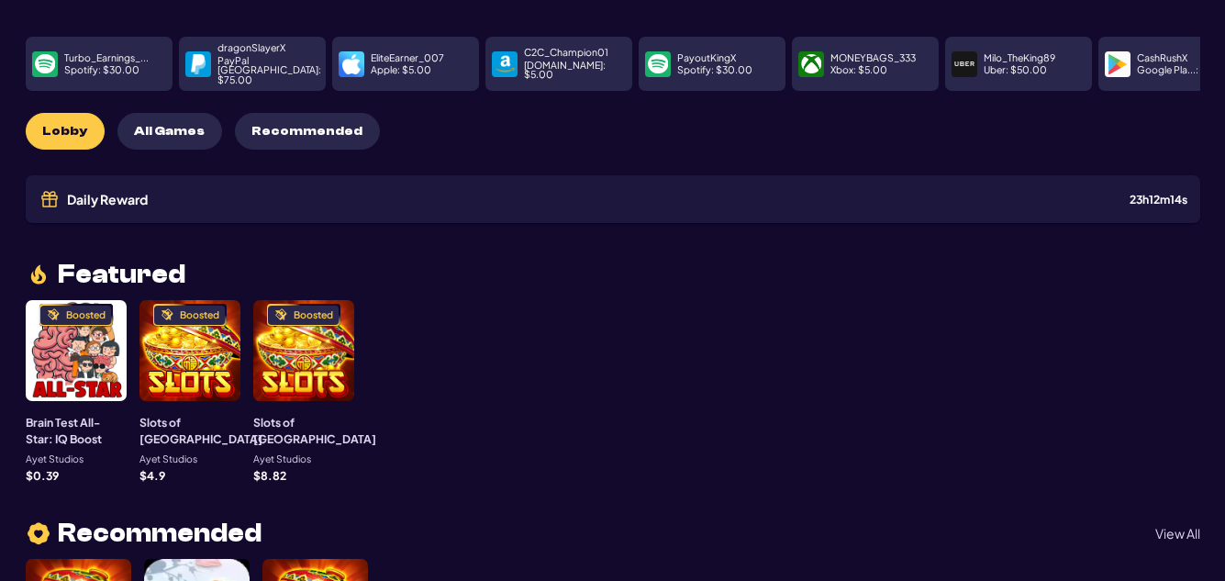
scroll to position [0, 0]
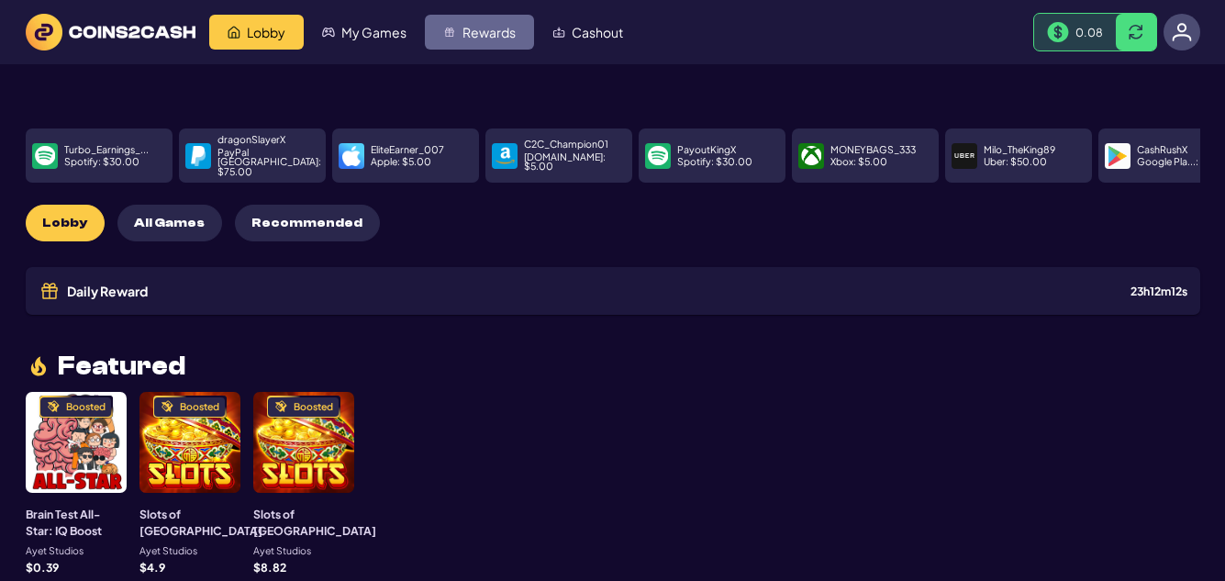
click at [486, 35] on span "Rewards" at bounding box center [488, 32] width 53 height 13
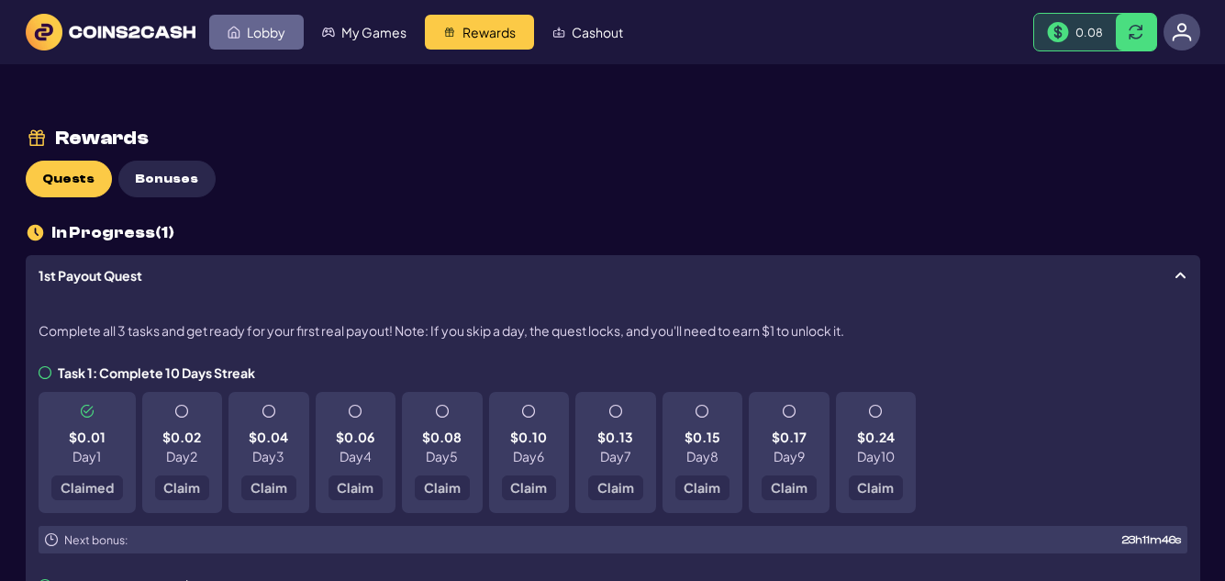
click at [255, 32] on span "Lobby" at bounding box center [266, 32] width 39 height 13
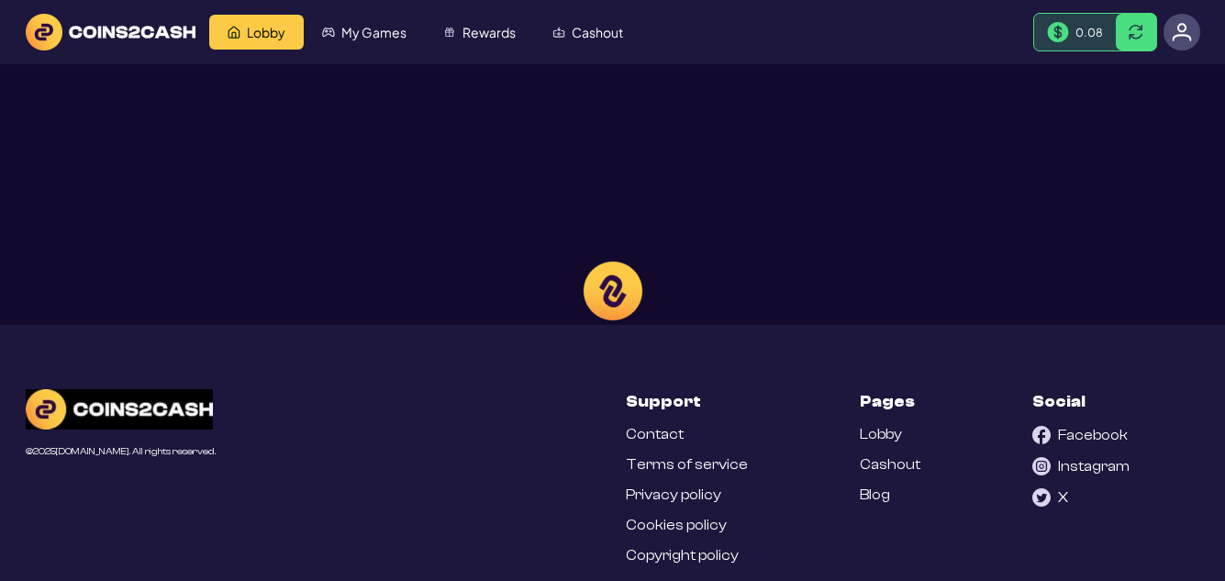
click at [468, 37] on div at bounding box center [612, 290] width 1225 height 581
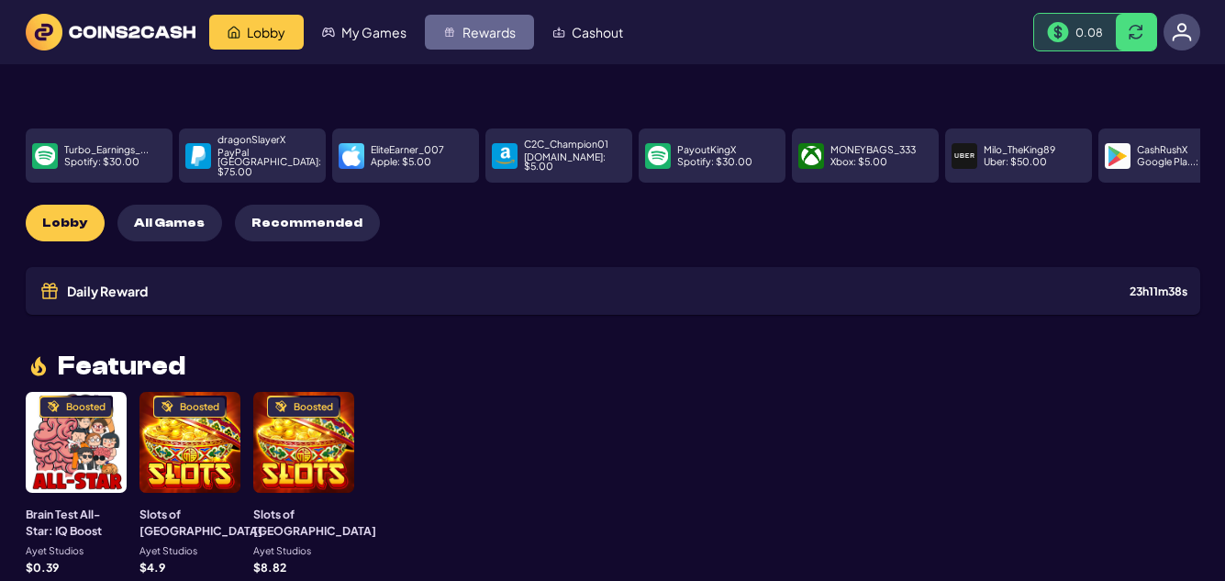
click at [483, 33] on span "Rewards" at bounding box center [488, 32] width 53 height 13
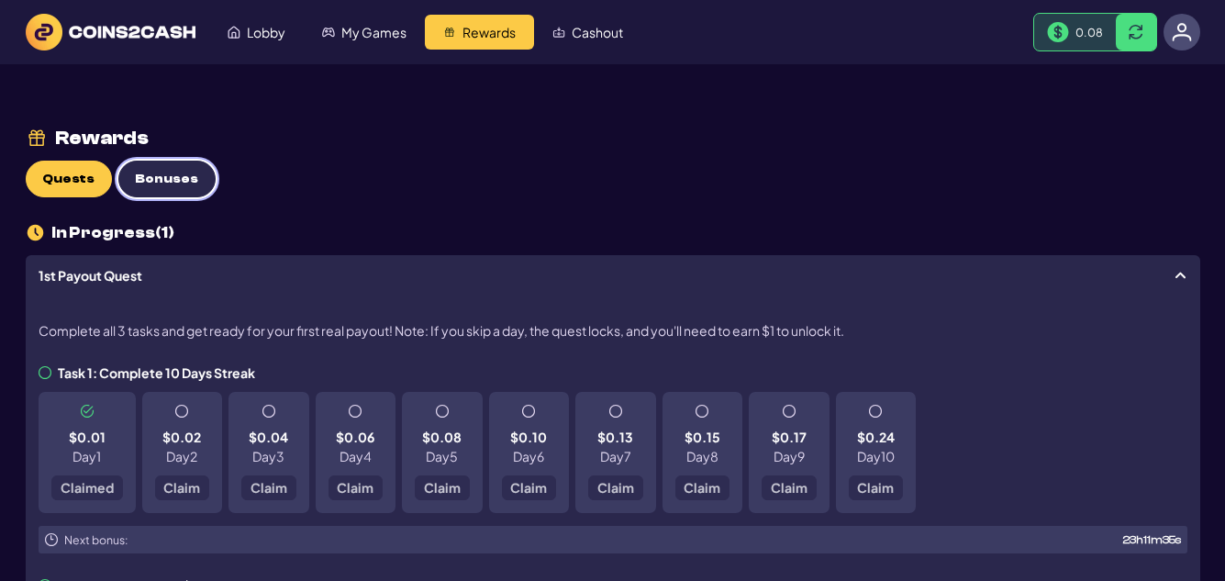
click at [163, 181] on span "Bonuses" at bounding box center [166, 180] width 63 height 16
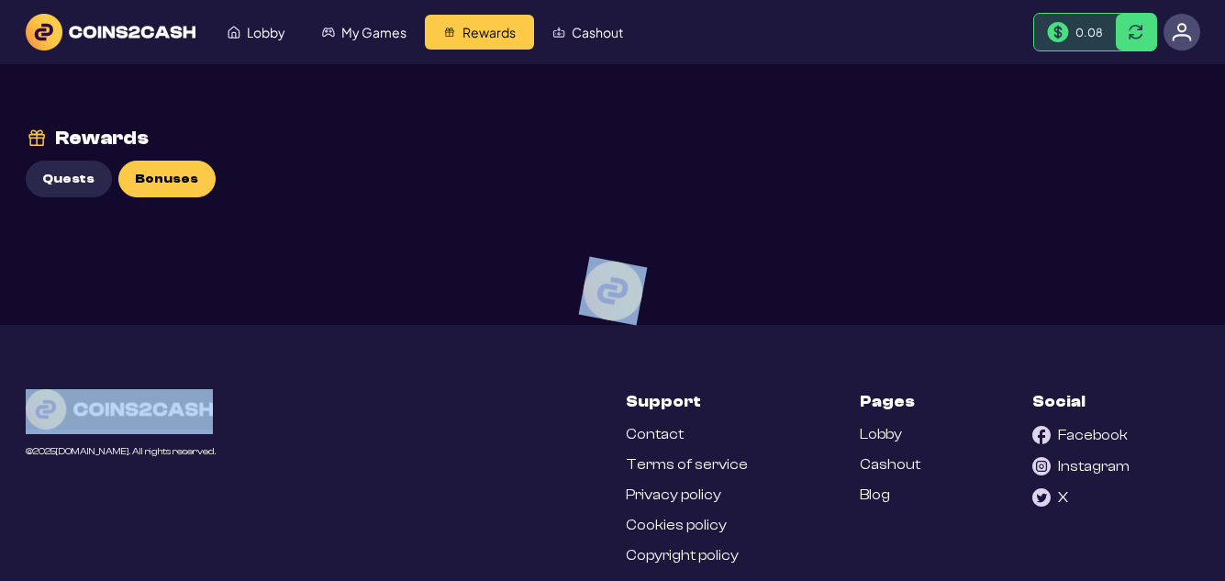
click at [163, 181] on div at bounding box center [612, 290] width 1225 height 581
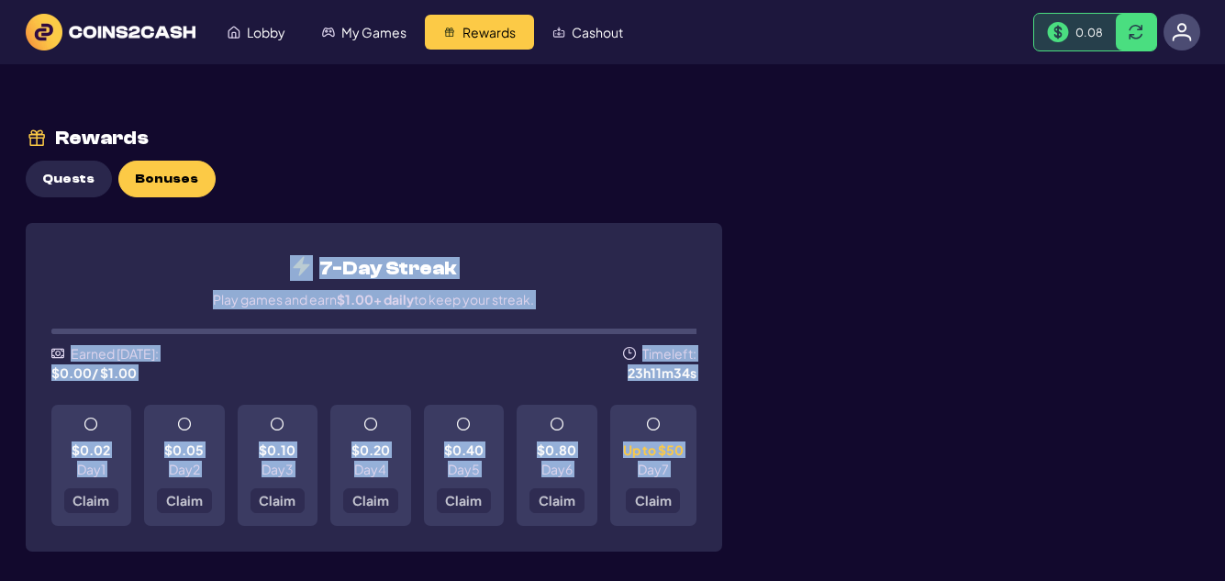
click at [641, 175] on div "Rewards Quests Bonuses 7-Day Streak Play games and earn $1.00+ daily to keep yo…" at bounding box center [613, 339] width 1174 height 551
click at [601, 264] on div "7-Day Streak Play games and earn $1.00+ daily to keep your streak." at bounding box center [373, 282] width 645 height 67
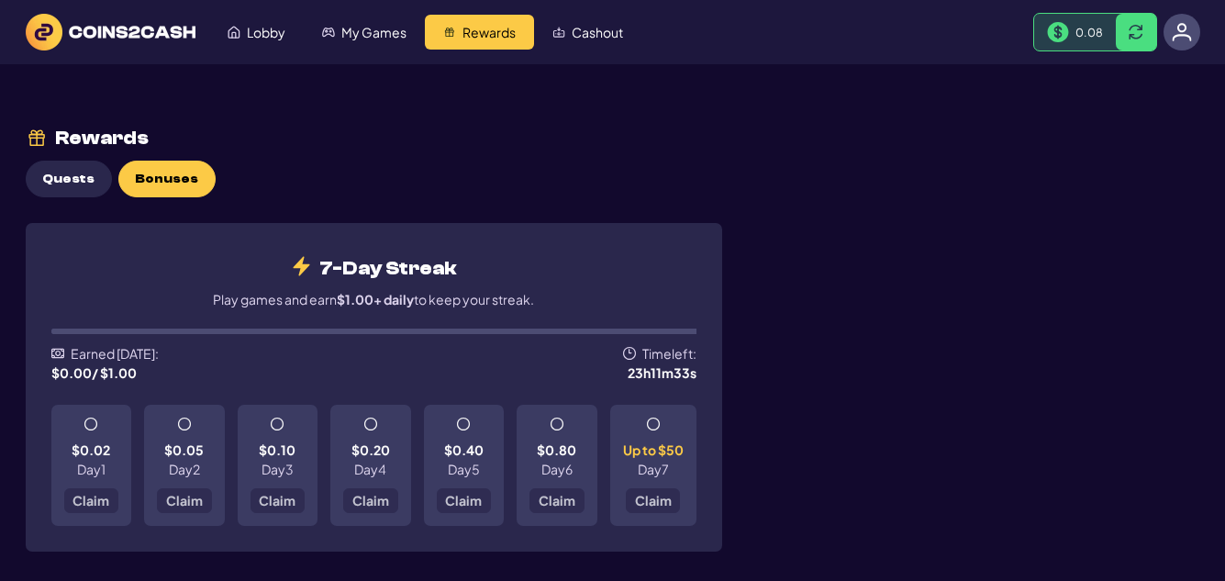
click at [601, 264] on div "7-Day Streak Play games and earn $1.00+ daily to keep your streak." at bounding box center [373, 282] width 645 height 67
click at [90, 503] on span "Claim" at bounding box center [90, 499] width 37 height 13
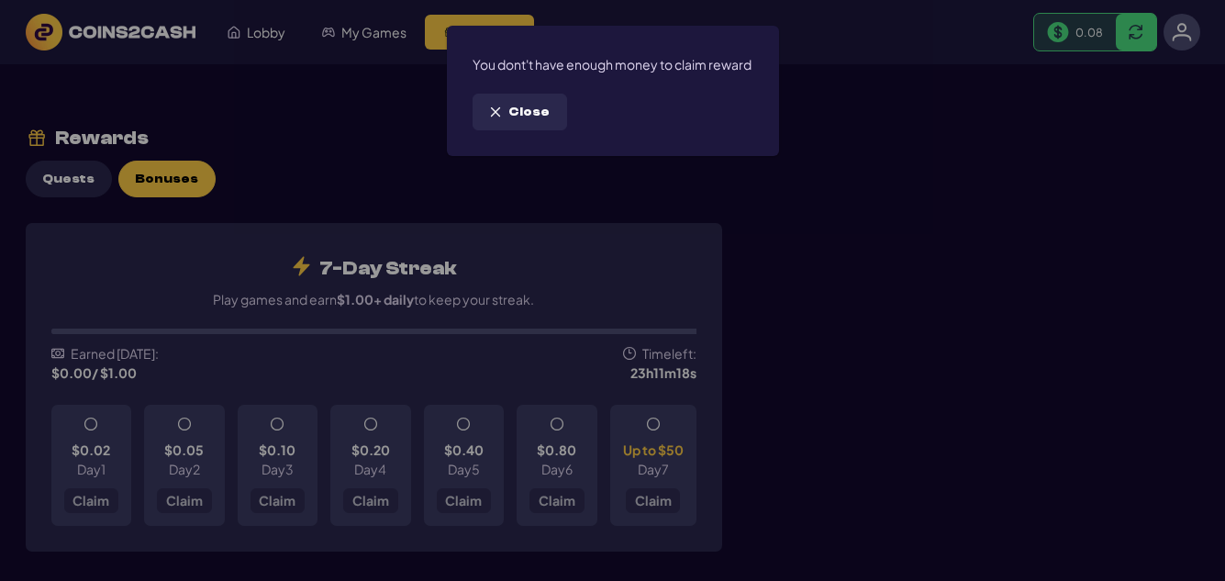
click at [517, 120] on span "Close" at bounding box center [528, 113] width 41 height 16
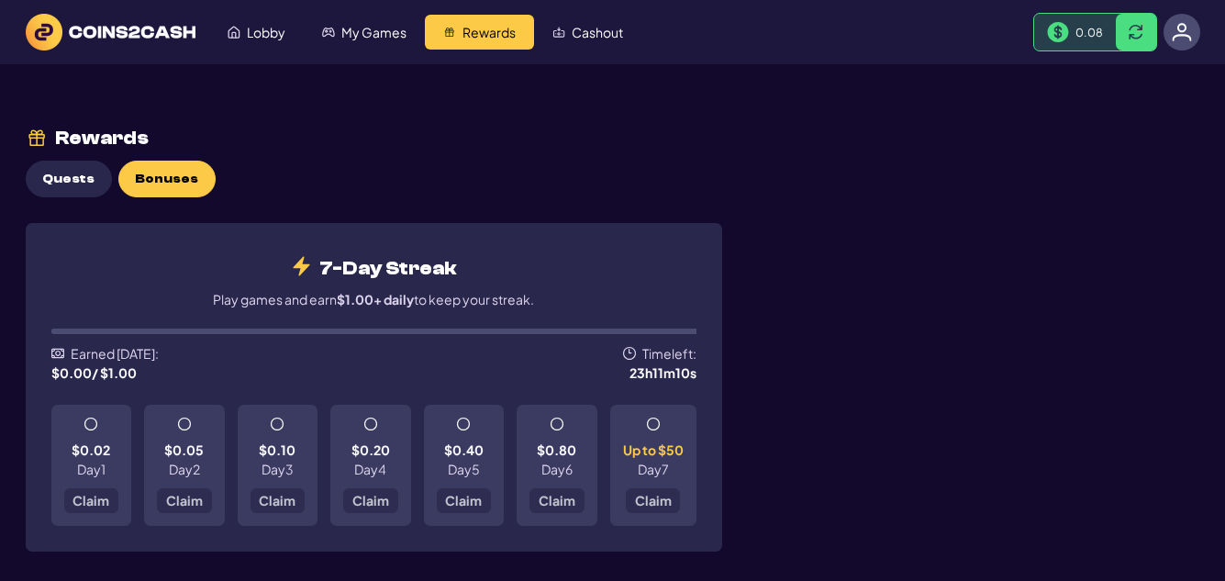
click at [1188, 29] on img at bounding box center [1181, 32] width 20 height 20
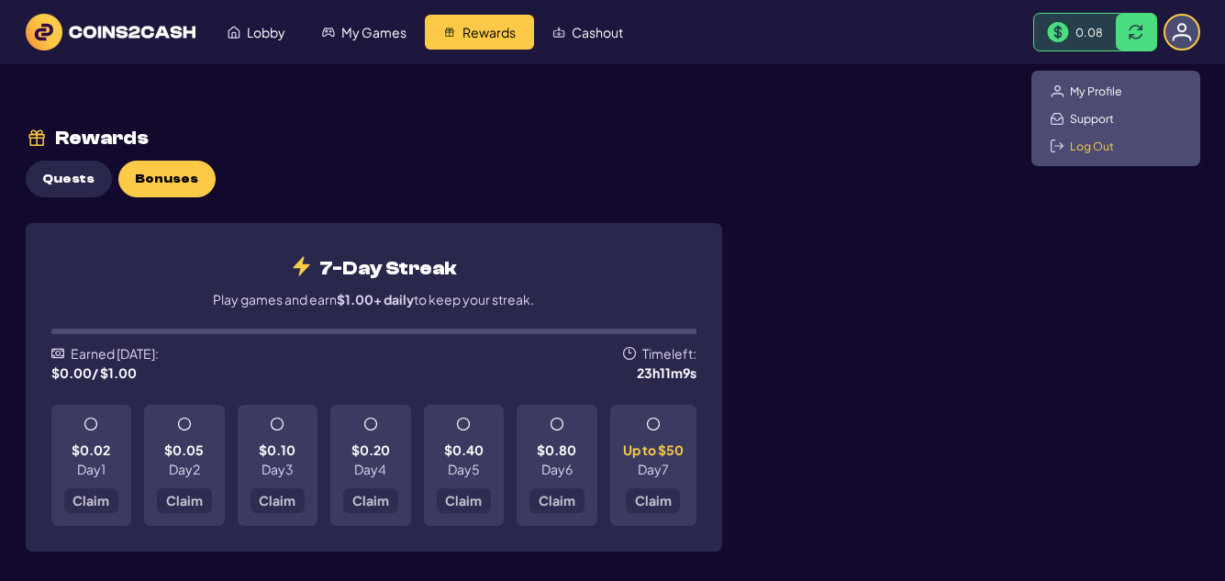
click at [1103, 146] on span "Log Out" at bounding box center [1092, 146] width 44 height 15
